Goal: Transaction & Acquisition: Purchase product/service

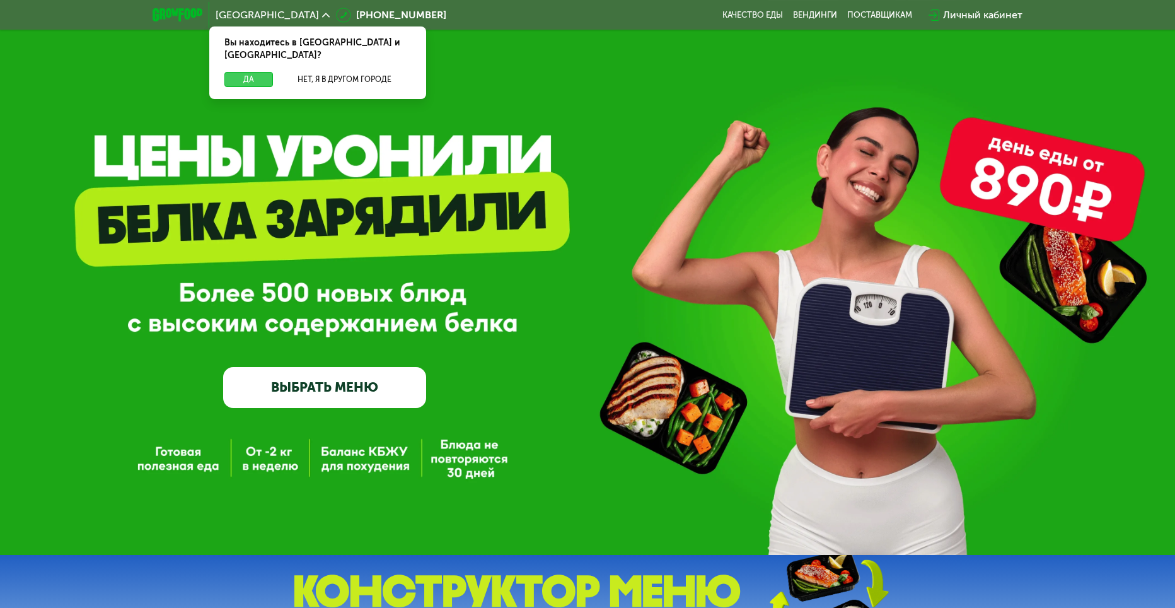
click at [257, 72] on button "Да" at bounding box center [248, 79] width 49 height 15
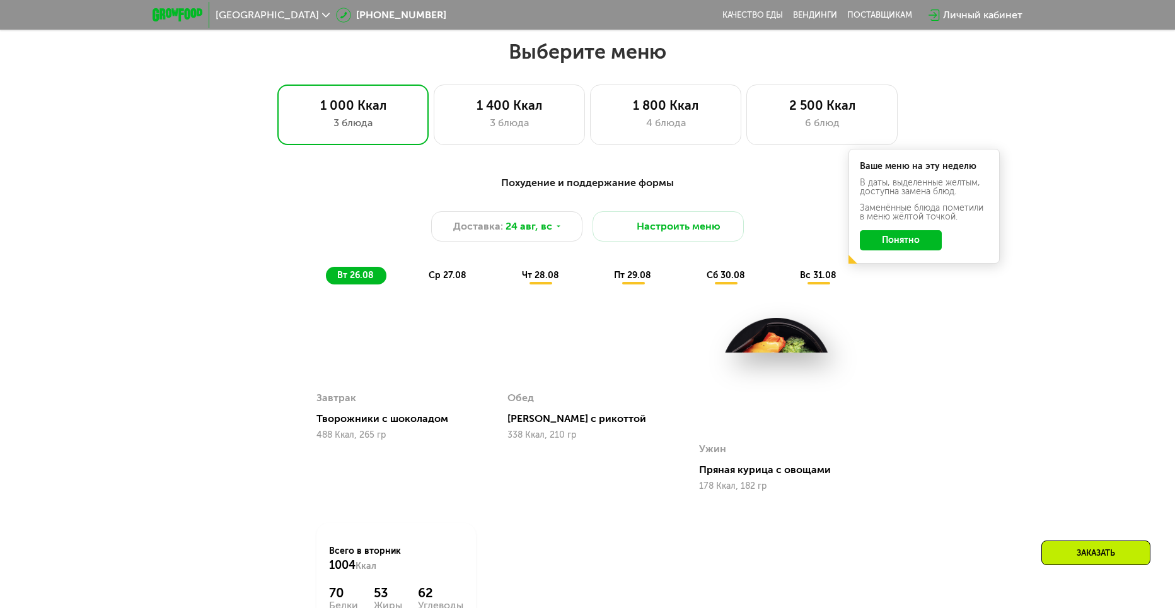
scroll to position [693, 0]
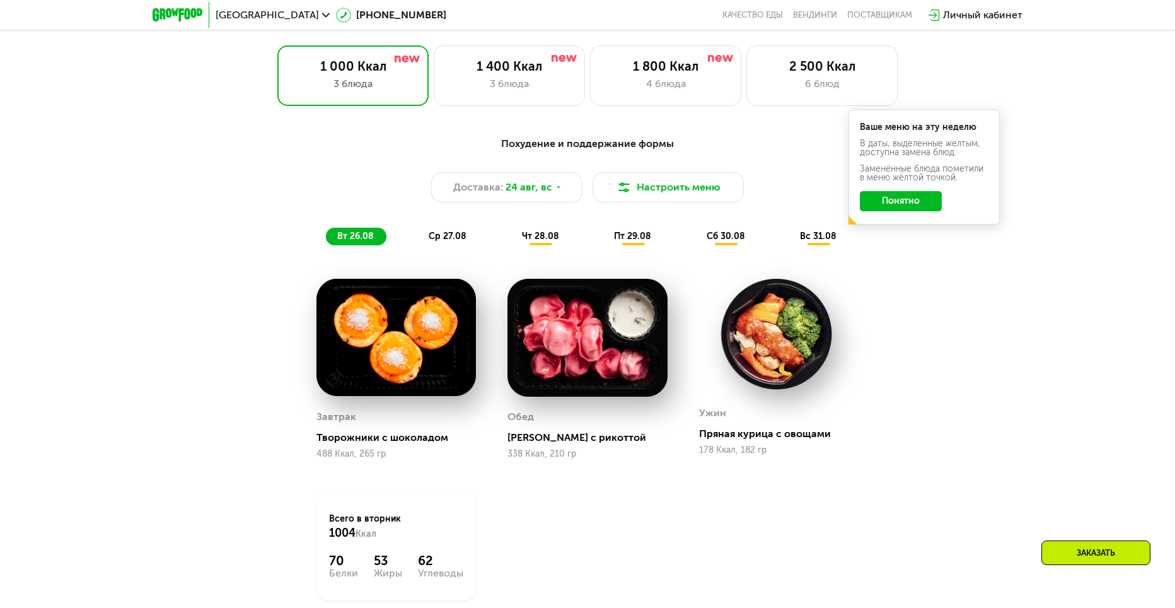
click at [447, 231] on div "Похудение и поддержание формы Доставка: [DATE] Настроить меню вт 26.08 ср 27.08…" at bounding box center [587, 190] width 746 height 109
click at [455, 238] on span "ср 27.08" at bounding box center [448, 236] width 38 height 11
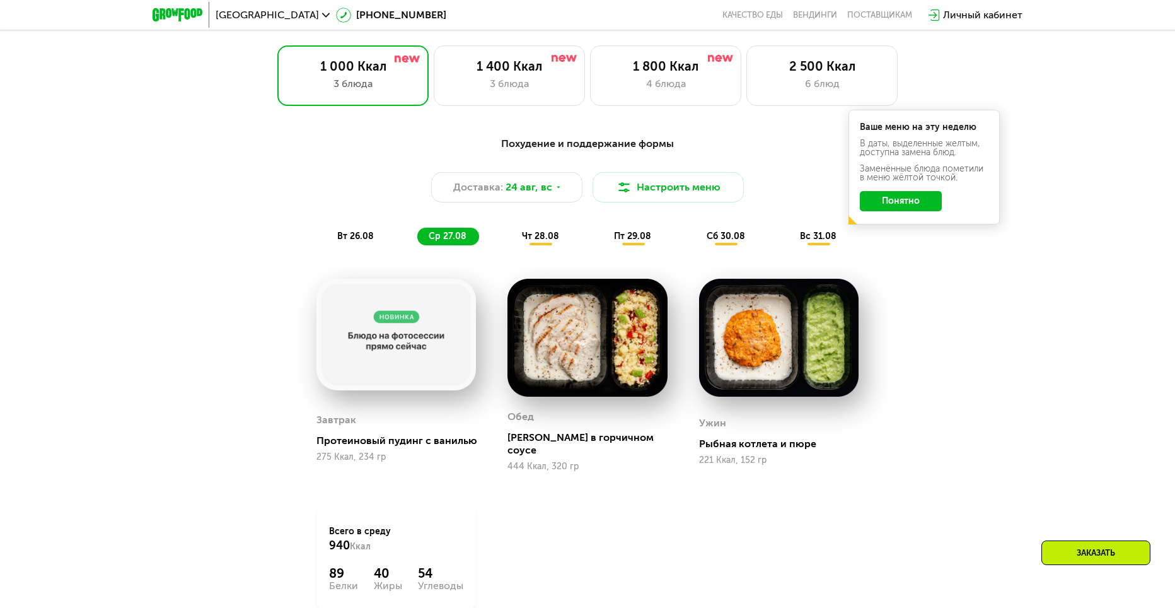
click at [539, 241] on span "чт 28.08" at bounding box center [540, 236] width 37 height 11
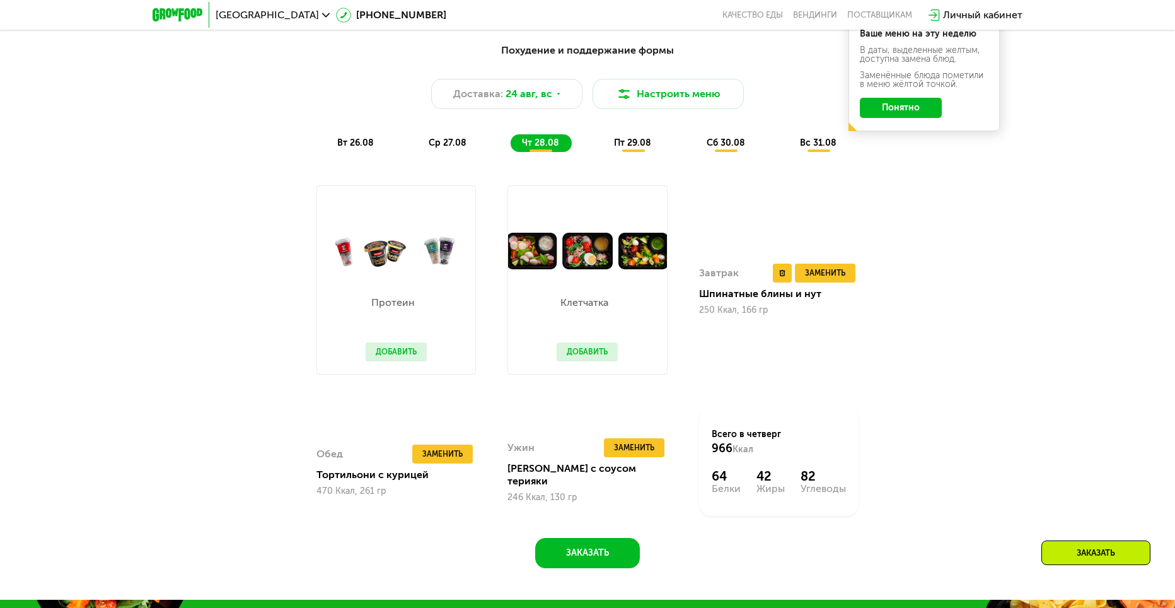
scroll to position [819, 0]
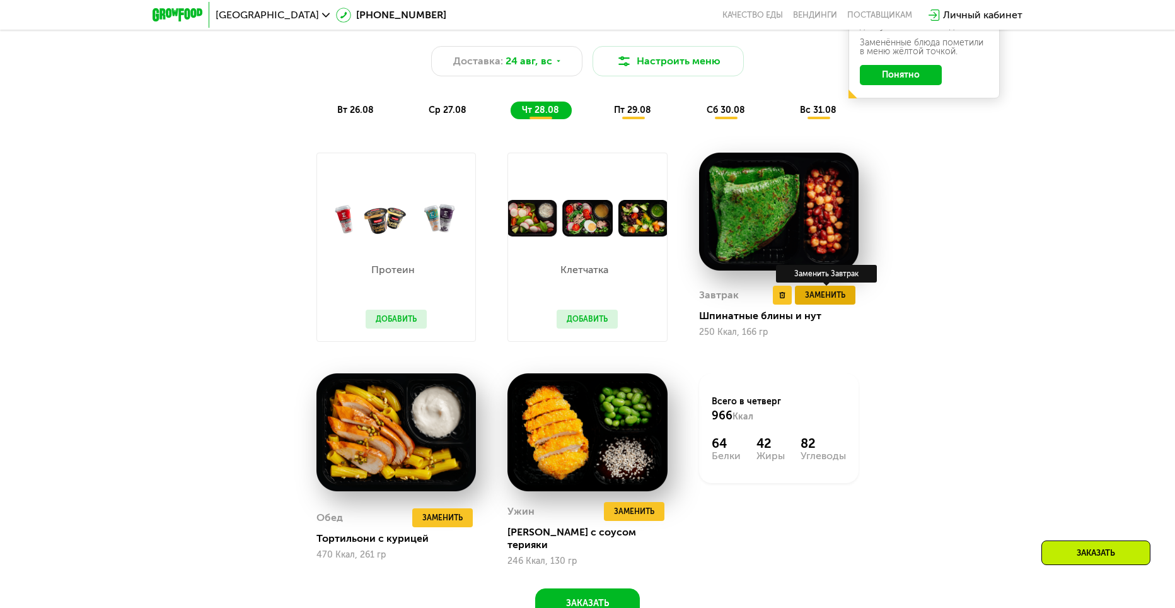
click at [827, 301] on span "Заменить" at bounding box center [825, 295] width 40 height 13
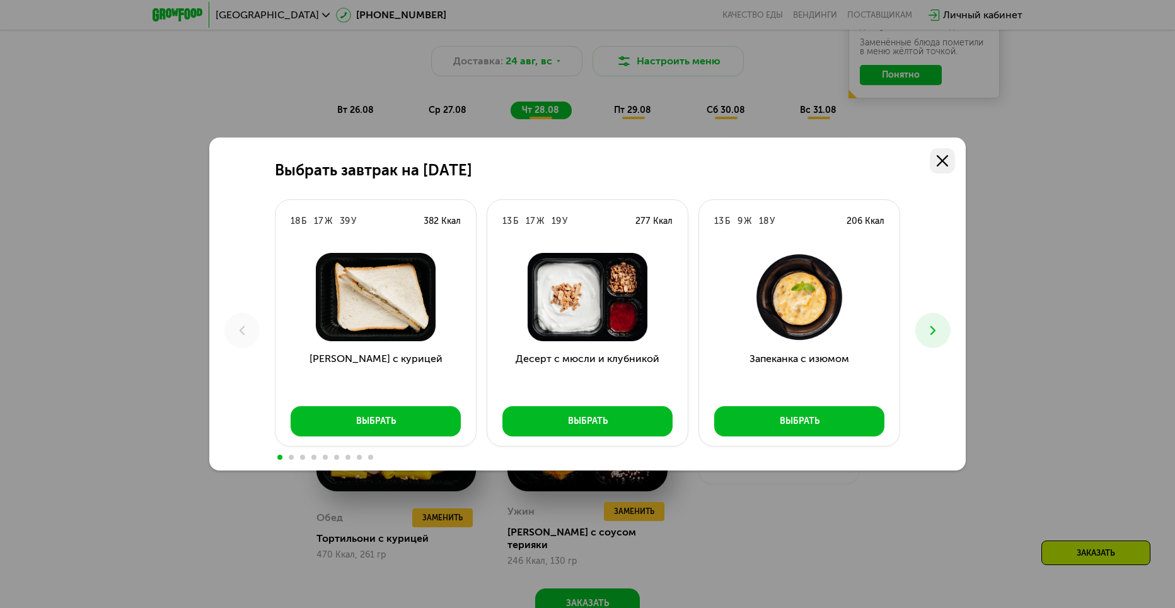
click at [942, 157] on icon at bounding box center [942, 160] width 11 height 11
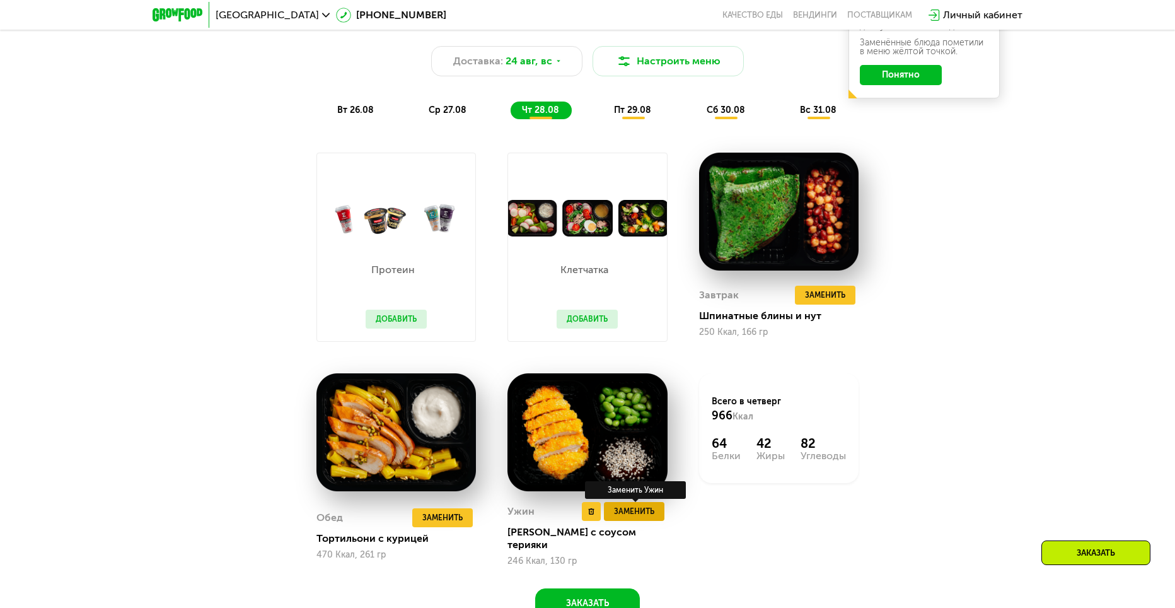
click at [630, 516] on span "Заменить" at bounding box center [634, 511] width 40 height 13
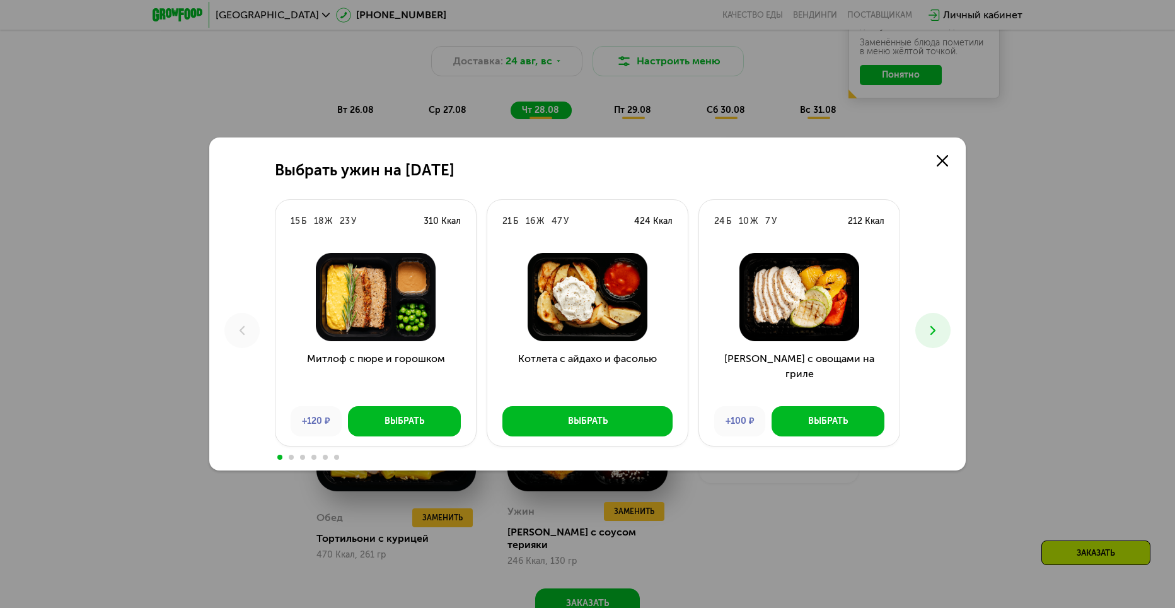
click at [931, 331] on icon at bounding box center [932, 330] width 15 height 15
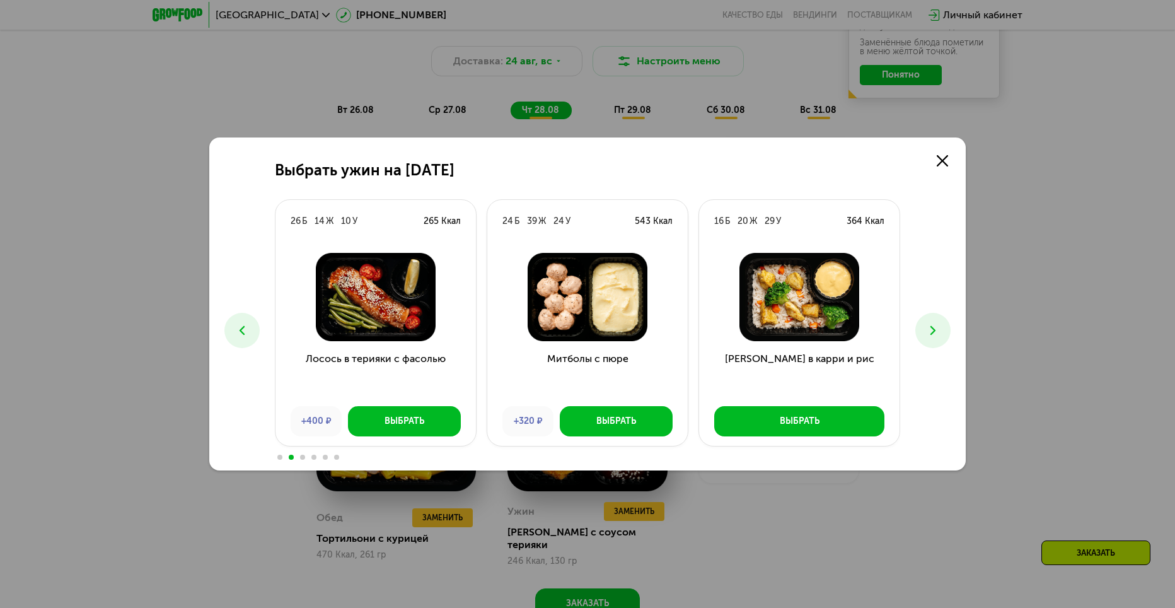
click at [931, 331] on icon at bounding box center [932, 330] width 15 height 15
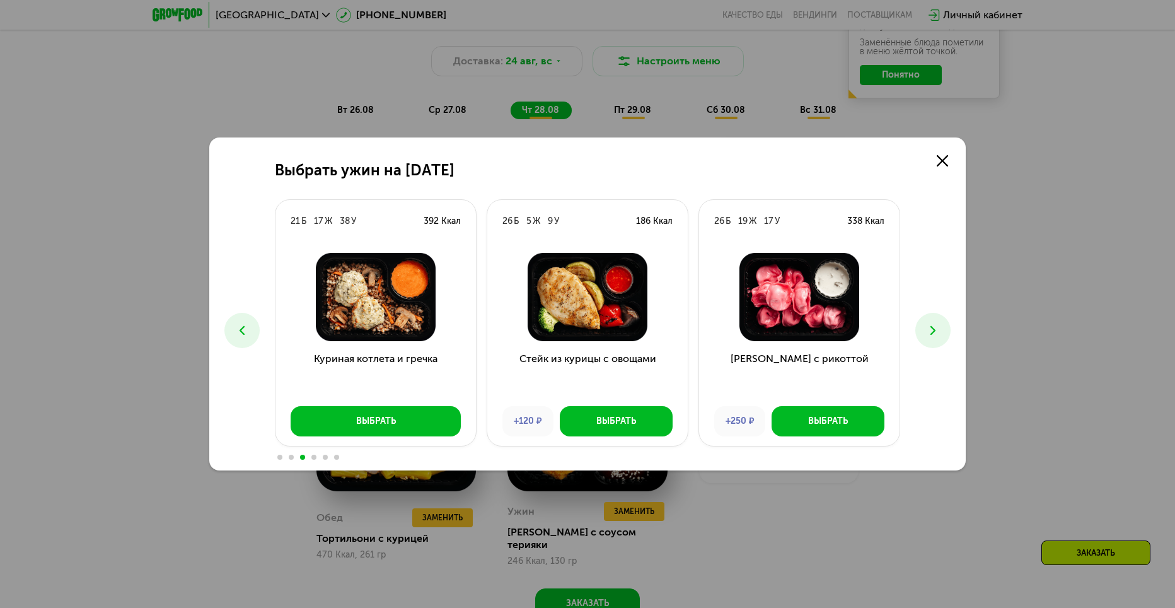
click at [931, 331] on icon at bounding box center [932, 330] width 15 height 15
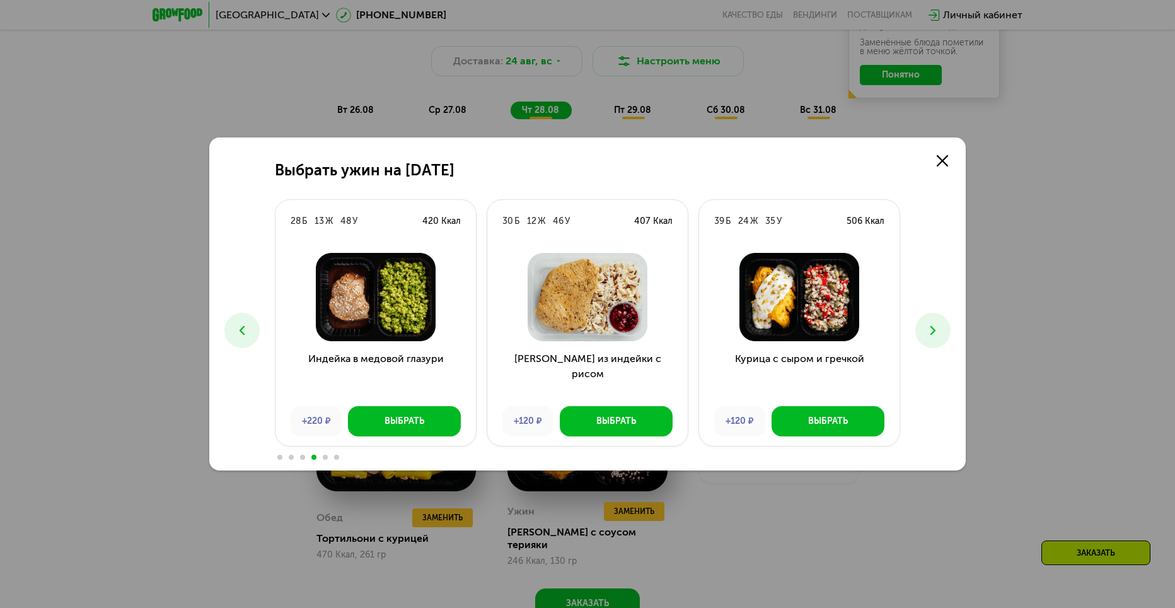
click at [931, 331] on icon at bounding box center [932, 330] width 15 height 15
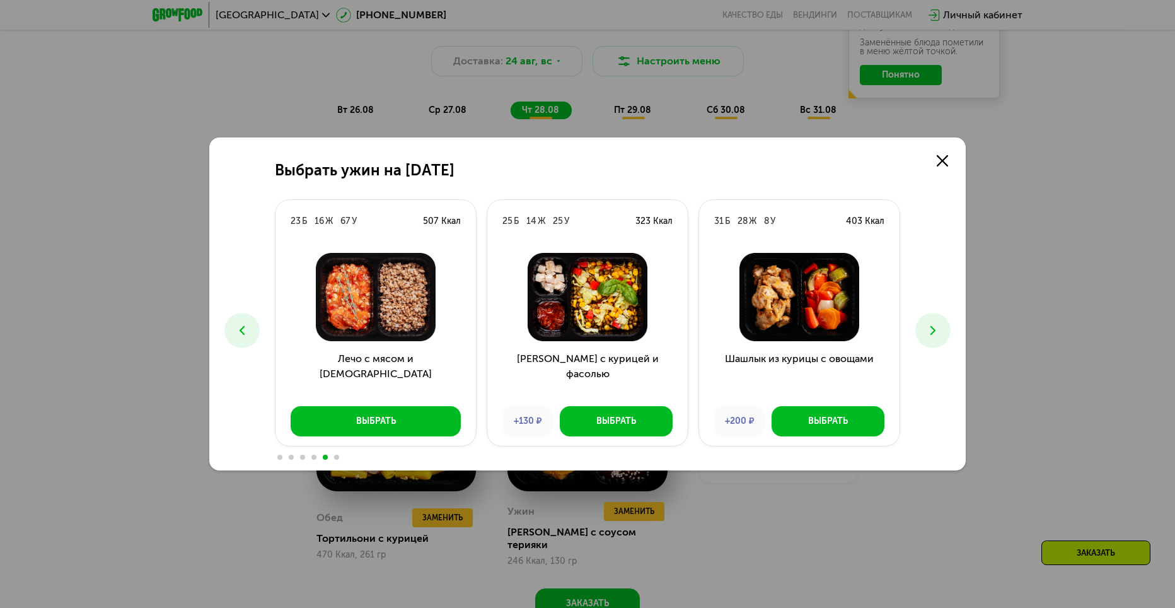
click at [236, 325] on icon at bounding box center [241, 330] width 15 height 15
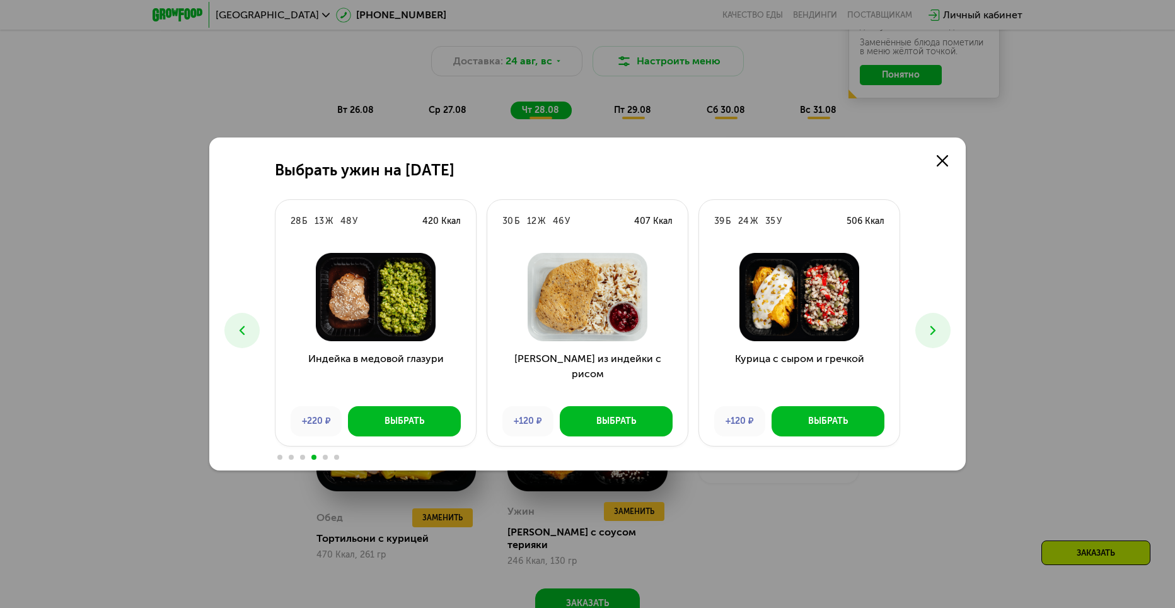
click at [932, 323] on icon at bounding box center [932, 330] width 15 height 15
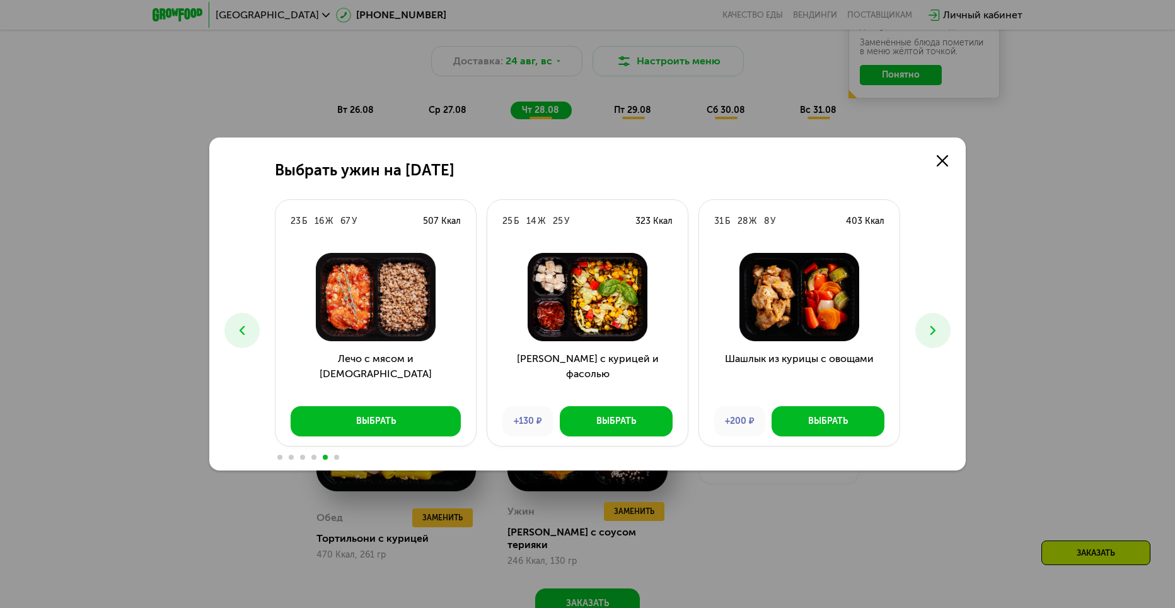
click at [932, 323] on icon at bounding box center [932, 330] width 15 height 15
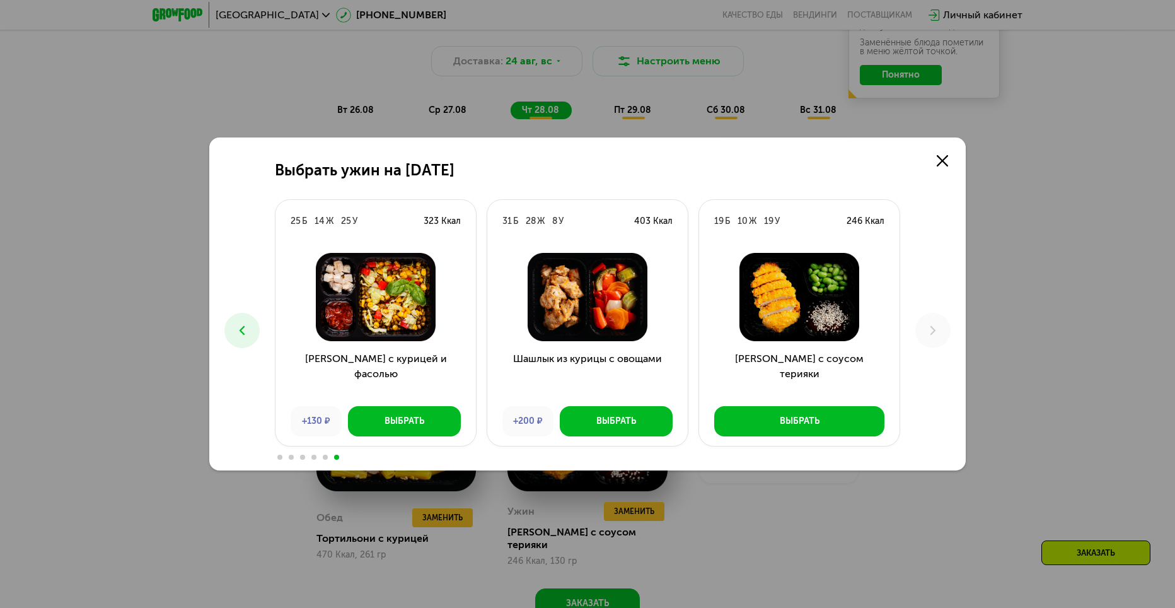
click at [1007, 350] on div "Выбрать ужин на [DATE] Б 18 Ж 23 У 310 Ккал Митлоф с пюре и горошком +120 ₽ Выб…" at bounding box center [587, 304] width 1175 height 608
click at [732, 505] on div "Выбрать ужин на [DATE] Б 18 Ж 23 У 310 Ккал Митлоф с пюре и горошком +120 ₽ Выб…" at bounding box center [587, 304] width 1175 height 608
click at [741, 552] on div "Выбрать ужин на [DATE] Б 18 Ж 23 У 310 Ккал Митлоф с пюре и горошком +120 ₽ Выб…" at bounding box center [587, 304] width 1175 height 608
click at [952, 158] on link at bounding box center [942, 160] width 25 height 25
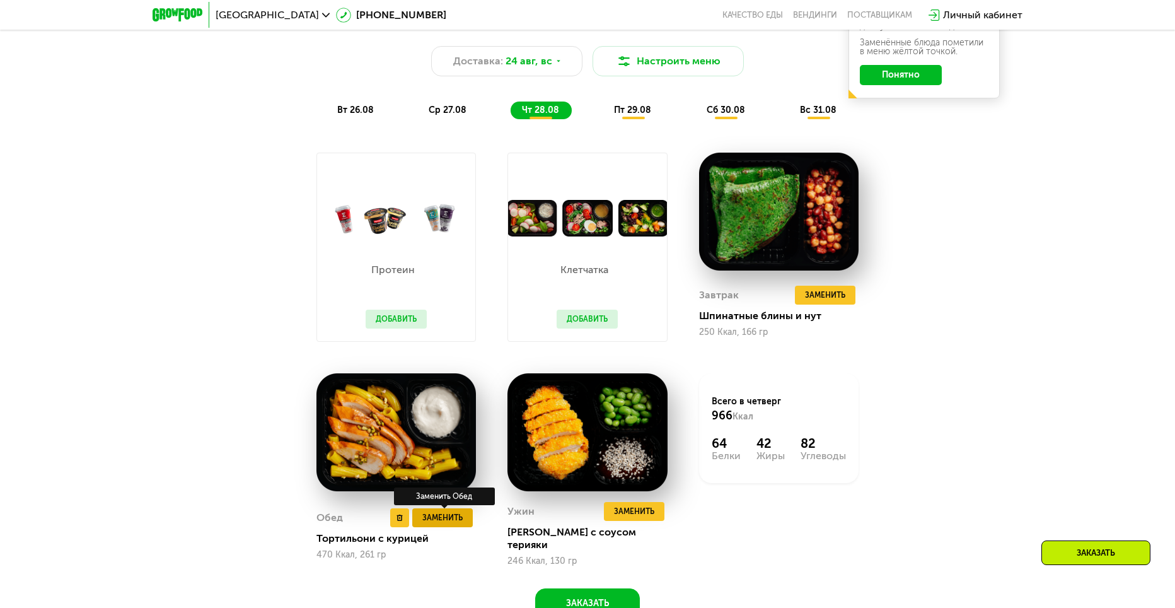
click at [447, 516] on span "Заменить" at bounding box center [442, 517] width 40 height 13
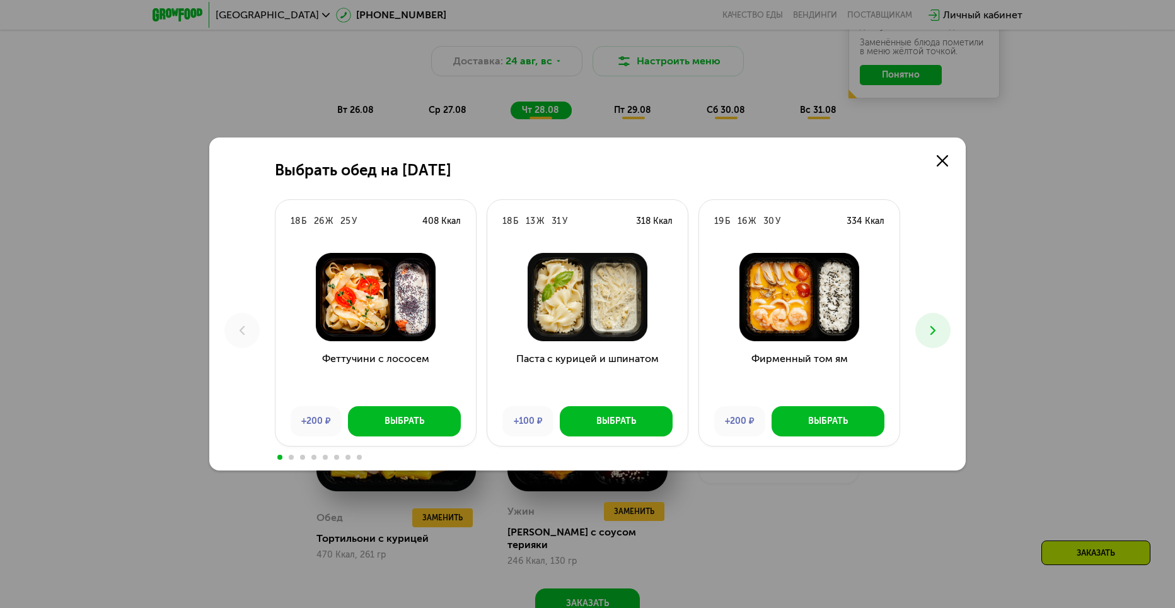
click at [937, 323] on icon at bounding box center [932, 330] width 15 height 15
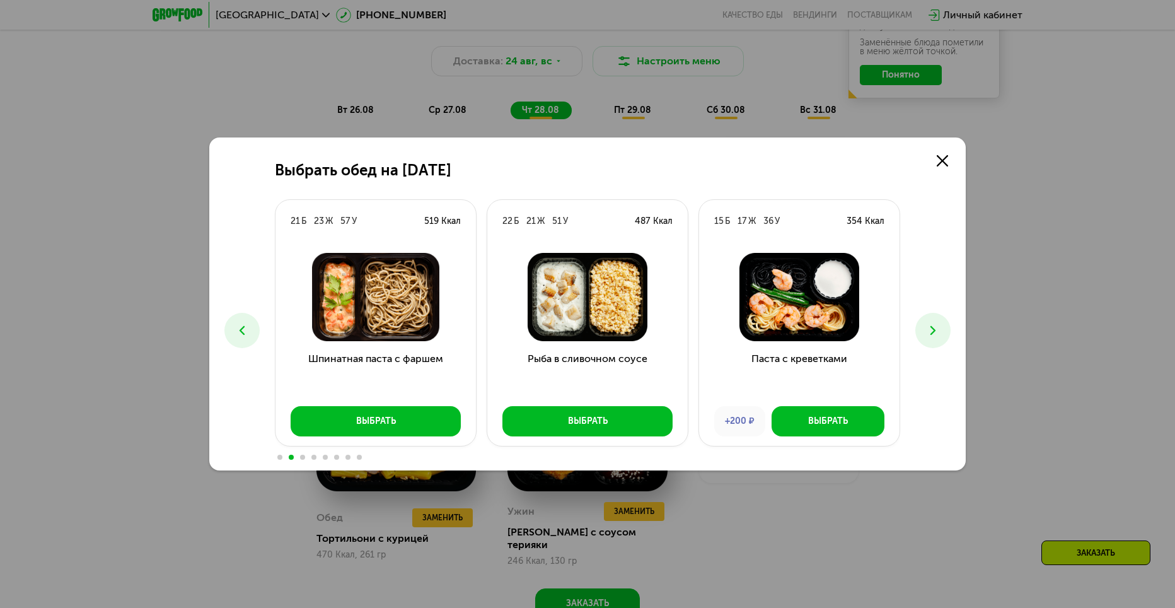
click at [238, 337] on icon at bounding box center [241, 330] width 15 height 15
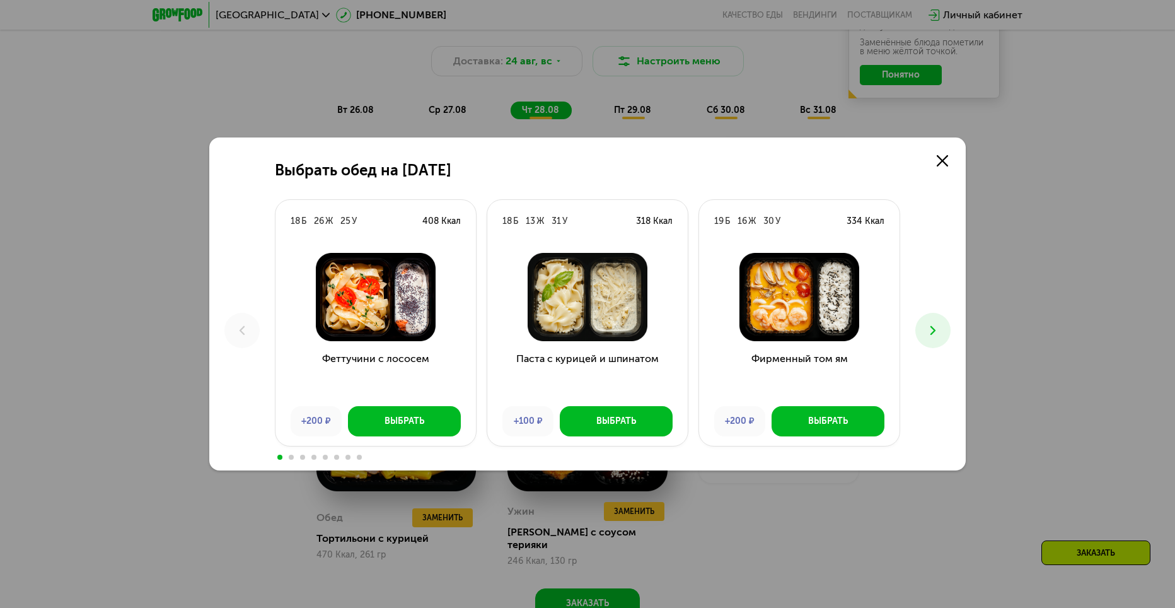
click at [937, 328] on icon at bounding box center [932, 330] width 15 height 15
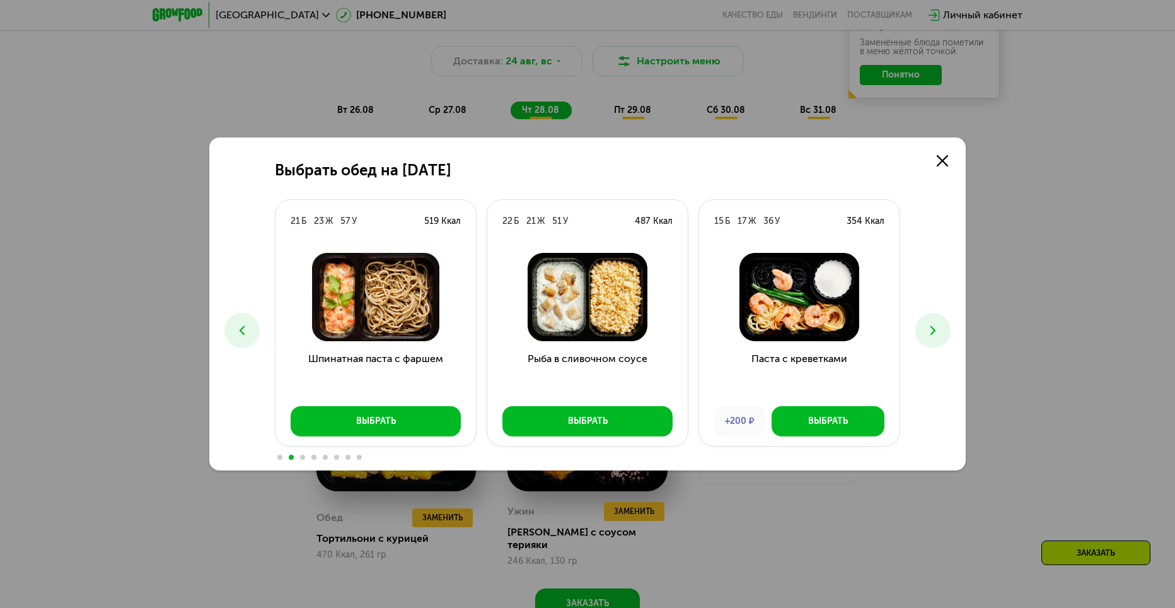
click at [937, 328] on icon at bounding box center [932, 330] width 15 height 15
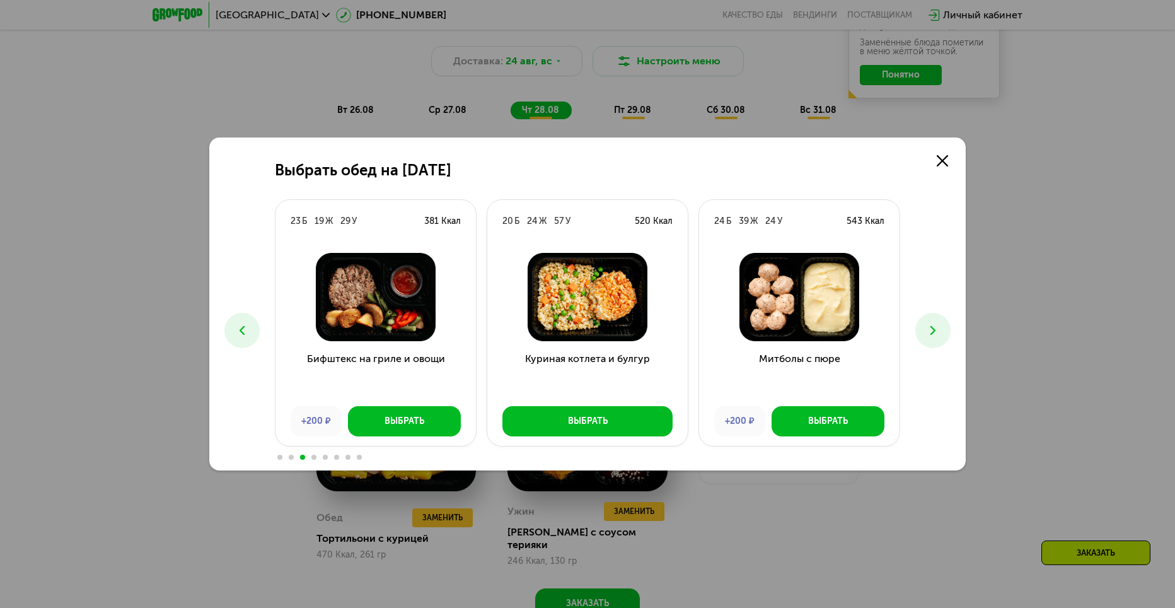
click at [937, 328] on icon at bounding box center [932, 330] width 15 height 15
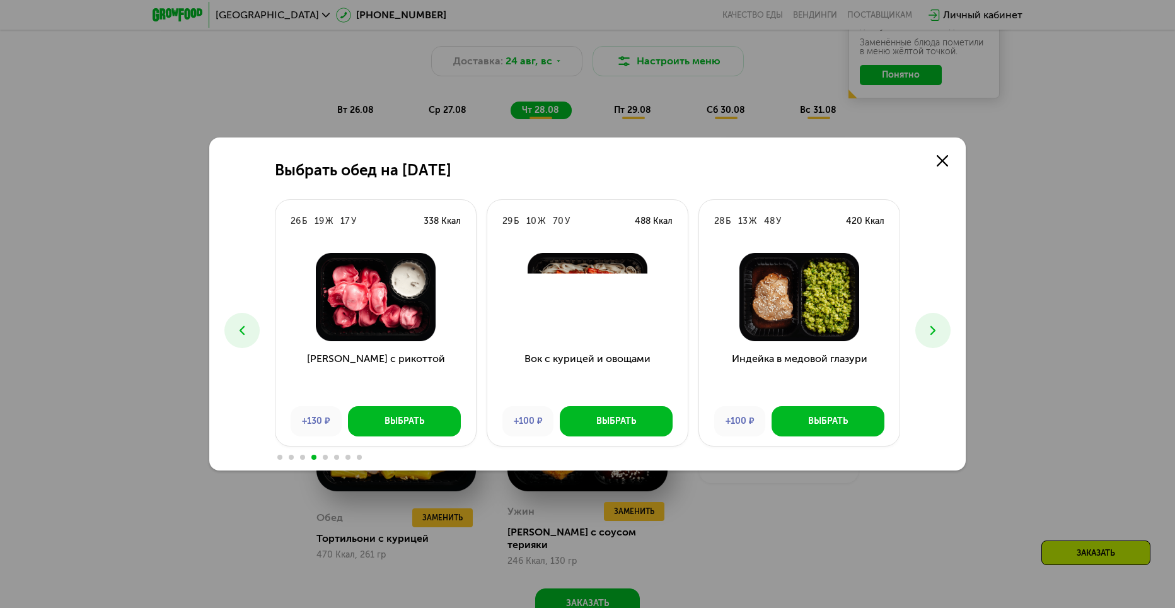
click at [937, 328] on icon at bounding box center [932, 330] width 15 height 15
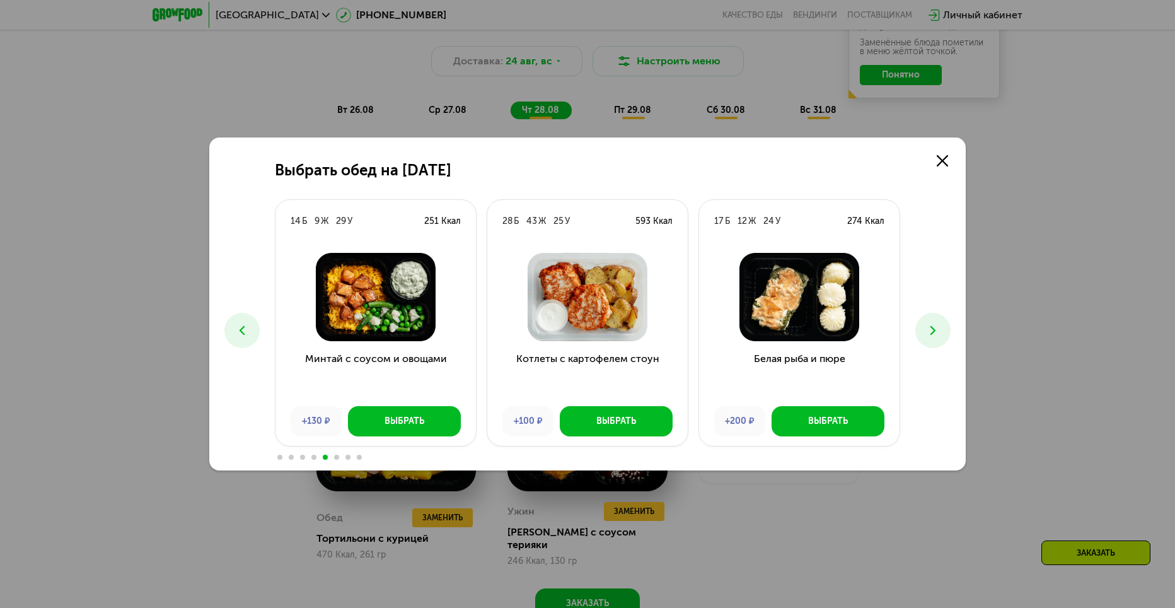
click at [937, 328] on icon at bounding box center [932, 330] width 15 height 15
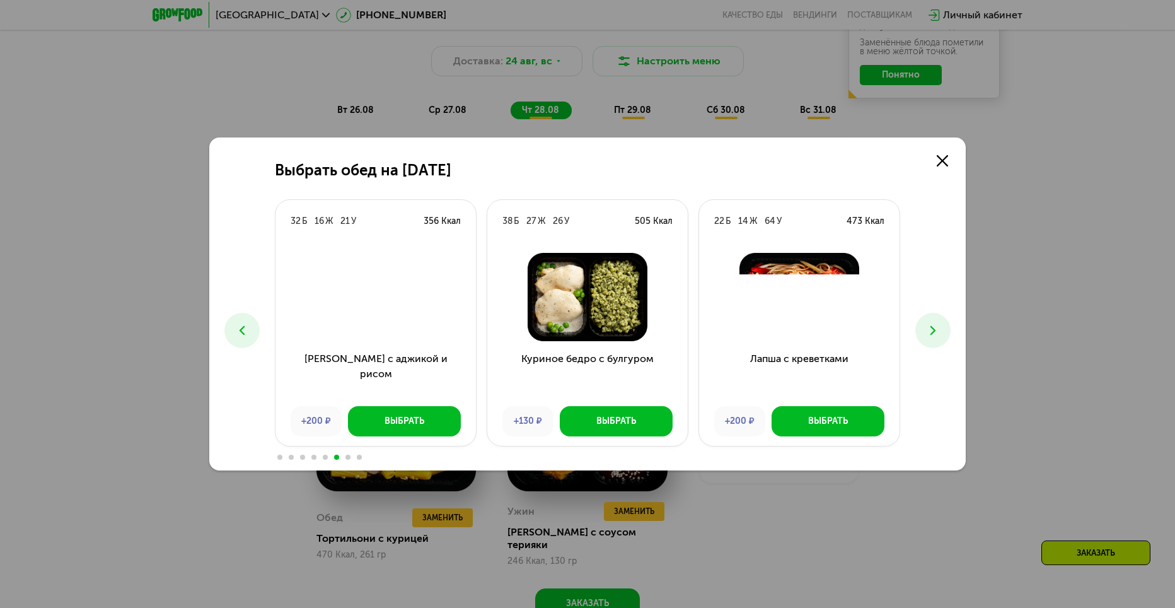
click at [937, 328] on icon at bounding box center [932, 330] width 15 height 15
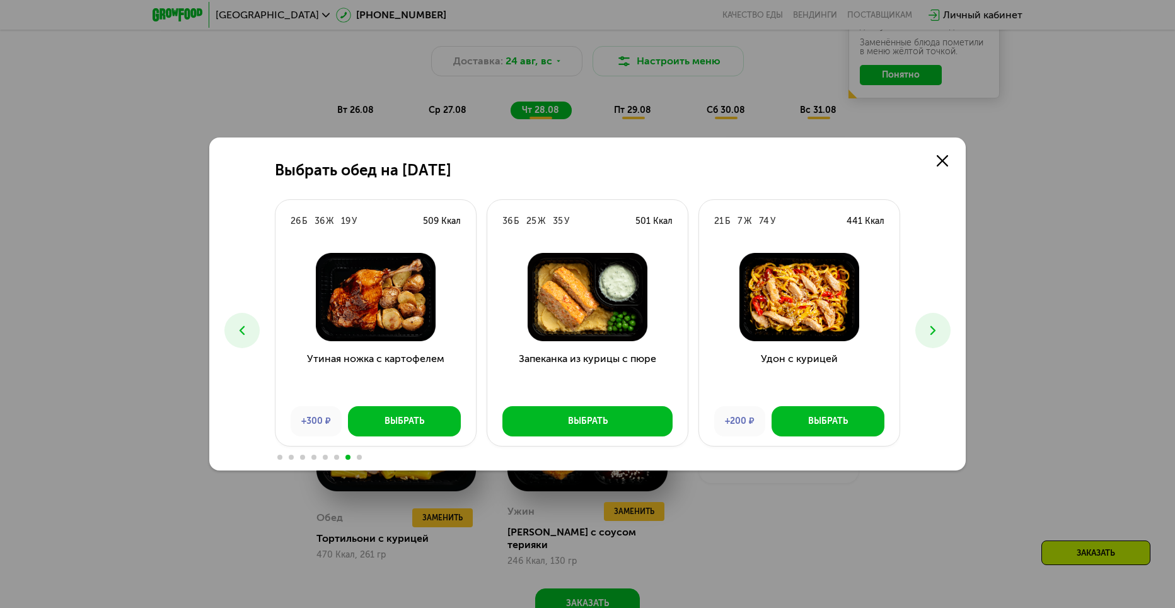
click at [937, 328] on icon at bounding box center [932, 330] width 15 height 15
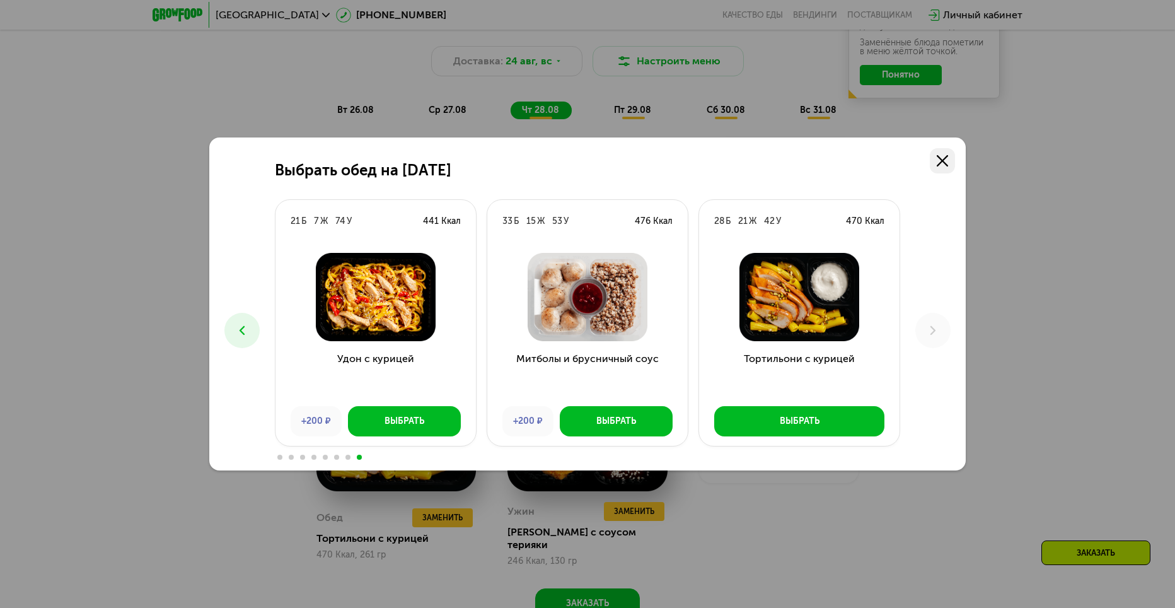
click at [933, 152] on link at bounding box center [942, 160] width 25 height 25
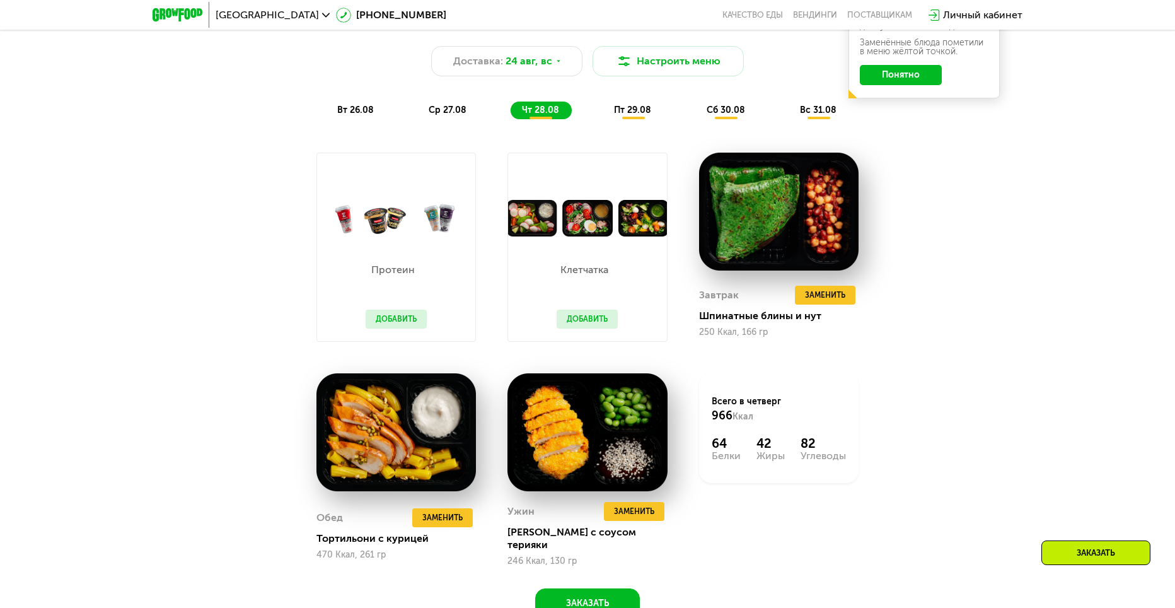
click at [628, 112] on span "пт 29.08" at bounding box center [632, 110] width 37 height 11
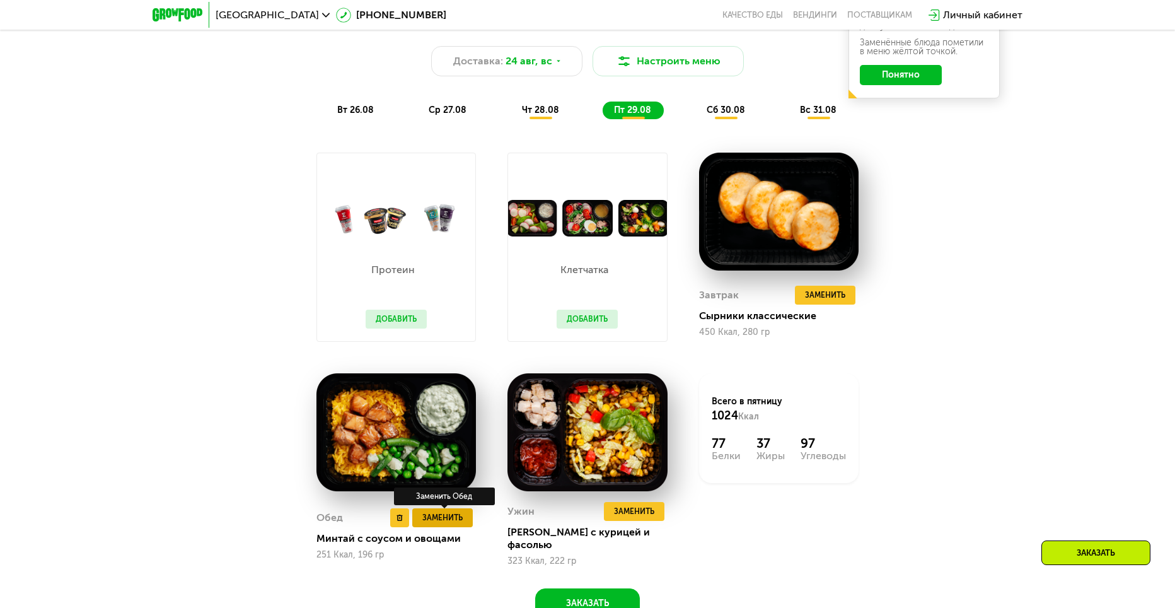
click at [432, 517] on span "Заменить" at bounding box center [442, 517] width 40 height 13
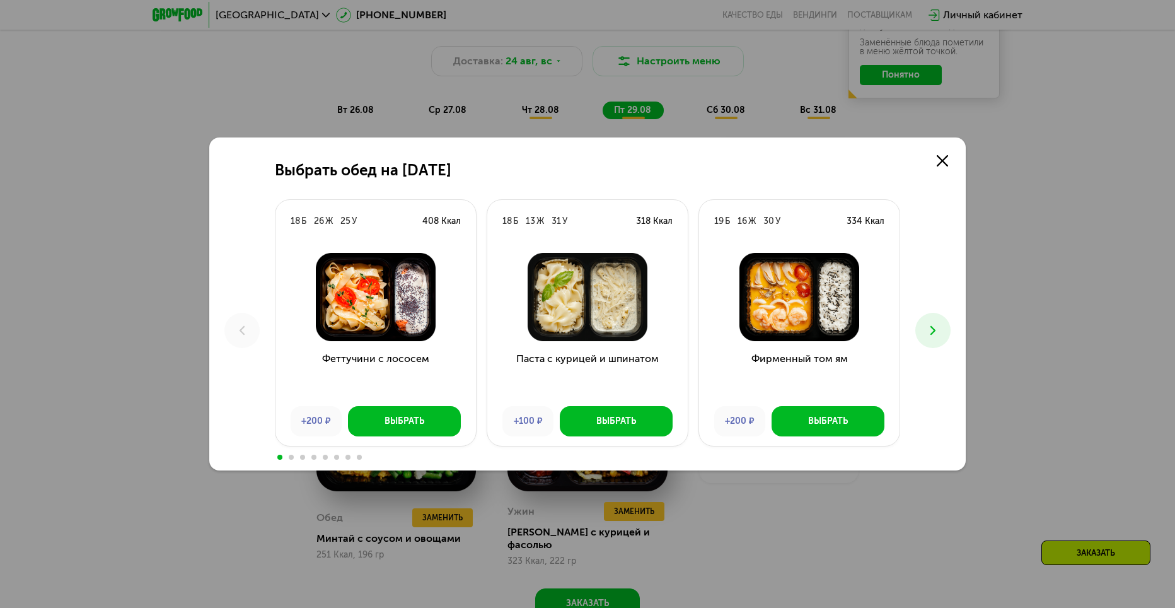
click at [945, 328] on button at bounding box center [932, 330] width 35 height 35
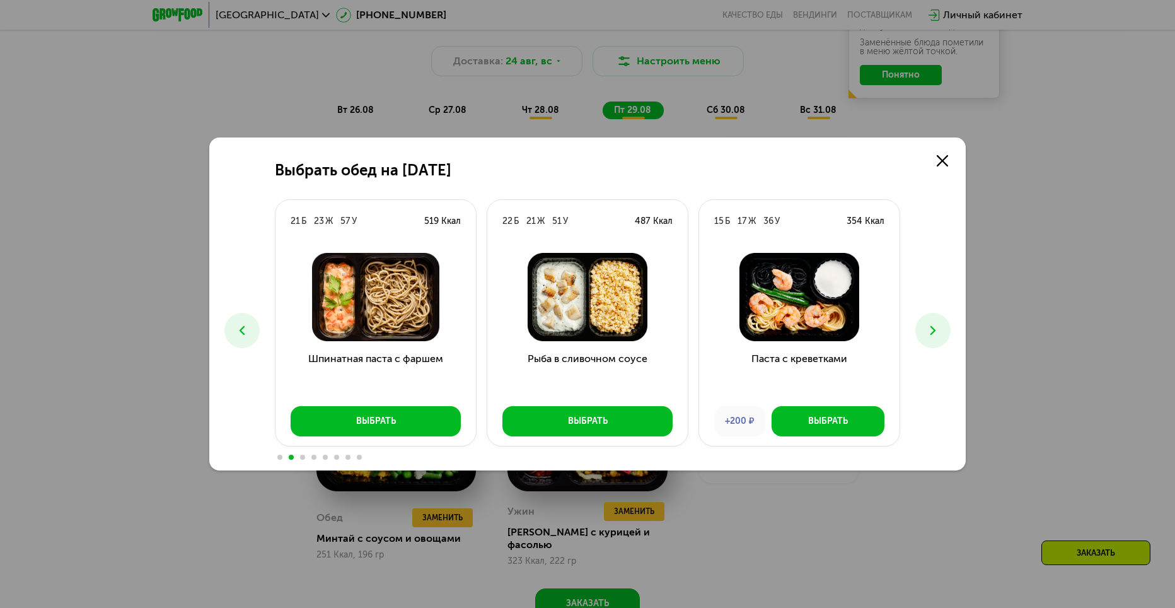
drag, startPoint x: 1063, startPoint y: 343, endPoint x: 659, endPoint y: 267, distance: 411.2
click at [1063, 344] on div "Выбрать обед на [DATE] Б 26 Ж 25 У 408 Ккал Феттучини с лососем +200 ₽ Выбрать …" at bounding box center [587, 304] width 1175 height 608
click at [231, 321] on button at bounding box center [241, 330] width 35 height 35
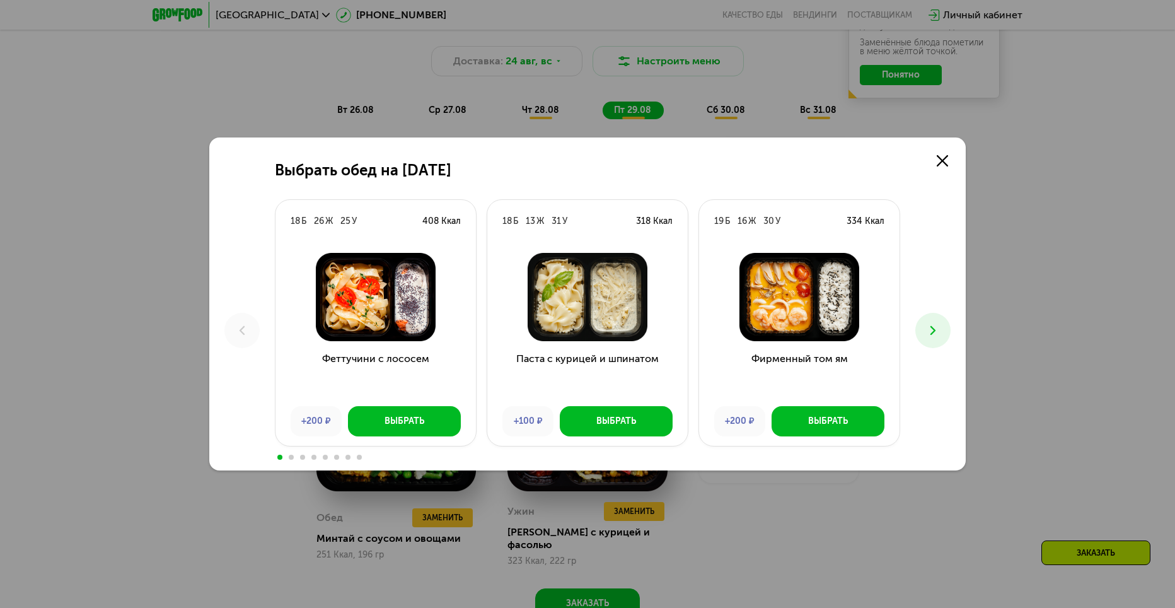
click at [945, 316] on div "Выбрать обед на [DATE] Б 26 Ж 25 У 408 Ккал Феттучини с лососем +200 ₽ Выбрать …" at bounding box center [587, 303] width 756 height 333
click at [940, 331] on button at bounding box center [932, 330] width 35 height 35
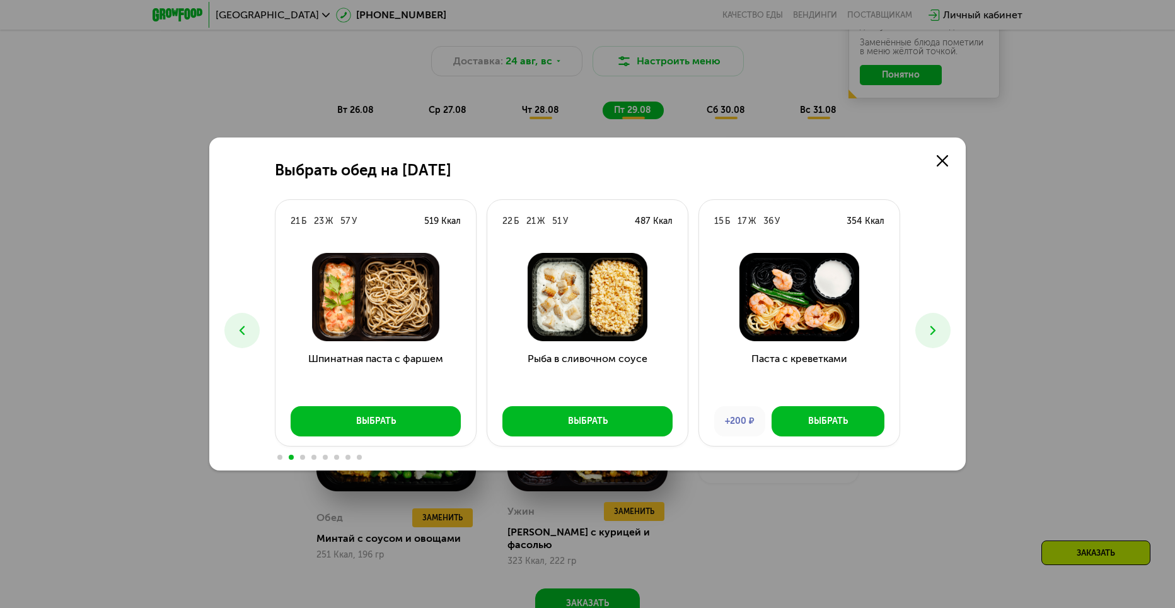
click at [940, 337] on button at bounding box center [932, 330] width 35 height 35
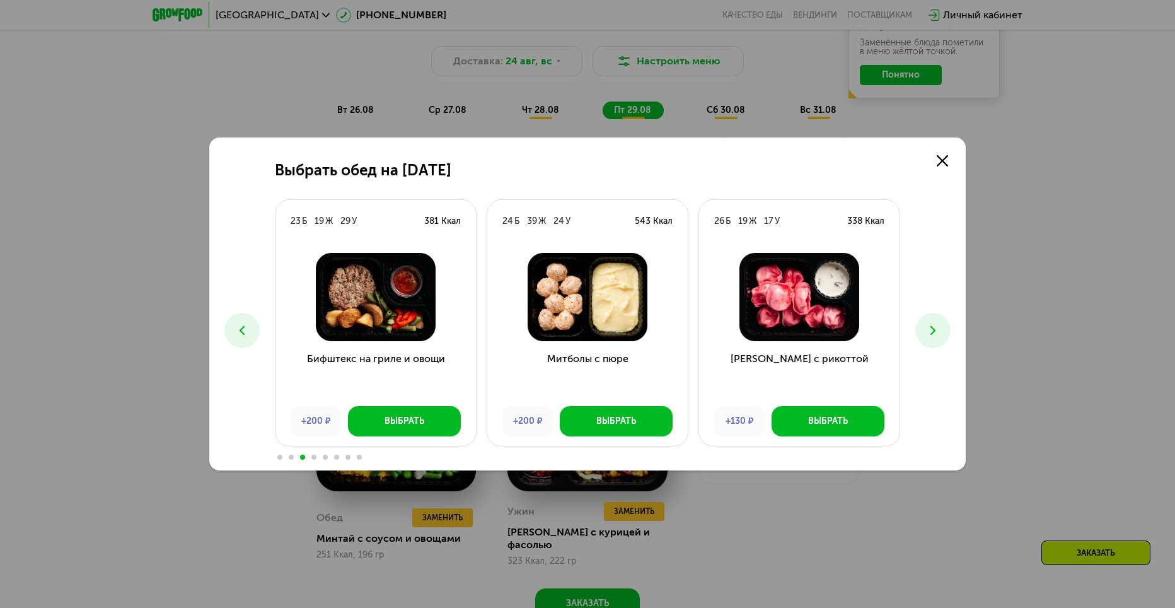
click at [940, 337] on button at bounding box center [932, 330] width 35 height 35
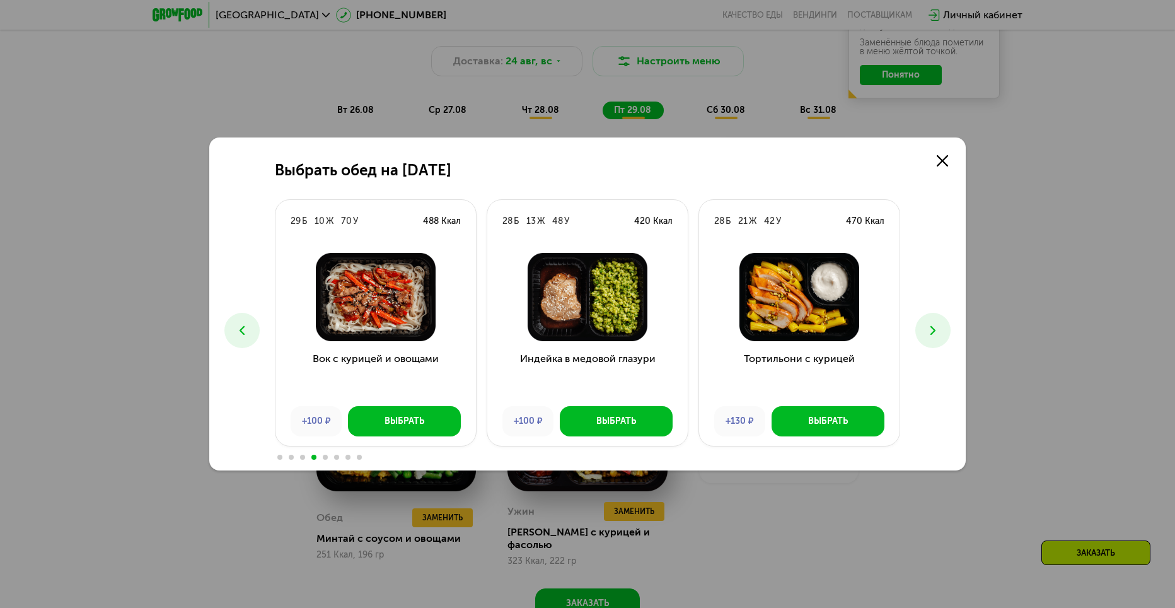
click at [940, 337] on button at bounding box center [932, 330] width 35 height 35
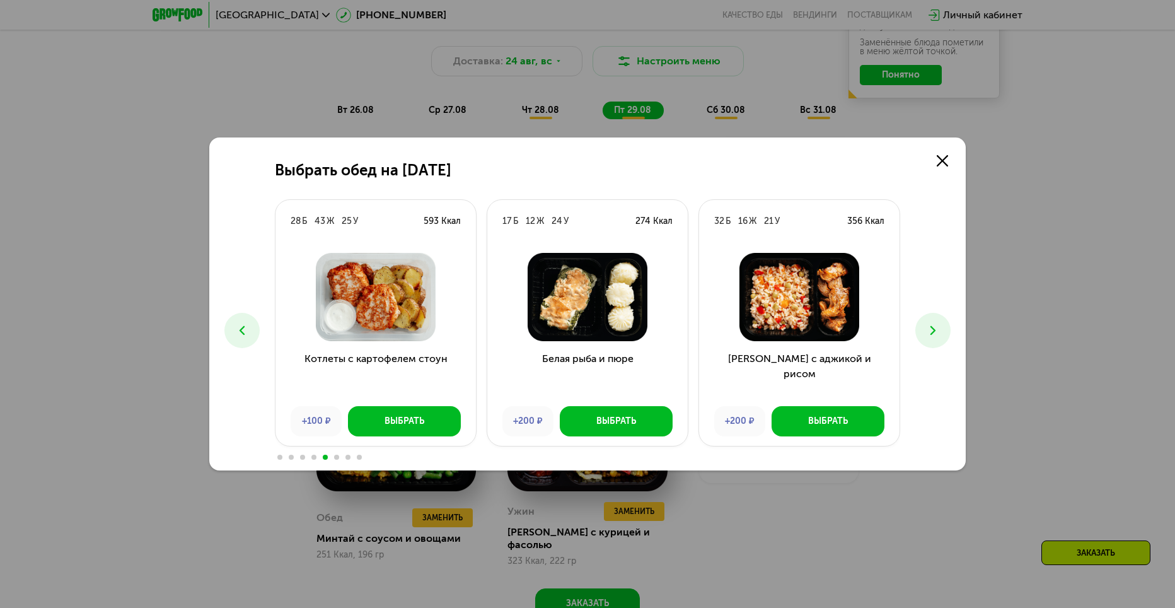
click at [940, 337] on button at bounding box center [932, 330] width 35 height 35
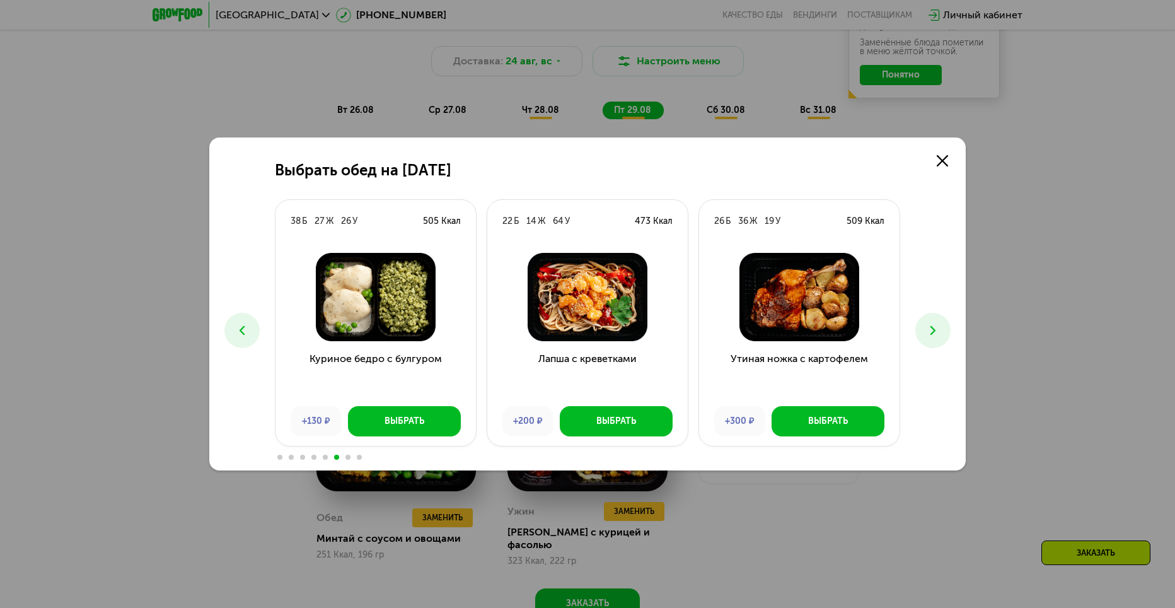
click at [940, 337] on button at bounding box center [932, 330] width 35 height 35
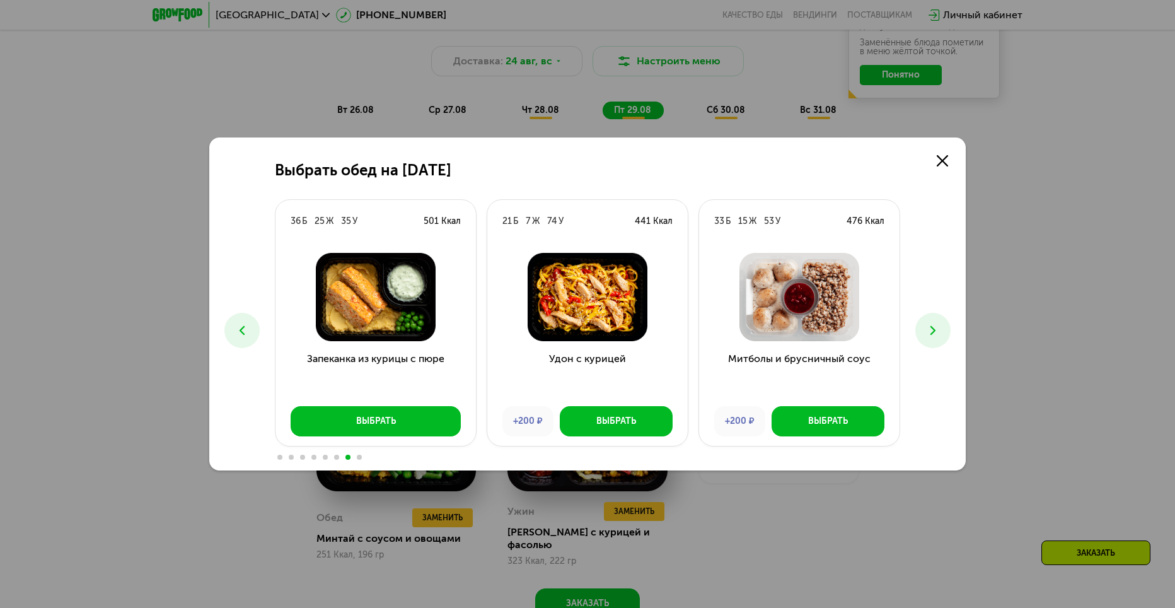
click at [940, 337] on button at bounding box center [932, 330] width 35 height 35
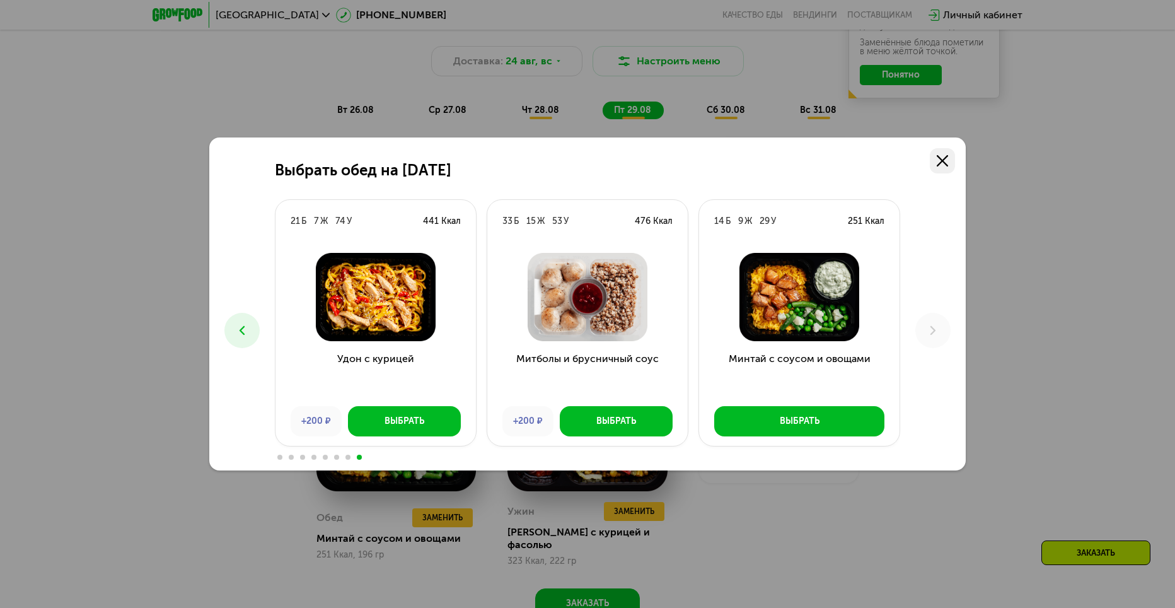
click at [950, 163] on link at bounding box center [942, 160] width 25 height 25
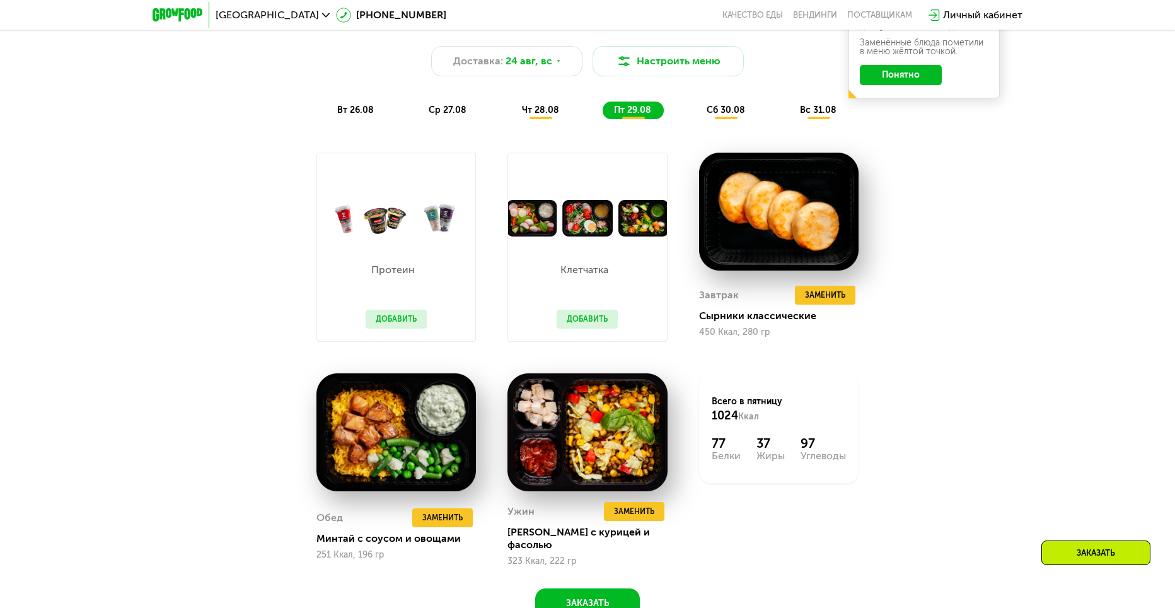
click at [723, 114] on span "сб 30.08" at bounding box center [726, 110] width 38 height 11
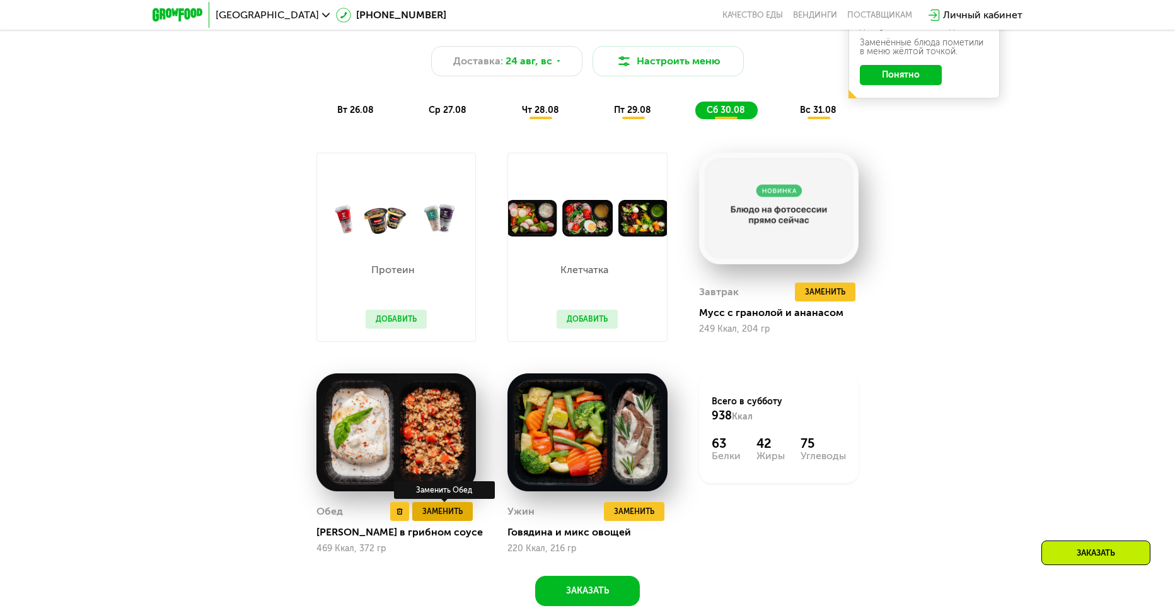
click at [441, 517] on span "Заменить" at bounding box center [442, 511] width 40 height 13
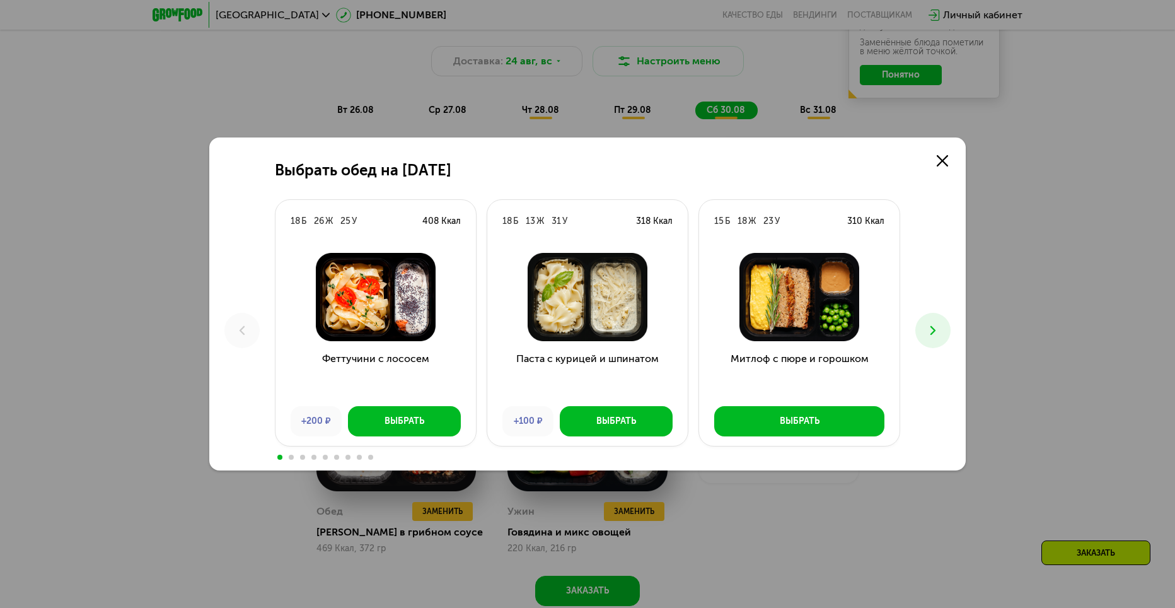
click at [937, 331] on icon at bounding box center [932, 330] width 15 height 15
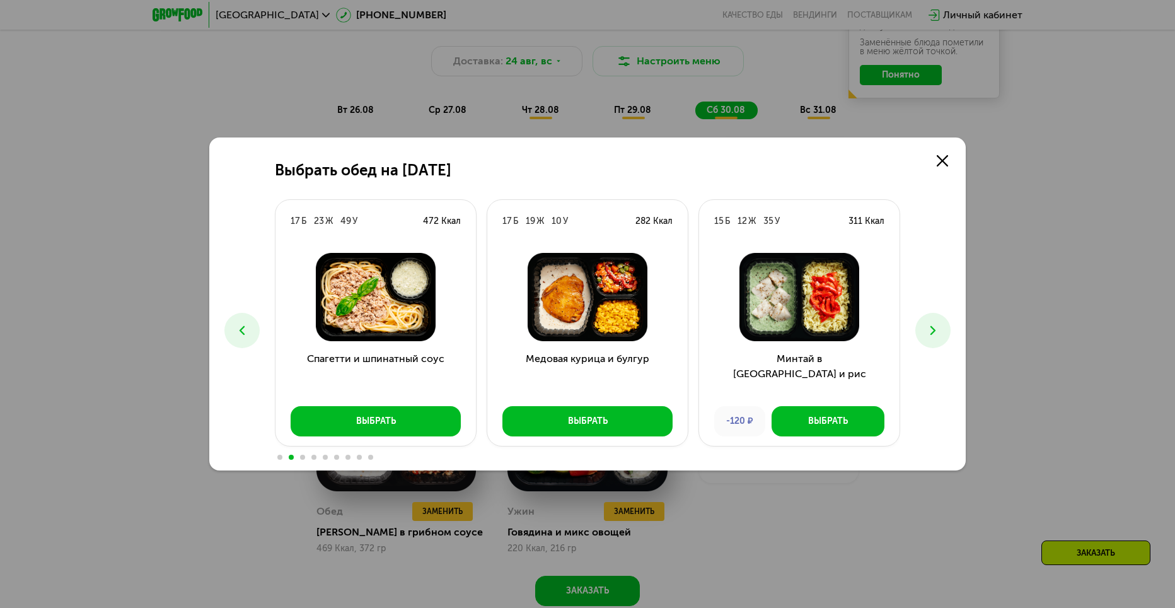
click at [937, 331] on icon at bounding box center [932, 330] width 15 height 15
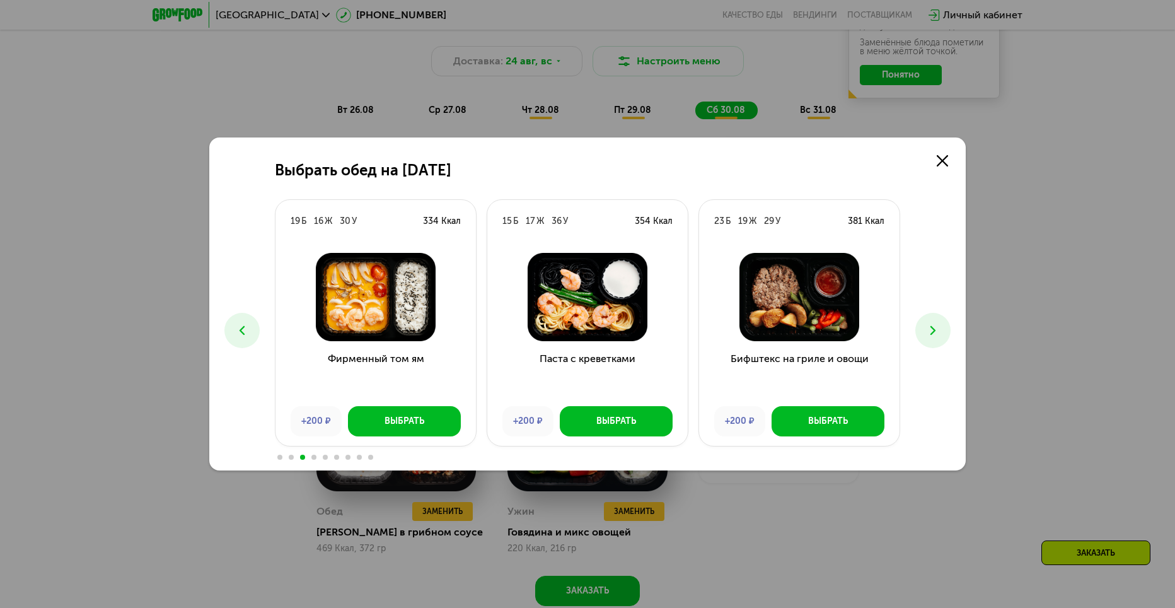
click at [937, 331] on icon at bounding box center [932, 330] width 15 height 15
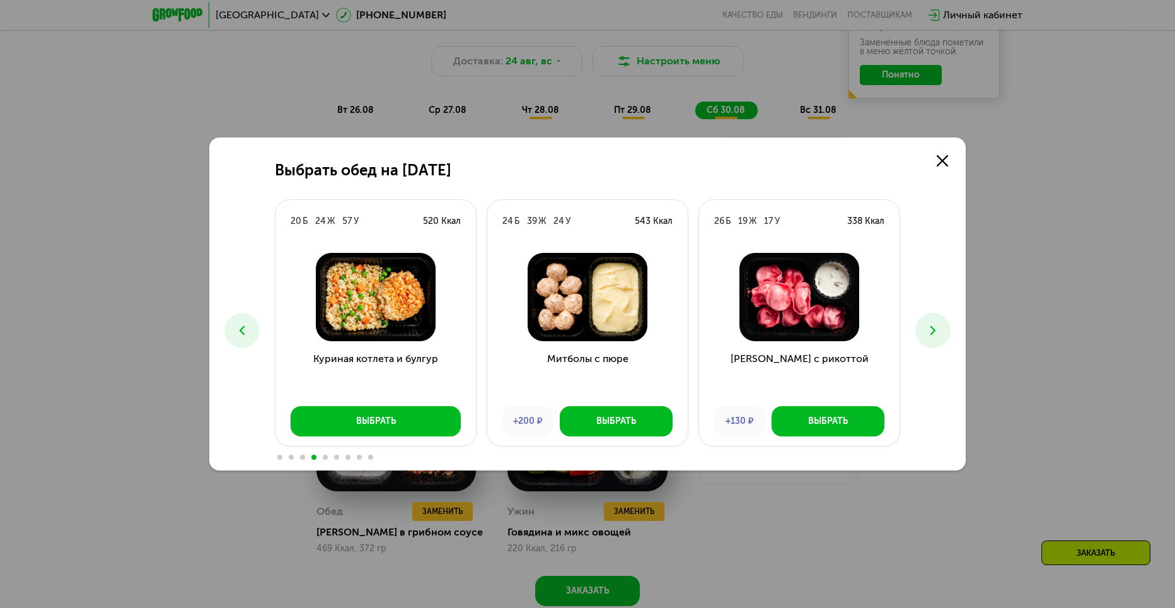
click at [937, 331] on icon at bounding box center [932, 330] width 15 height 15
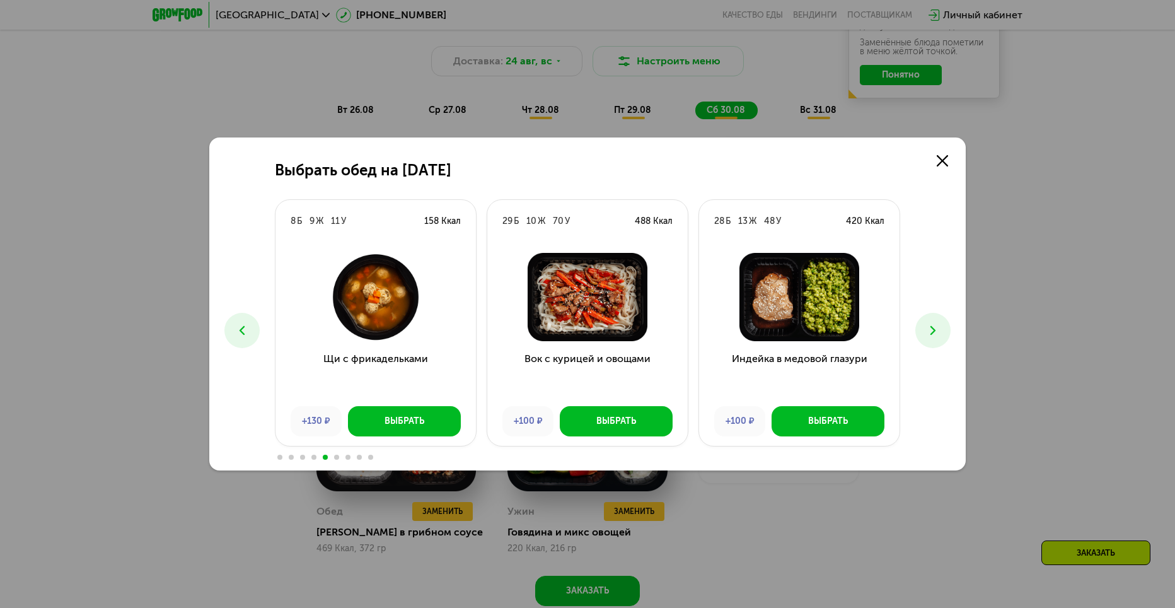
click at [937, 331] on icon at bounding box center [932, 330] width 15 height 15
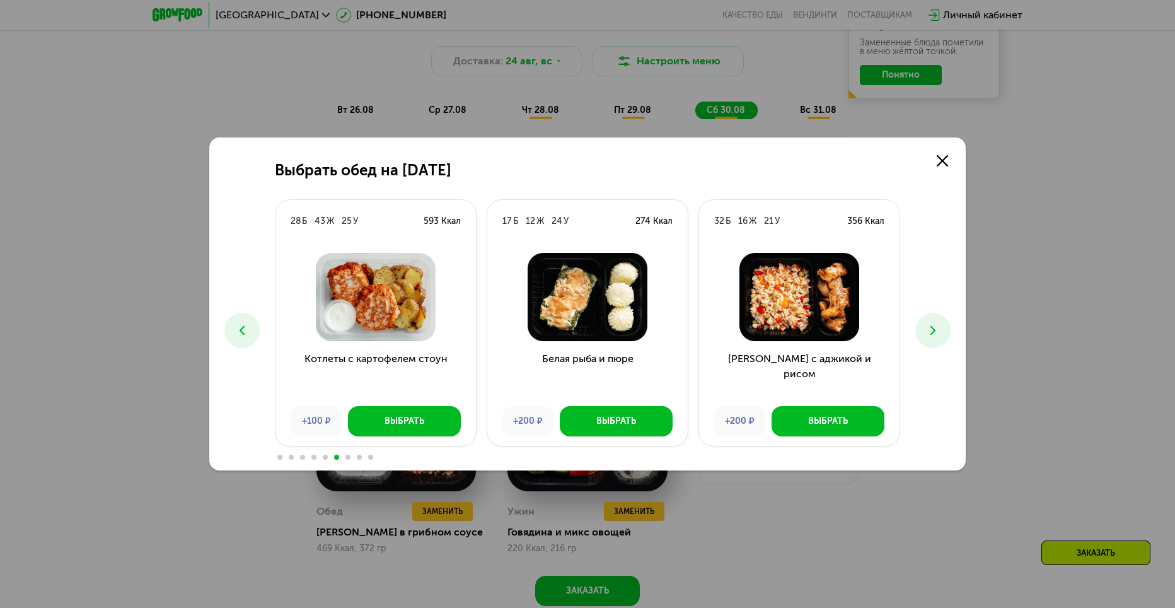
click at [937, 331] on icon at bounding box center [932, 330] width 15 height 15
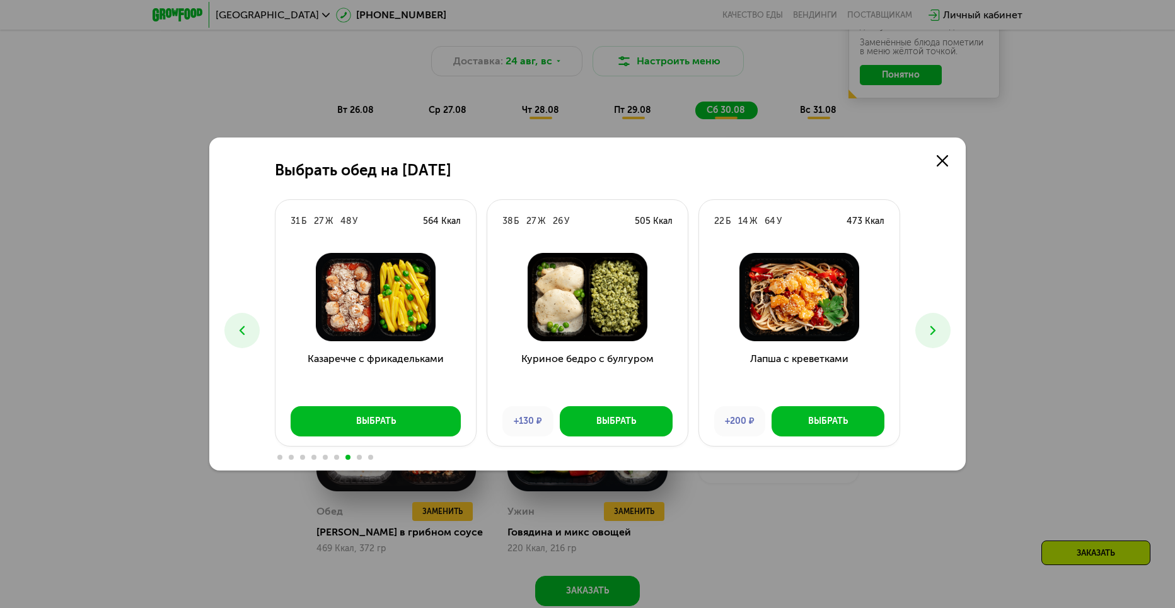
click at [937, 331] on icon at bounding box center [932, 330] width 15 height 15
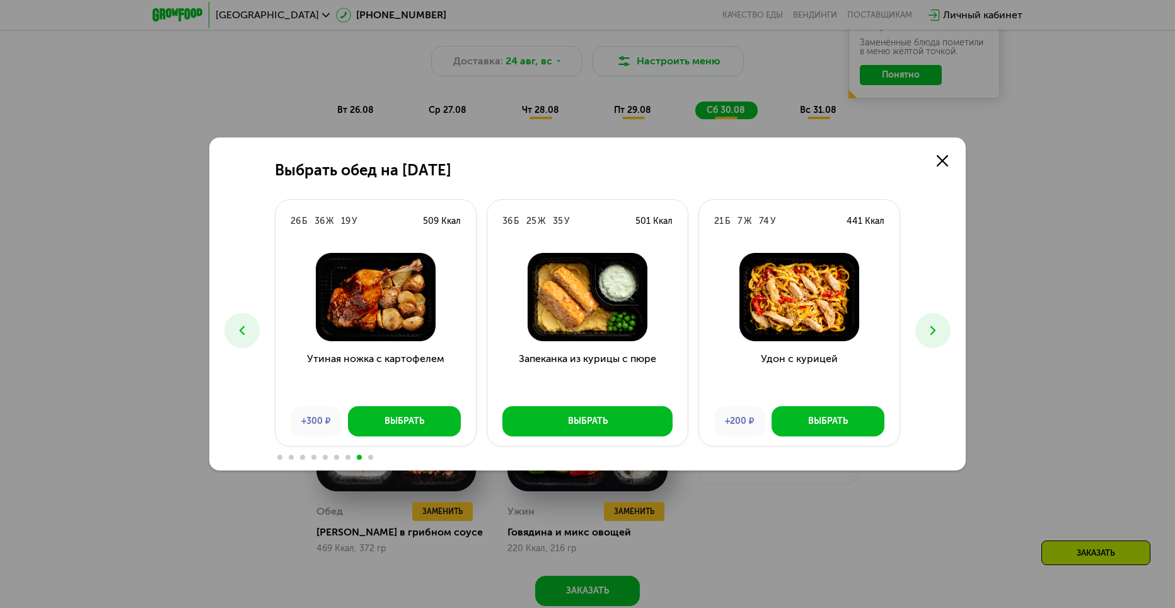
click at [937, 331] on icon at bounding box center [932, 330] width 15 height 15
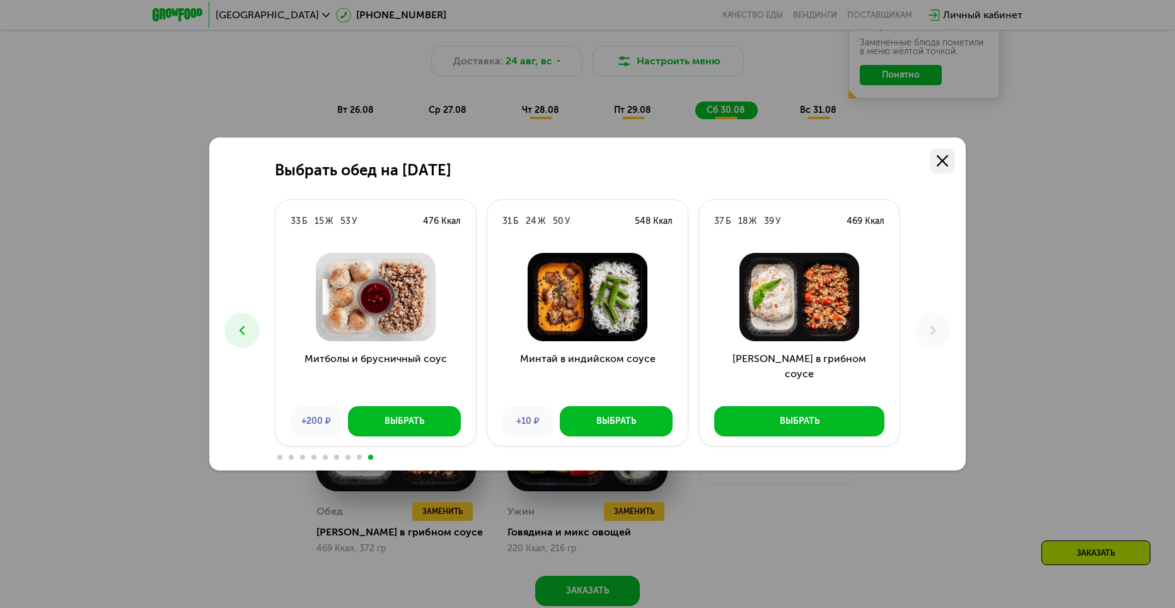
click at [940, 158] on icon at bounding box center [942, 160] width 11 height 11
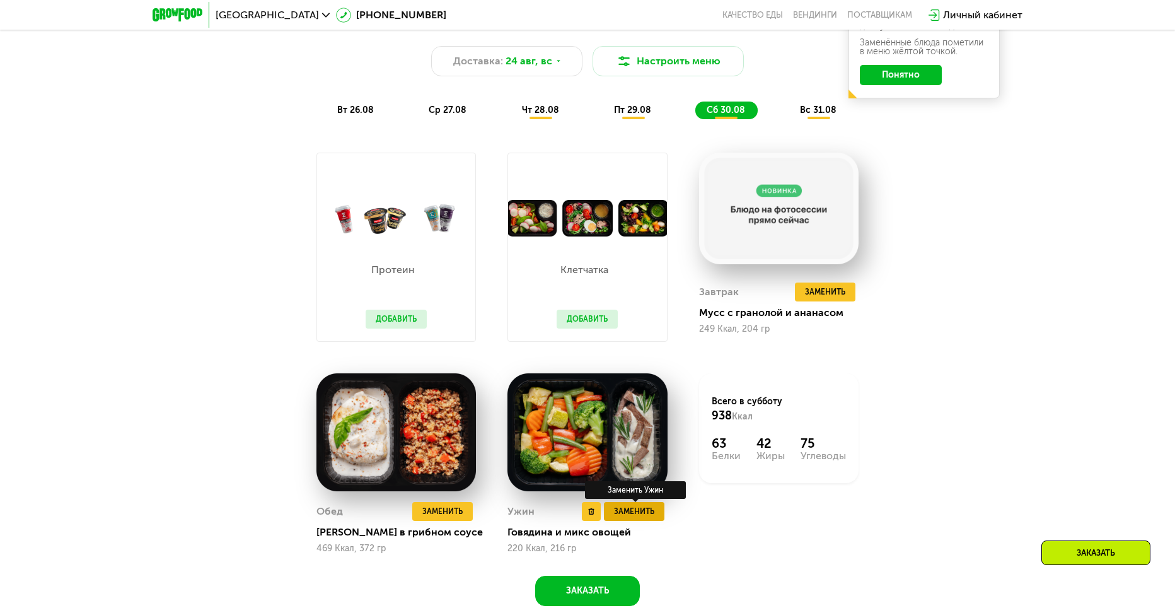
click at [634, 512] on span "Заменить" at bounding box center [634, 511] width 40 height 13
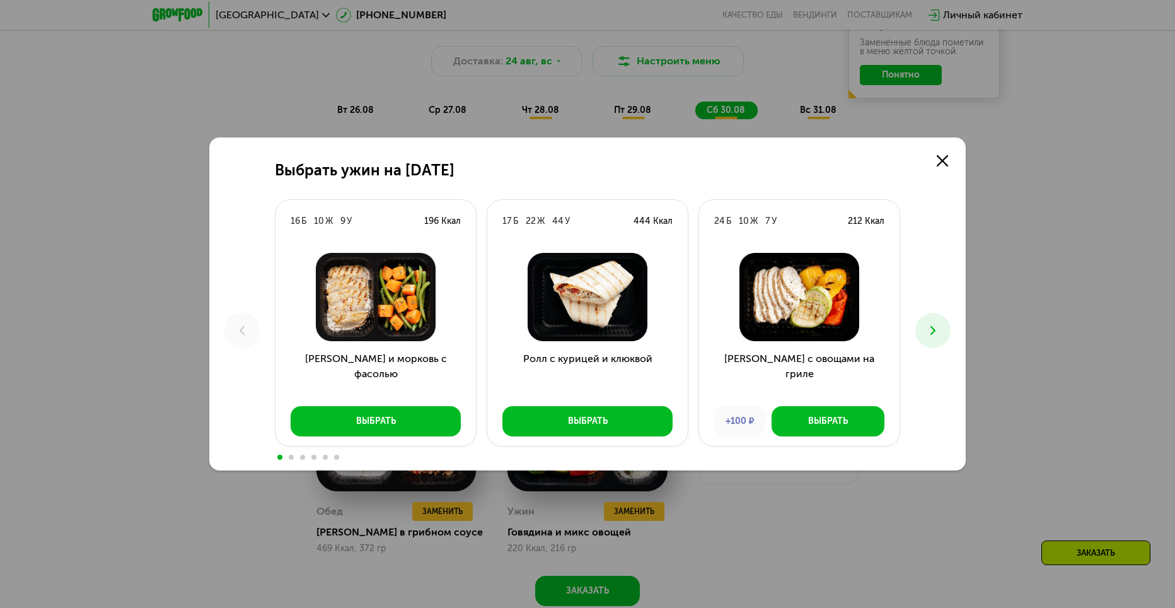
click at [940, 336] on button at bounding box center [932, 330] width 35 height 35
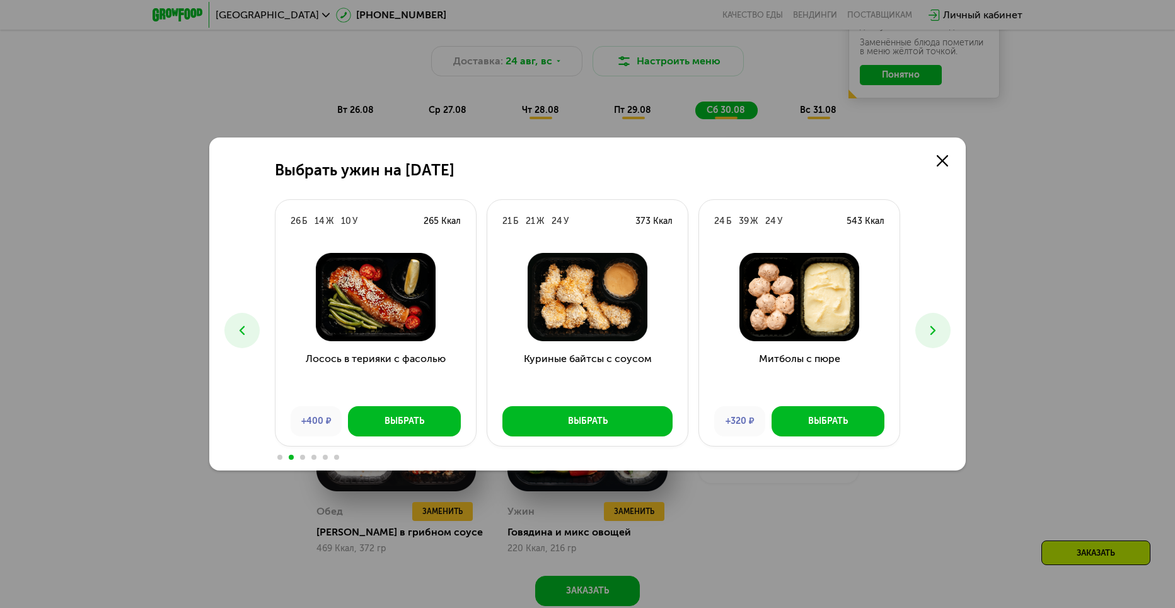
click at [231, 321] on button at bounding box center [241, 330] width 35 height 35
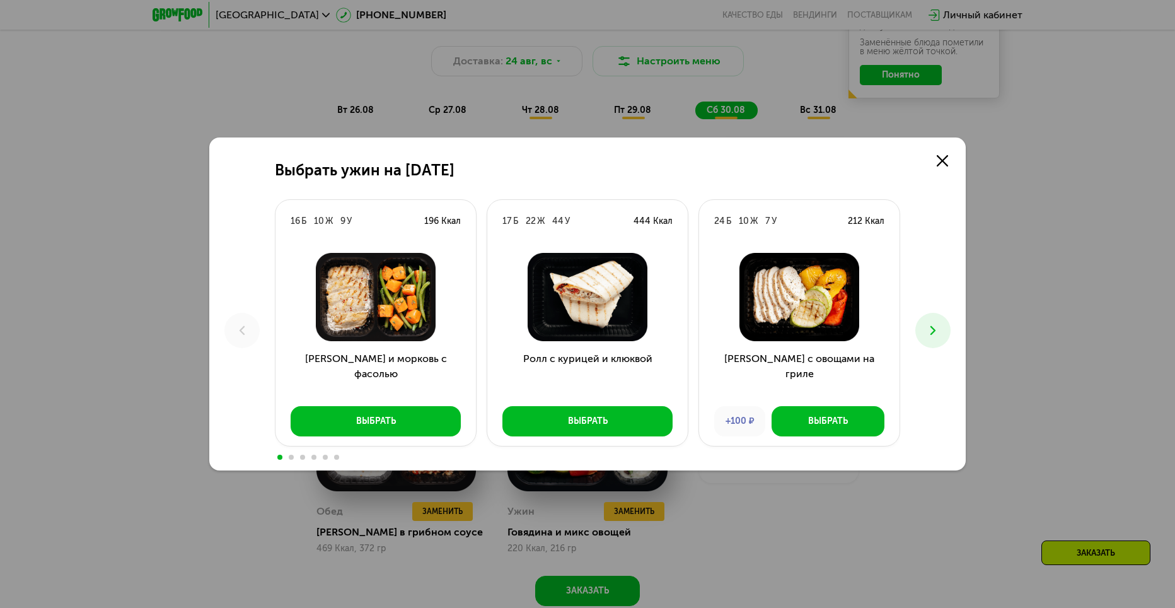
click at [945, 330] on button at bounding box center [932, 330] width 35 height 35
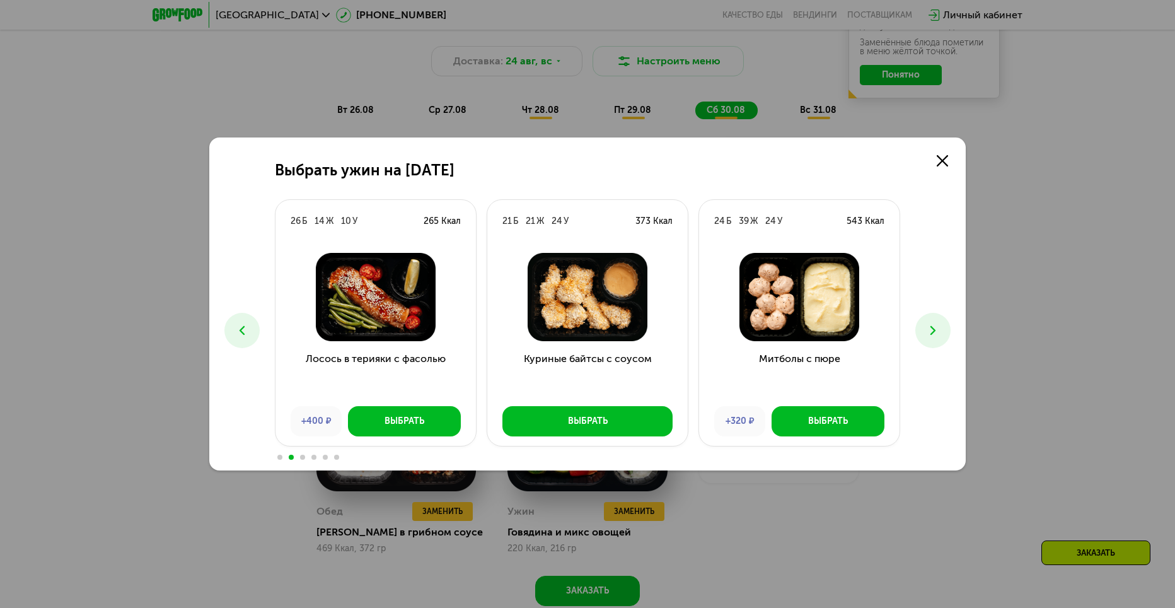
click at [947, 328] on button at bounding box center [932, 330] width 35 height 35
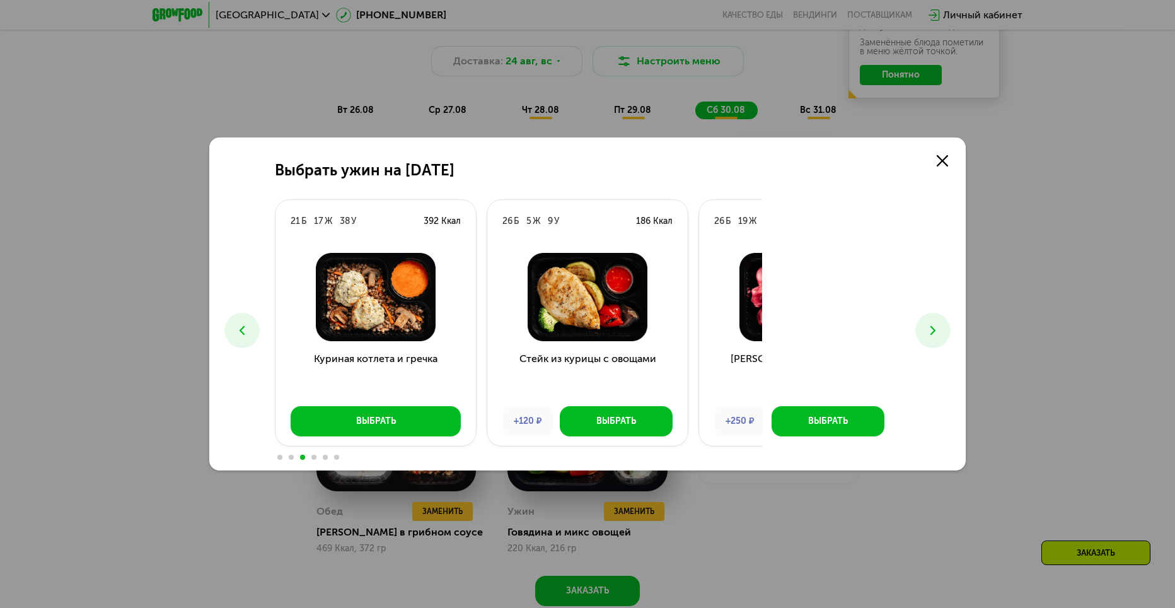
click at [947, 328] on button at bounding box center [932, 330] width 35 height 35
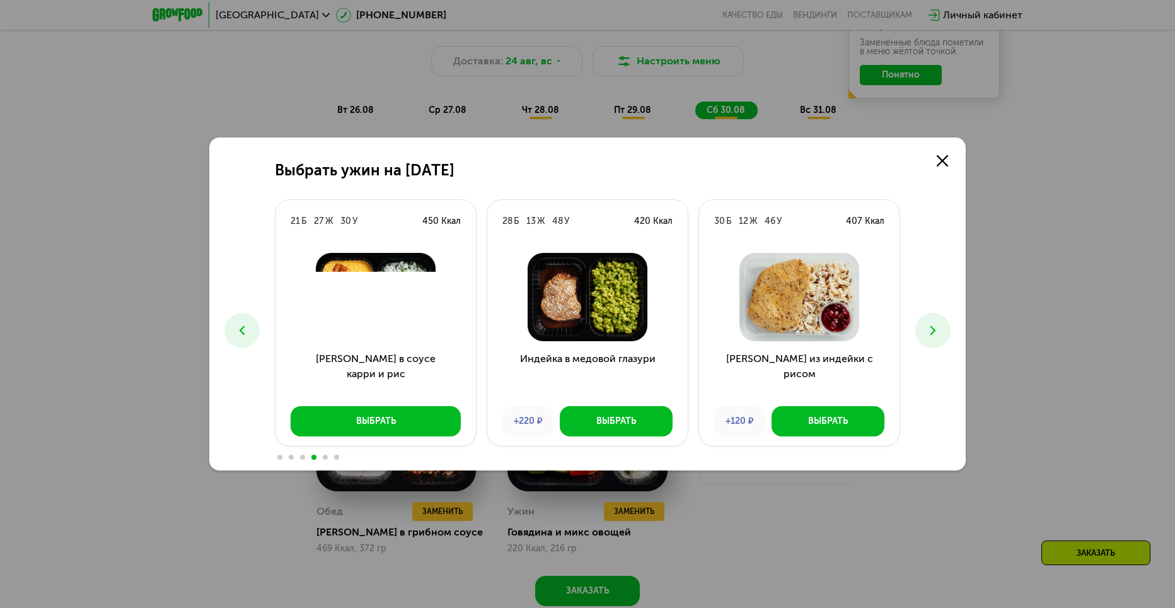
click at [947, 328] on button at bounding box center [932, 330] width 35 height 35
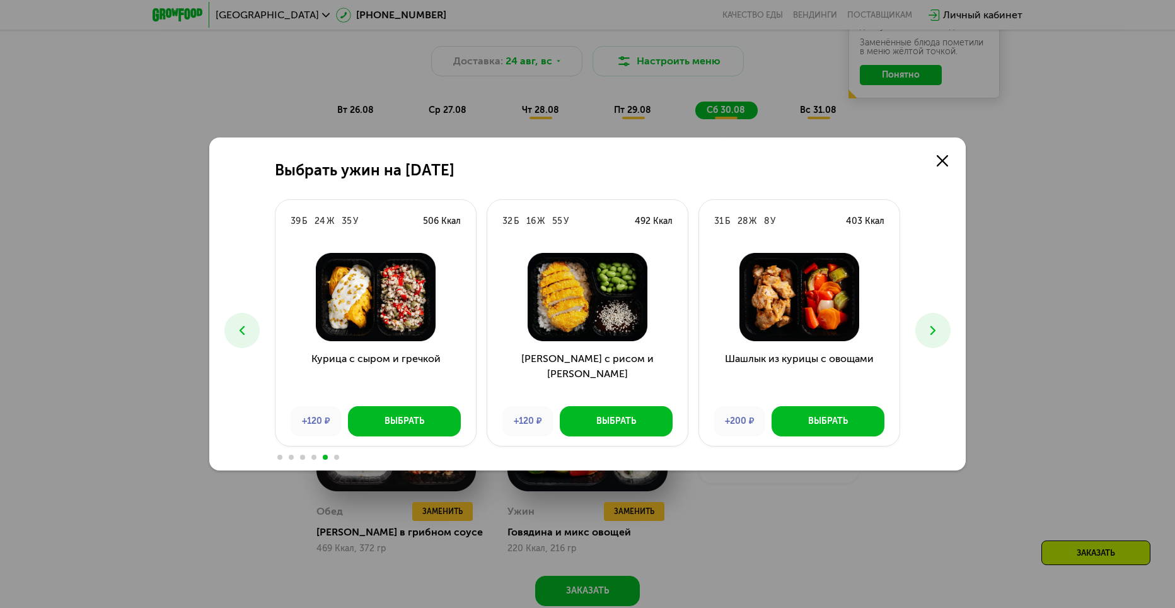
click at [240, 328] on icon at bounding box center [241, 330] width 15 height 15
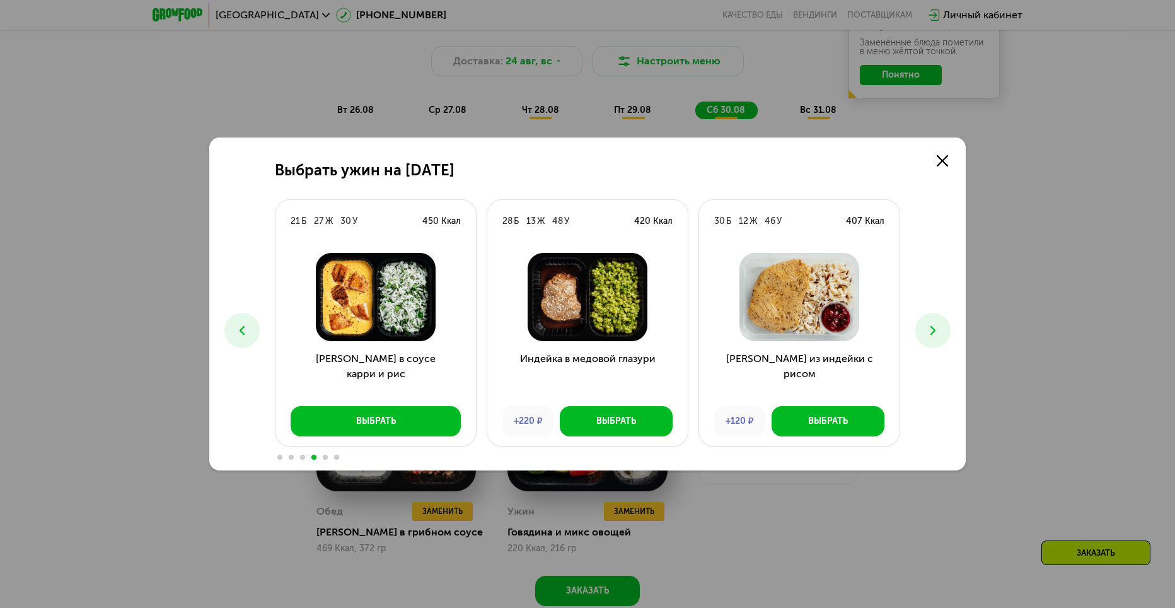
click at [935, 326] on icon at bounding box center [932, 330] width 15 height 15
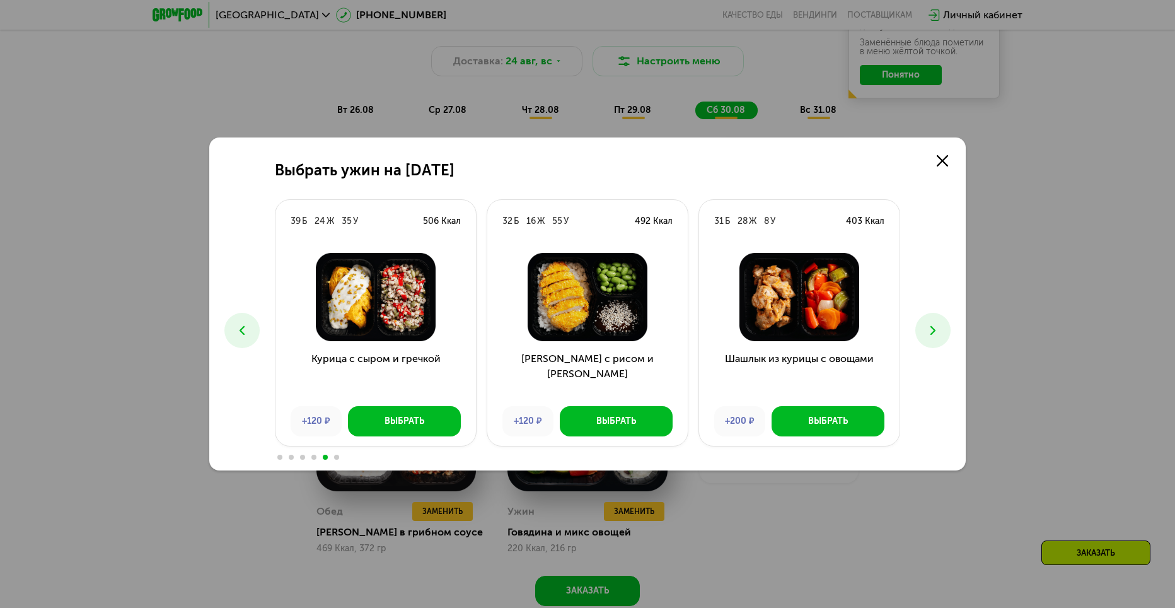
click at [935, 326] on icon at bounding box center [932, 330] width 15 height 15
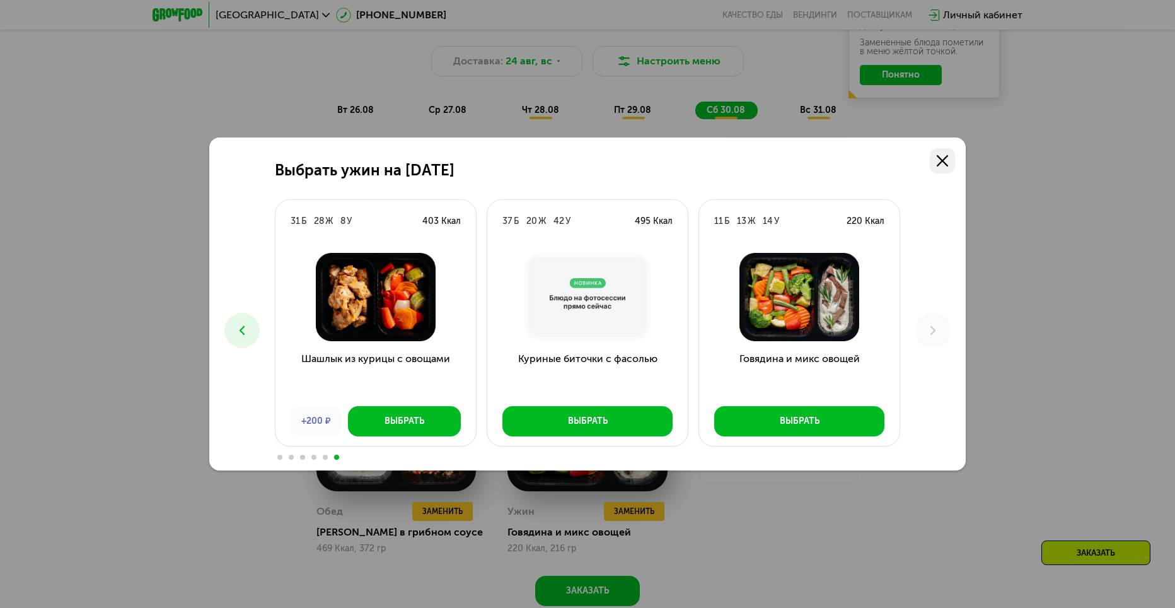
click at [944, 158] on icon at bounding box center [942, 160] width 11 height 11
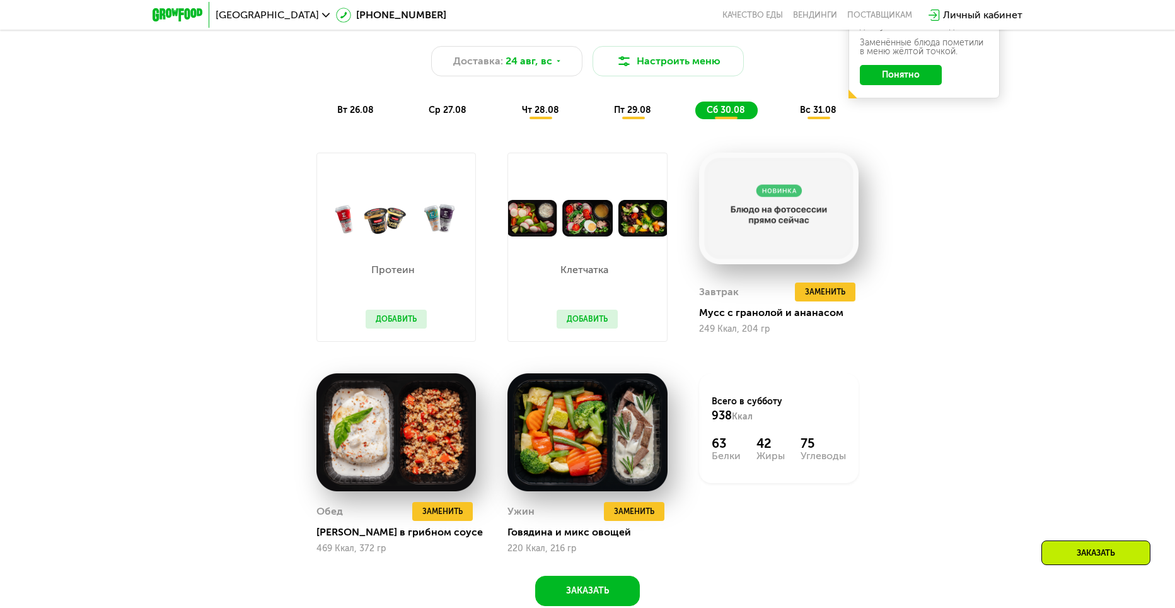
click at [801, 111] on span "вс 31.08" at bounding box center [818, 110] width 37 height 11
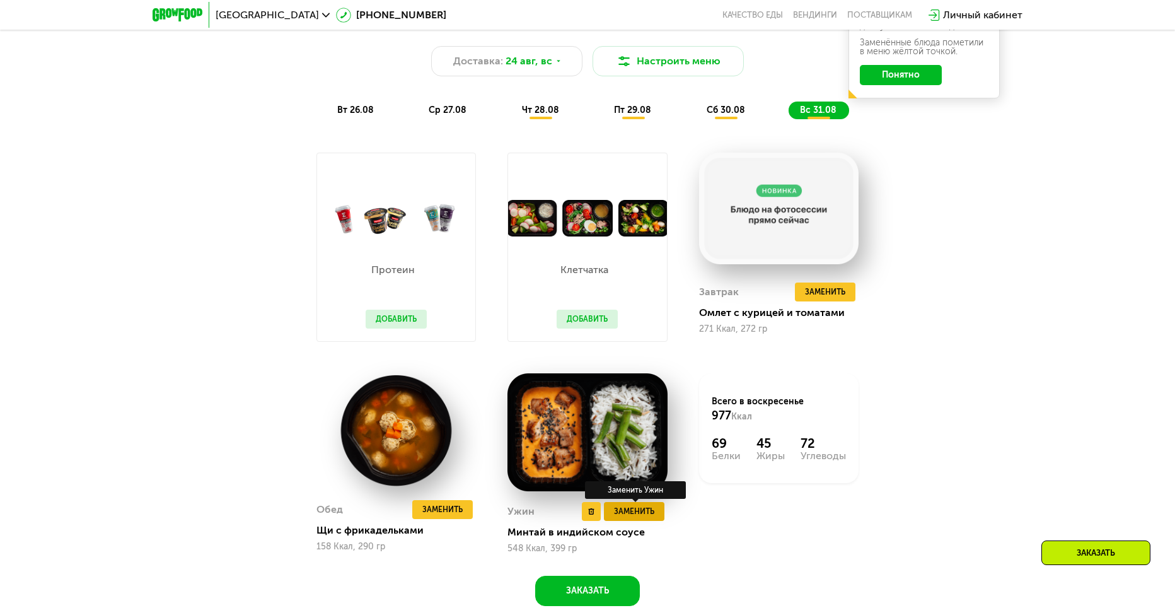
click at [633, 517] on span "Заменить" at bounding box center [634, 511] width 40 height 13
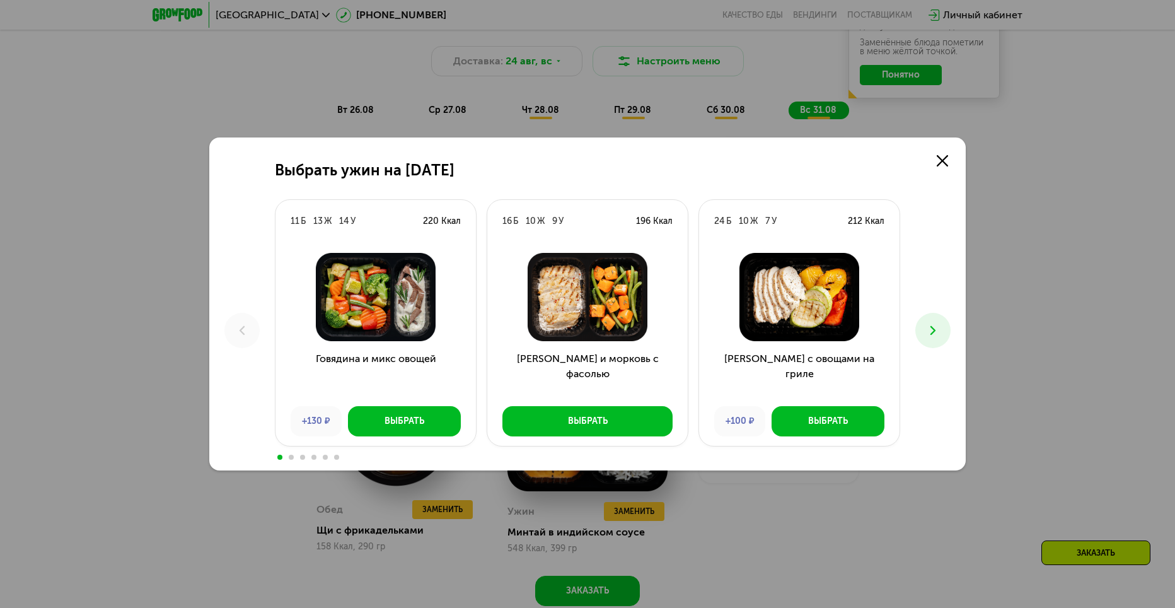
click at [945, 330] on button at bounding box center [932, 330] width 35 height 35
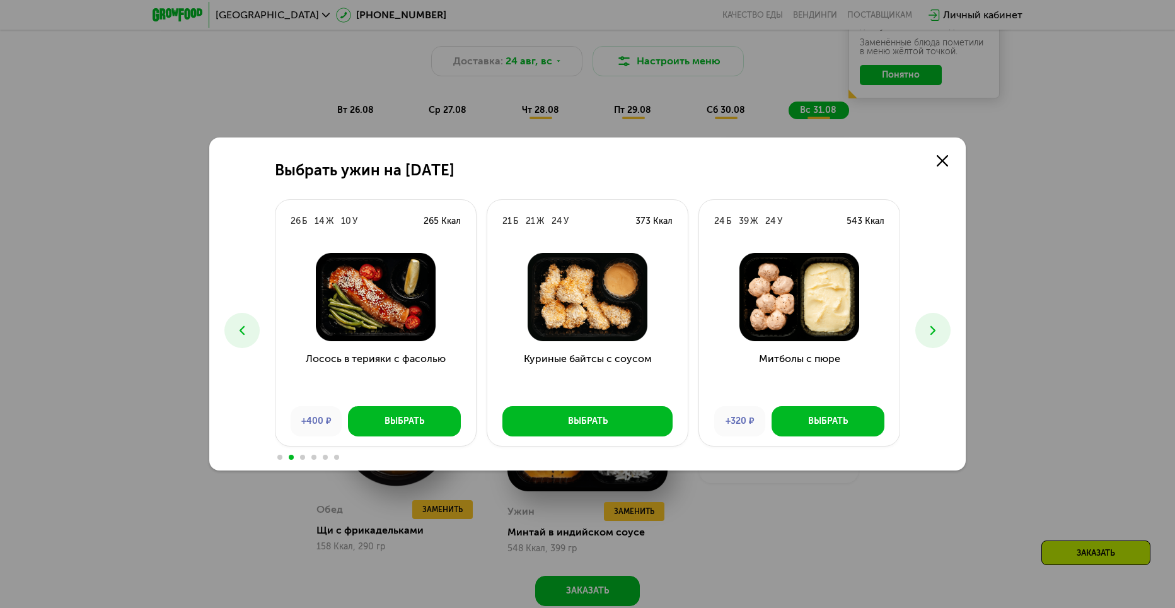
click at [236, 332] on icon at bounding box center [241, 330] width 15 height 15
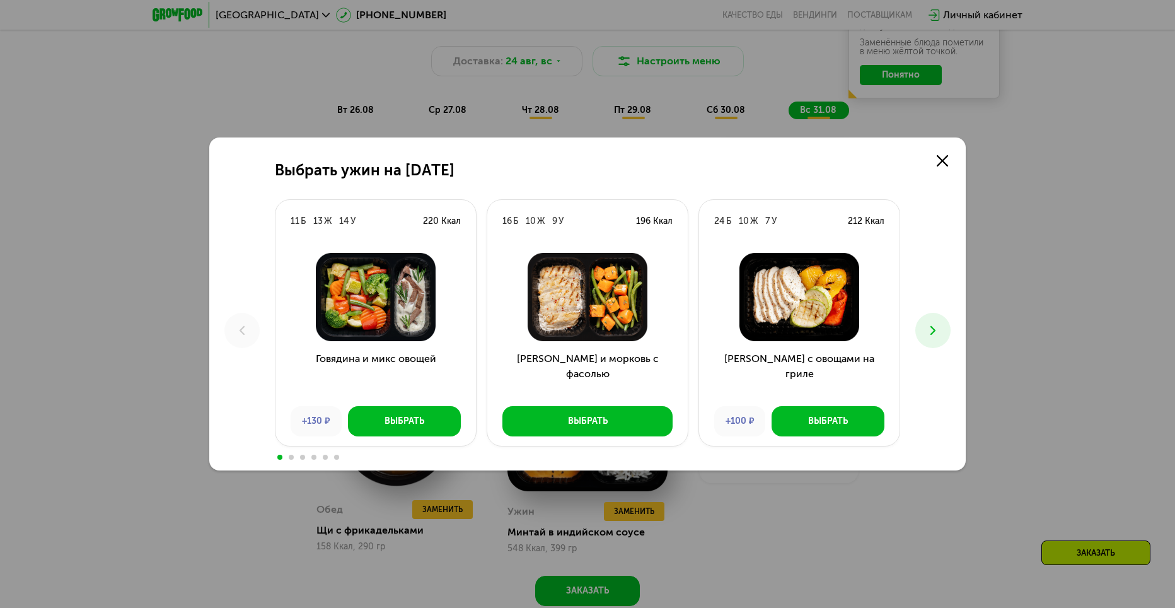
click at [932, 332] on icon at bounding box center [932, 330] width 15 height 15
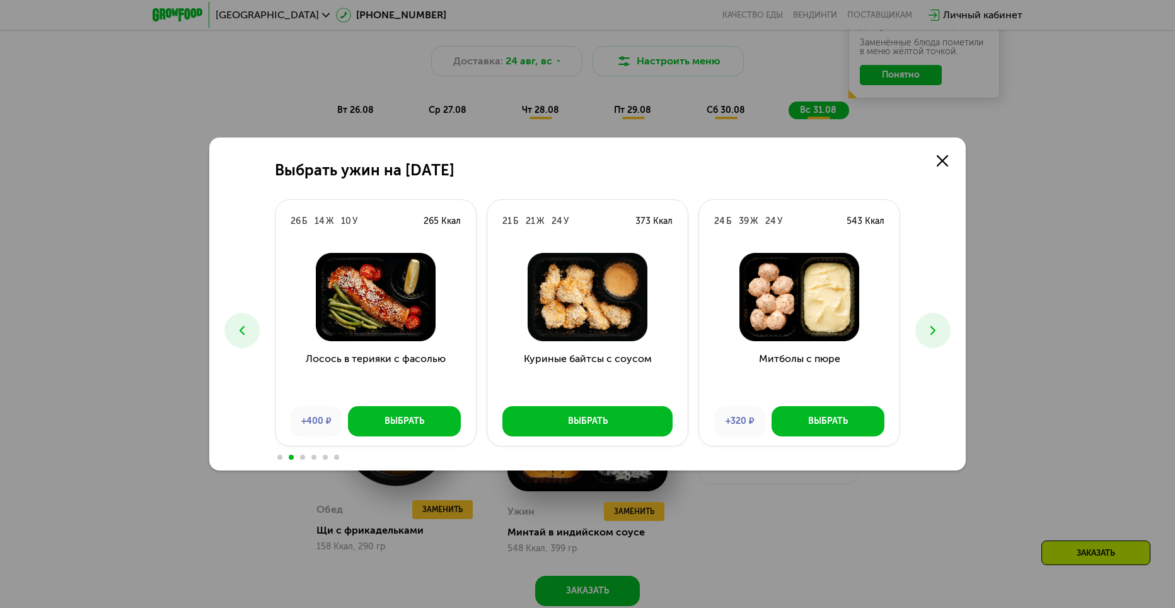
click at [932, 332] on icon at bounding box center [932, 330] width 15 height 15
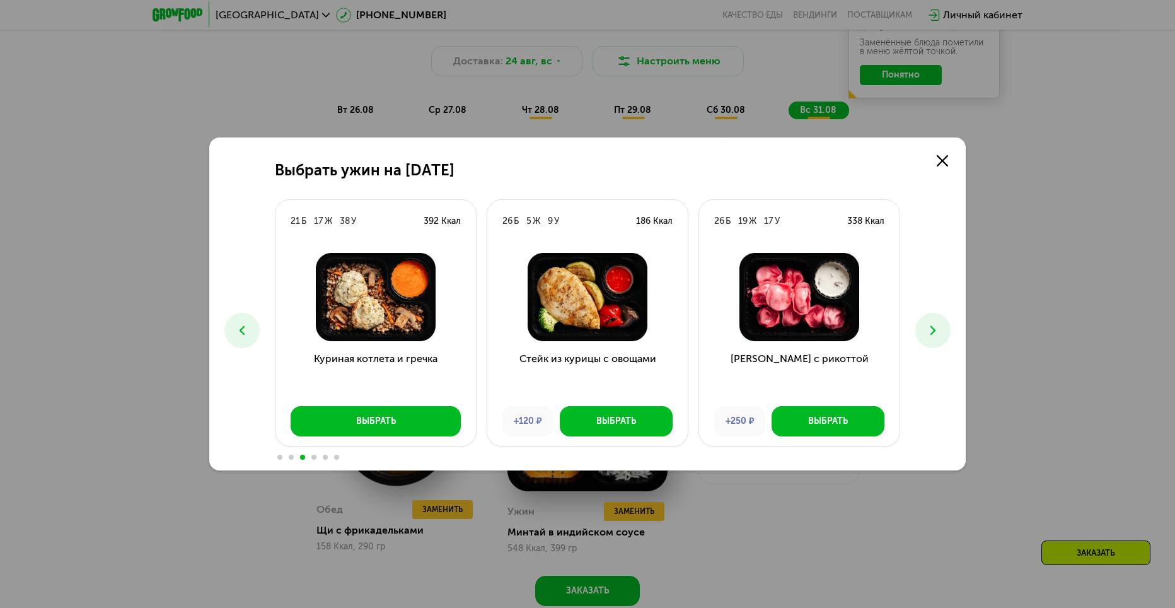
click at [932, 332] on icon at bounding box center [932, 330] width 15 height 15
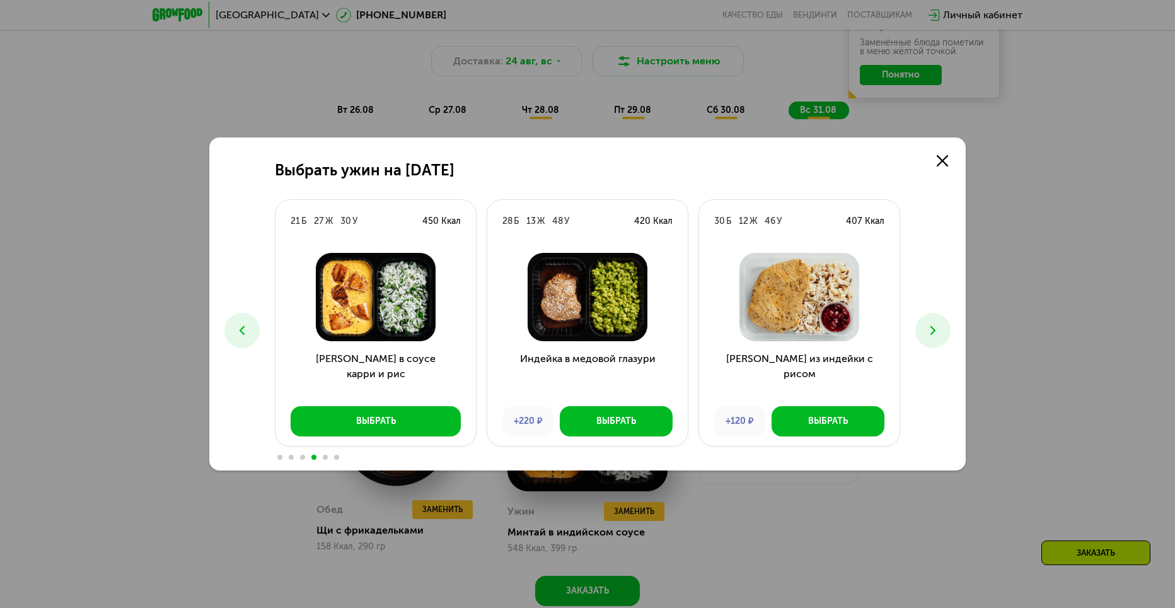
click at [932, 332] on icon at bounding box center [932, 330] width 15 height 15
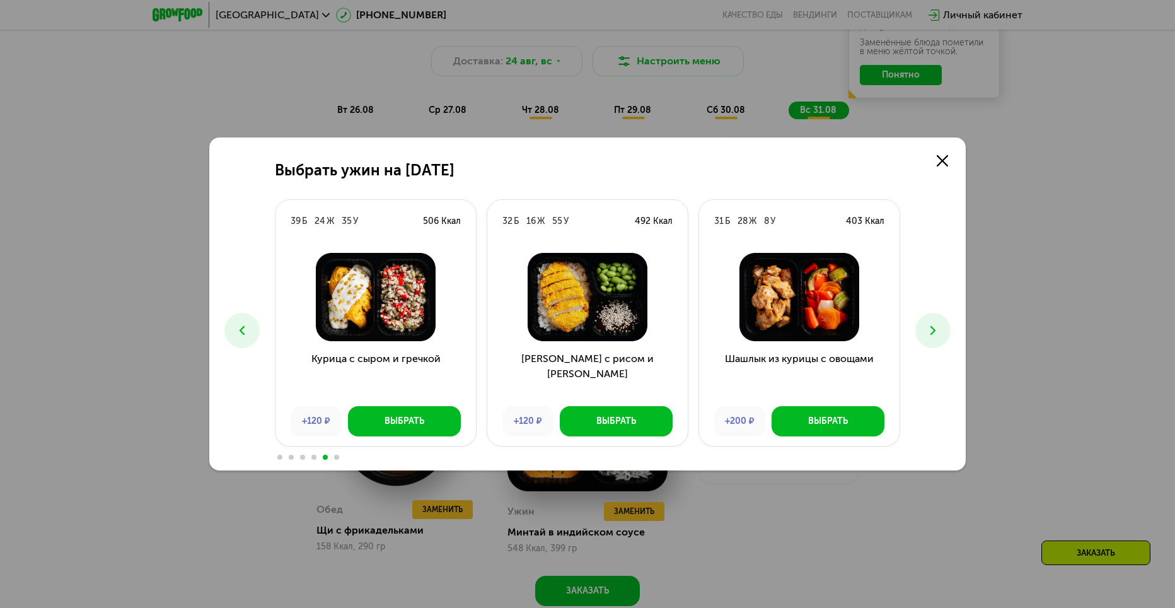
click at [932, 332] on icon at bounding box center [932, 330] width 15 height 15
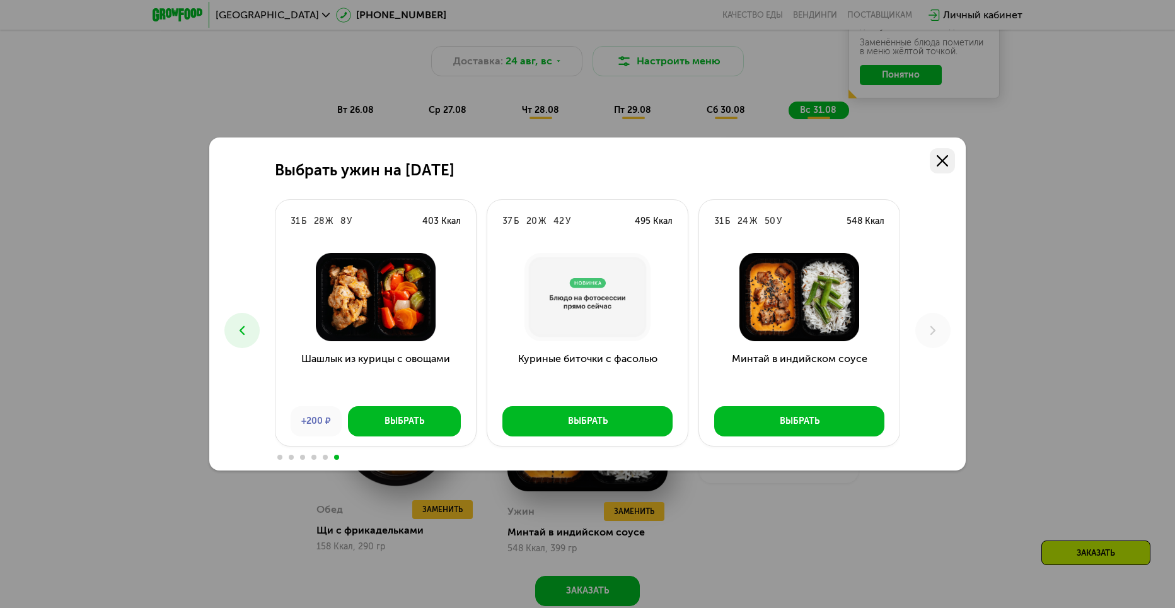
click at [948, 161] on link at bounding box center [942, 160] width 25 height 25
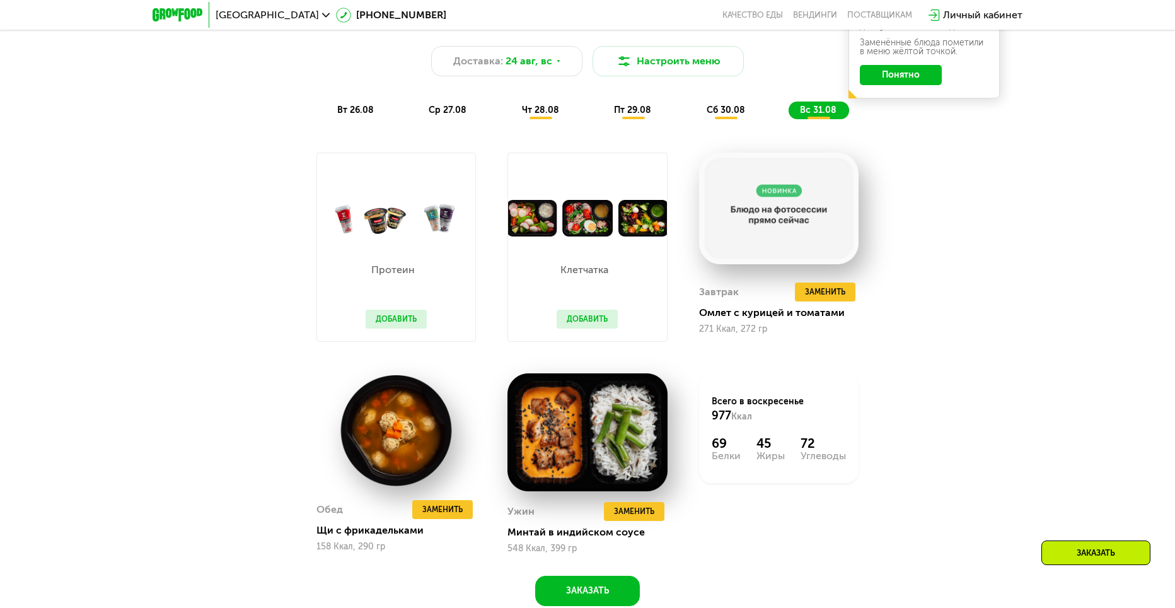
click at [362, 115] on span "вт 26.08" at bounding box center [355, 110] width 37 height 11
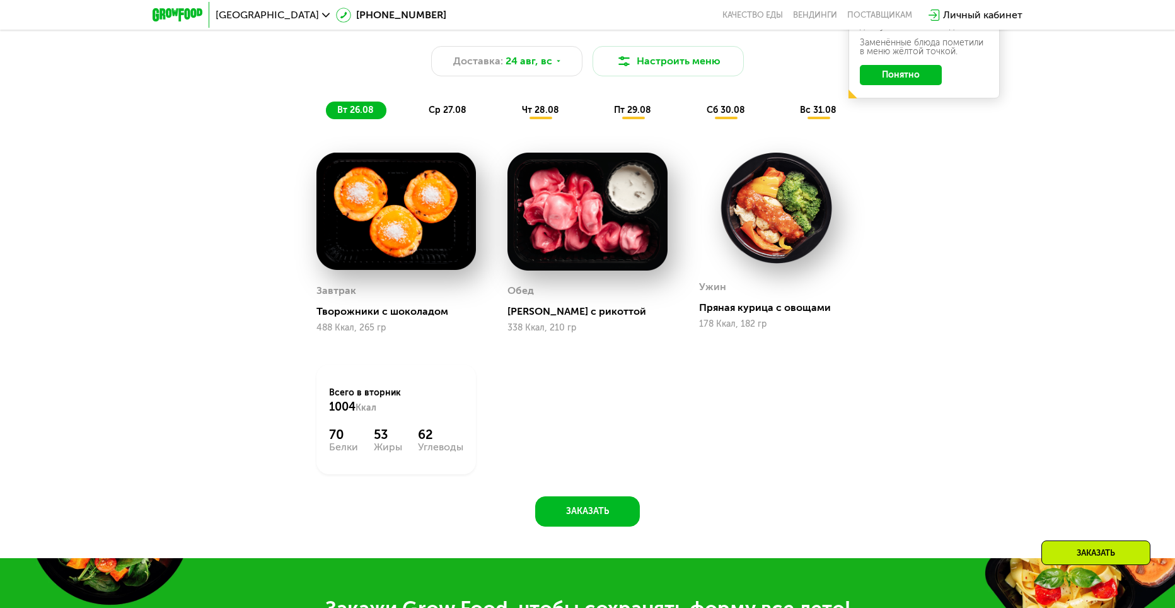
click at [451, 115] on span "ср 27.08" at bounding box center [448, 110] width 38 height 11
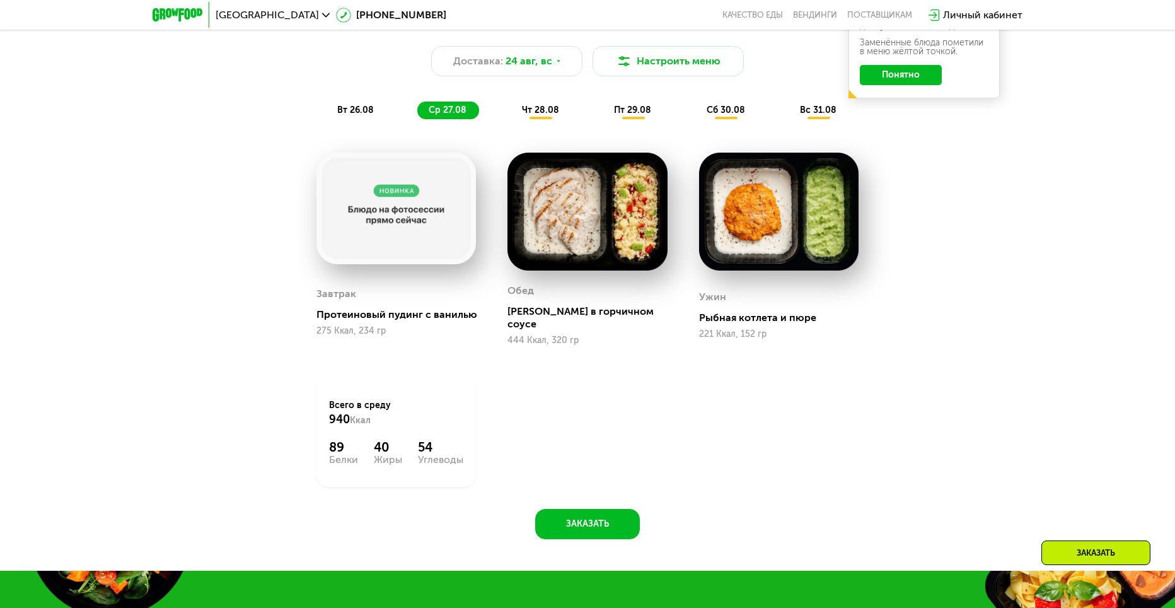
click at [548, 112] on span "чт 28.08" at bounding box center [540, 110] width 37 height 11
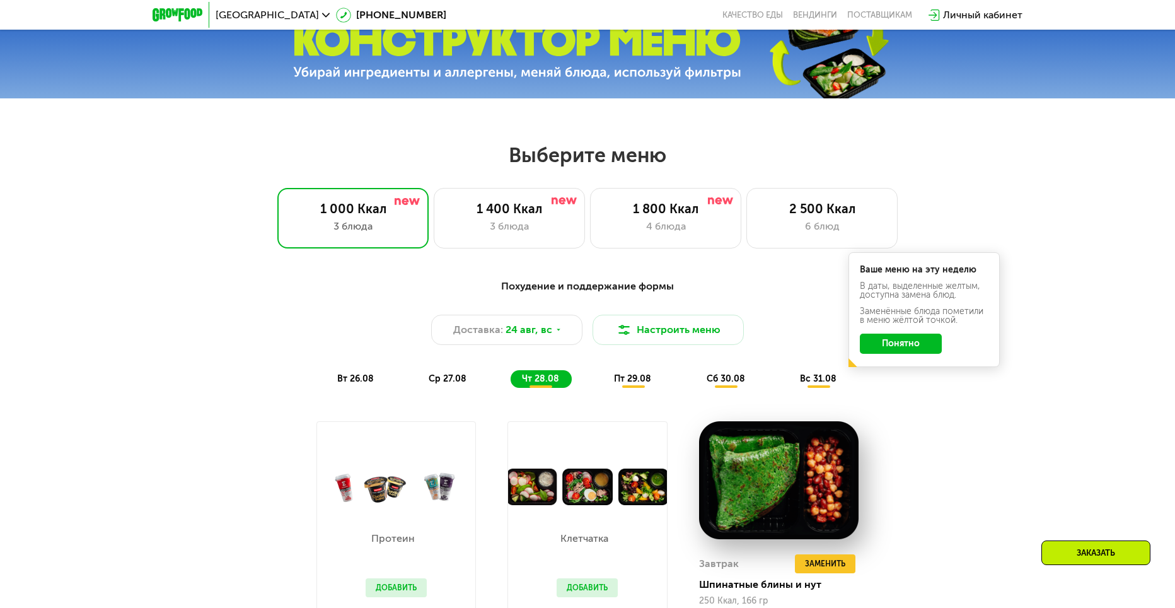
scroll to position [504, 0]
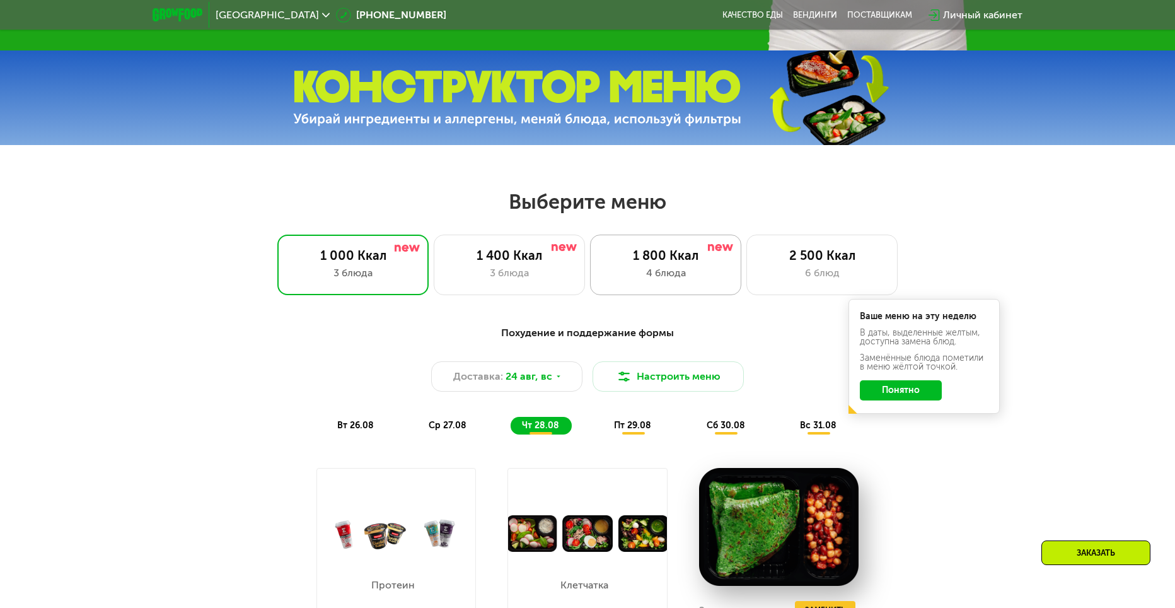
click at [693, 270] on div "4 блюда" at bounding box center [665, 272] width 125 height 15
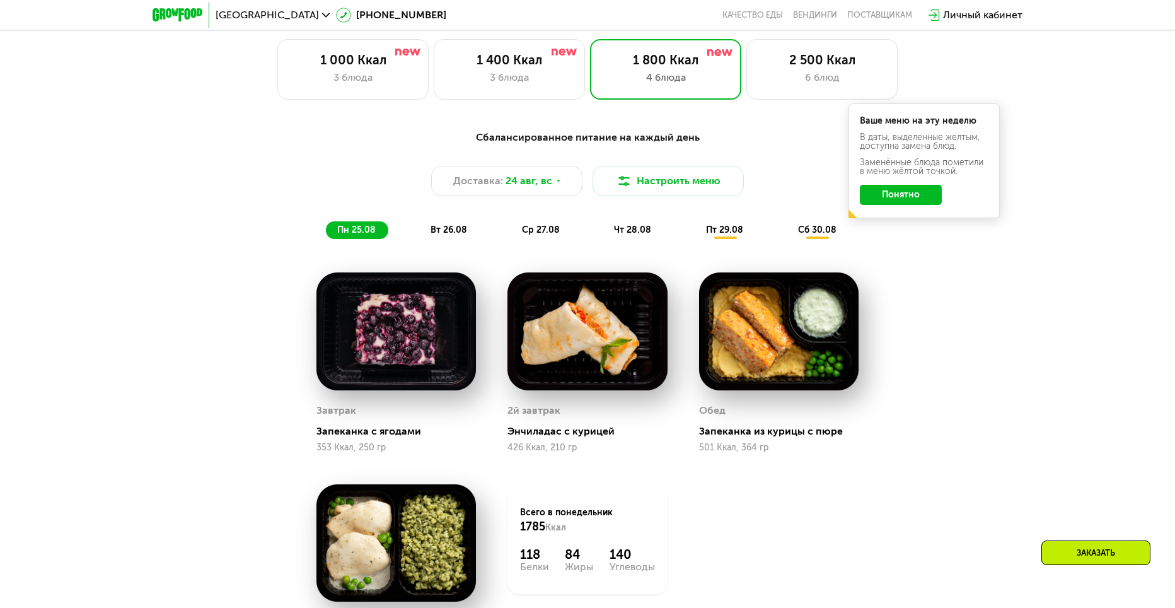
scroll to position [756, 0]
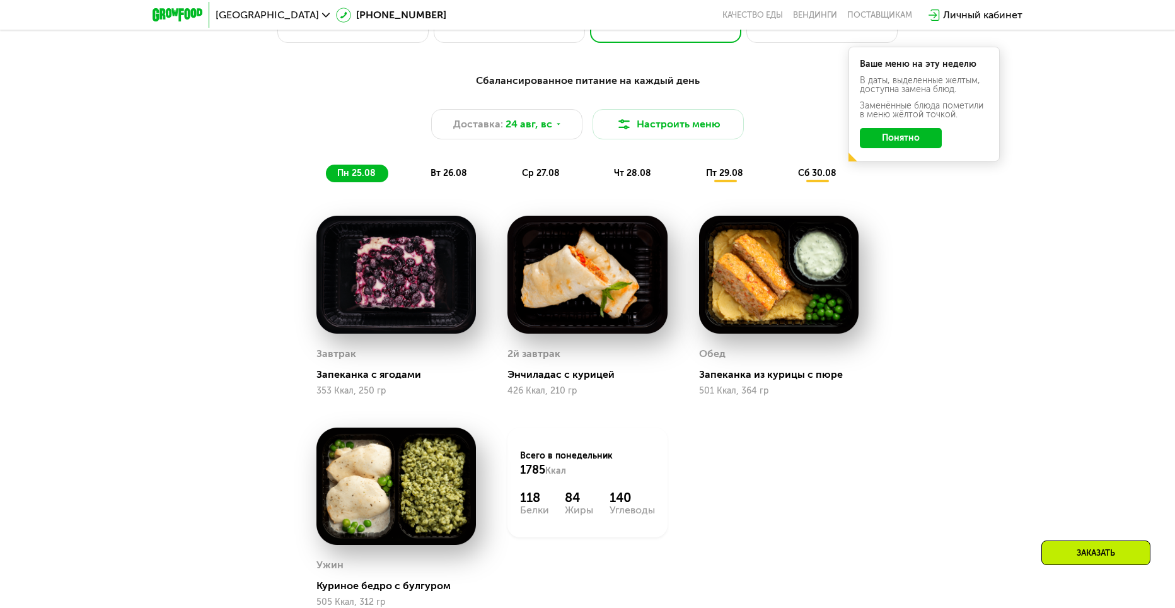
click at [740, 176] on span "пт 29.08" at bounding box center [724, 173] width 37 height 11
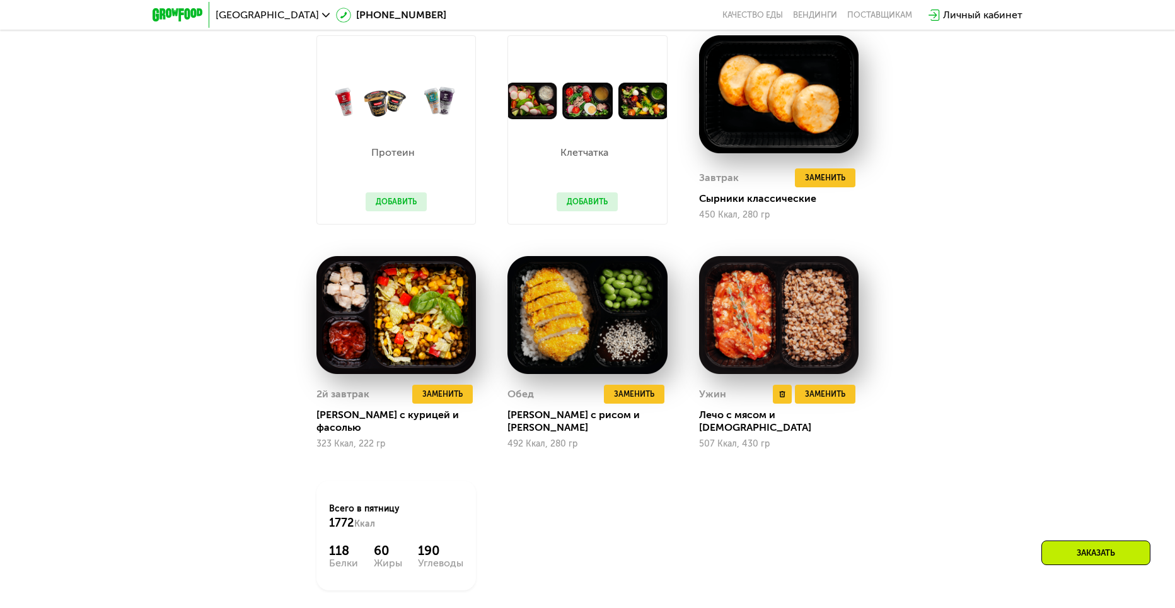
scroll to position [945, 0]
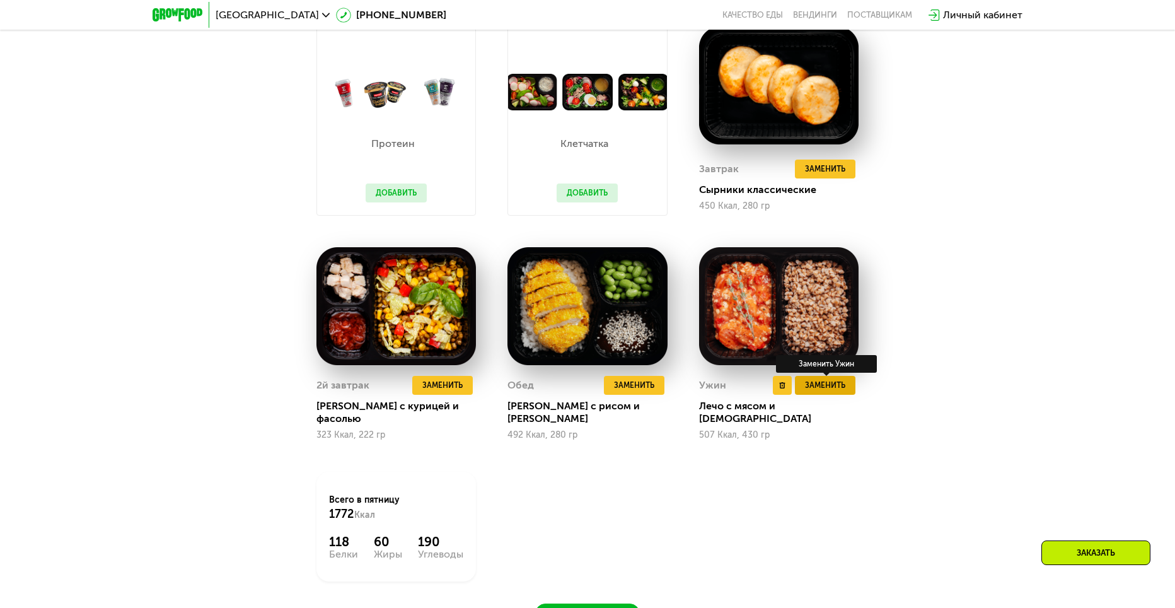
click at [846, 385] on button "Заменить" at bounding box center [825, 385] width 61 height 19
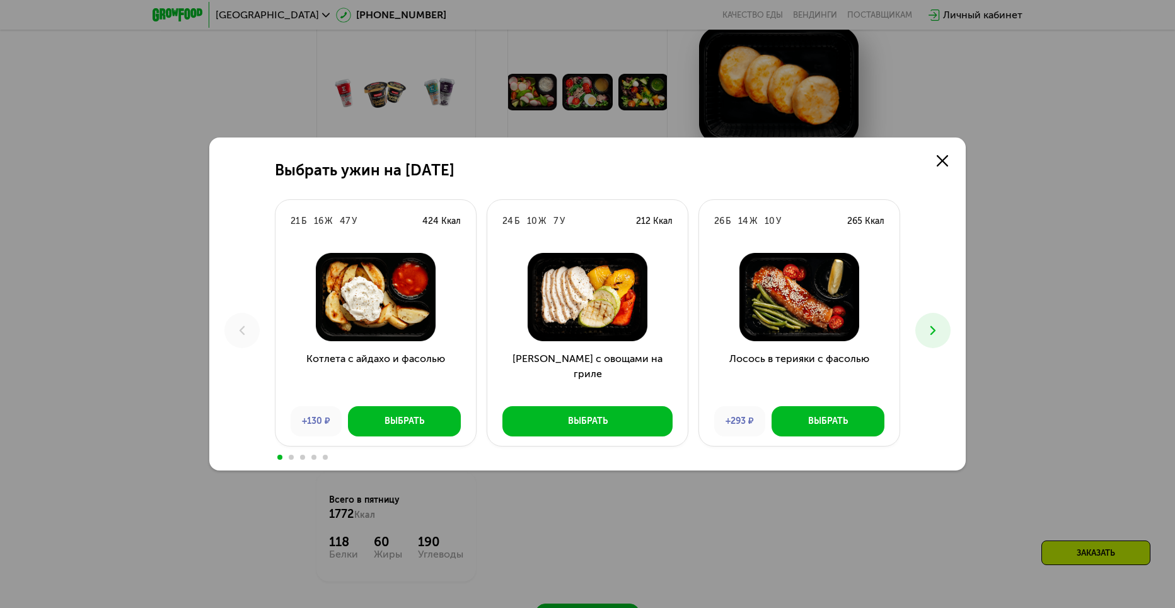
click at [942, 334] on button at bounding box center [932, 330] width 35 height 35
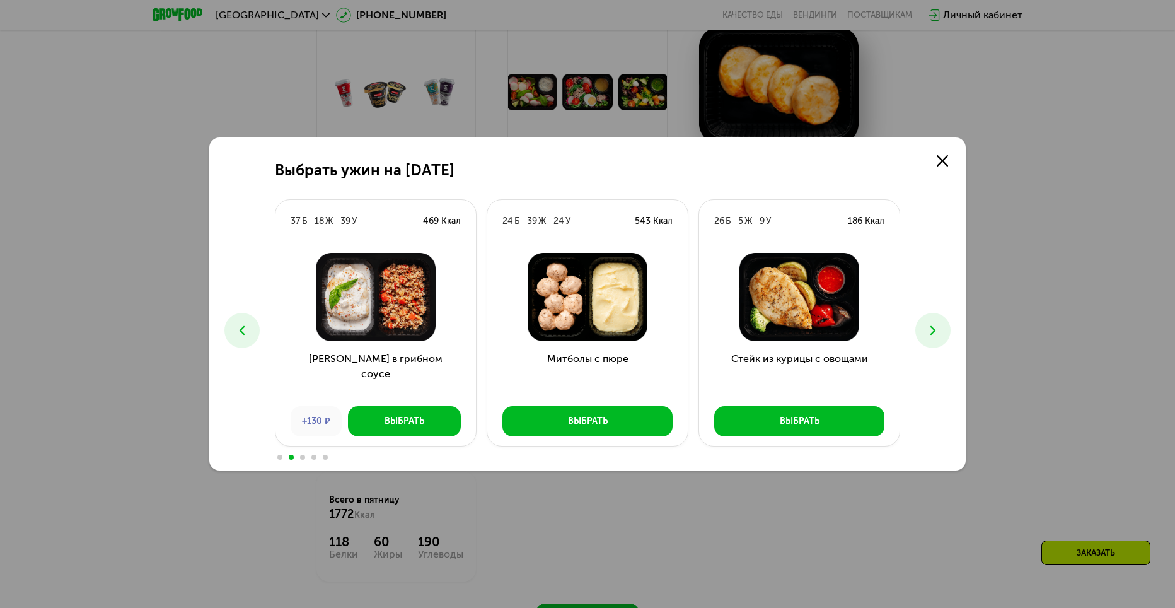
click at [949, 333] on button at bounding box center [932, 330] width 35 height 35
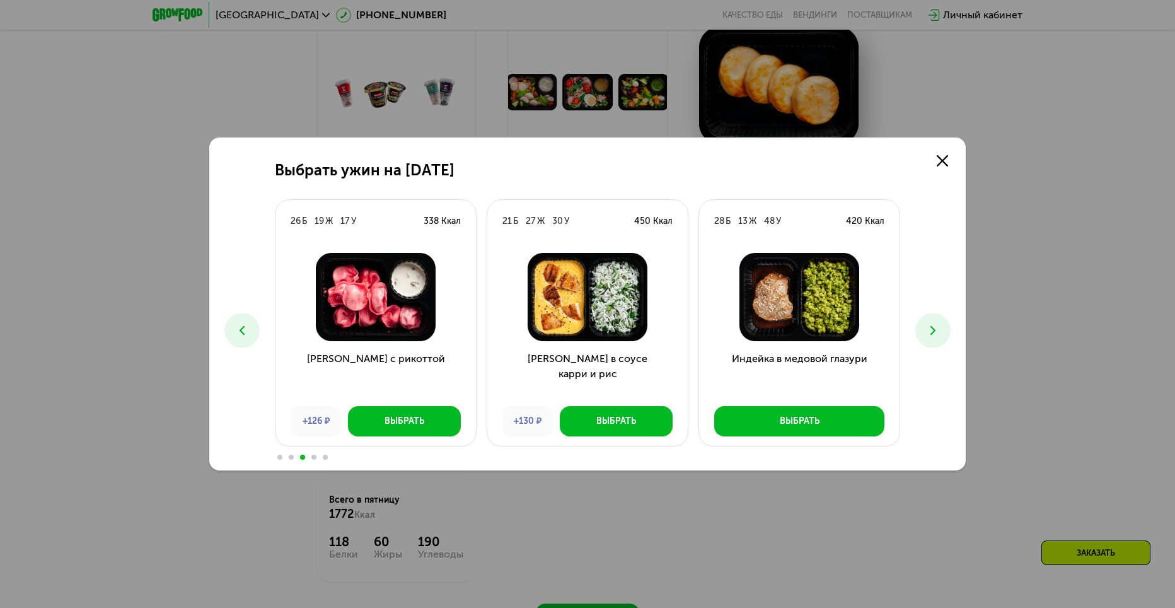
click at [936, 330] on icon at bounding box center [932, 330] width 15 height 15
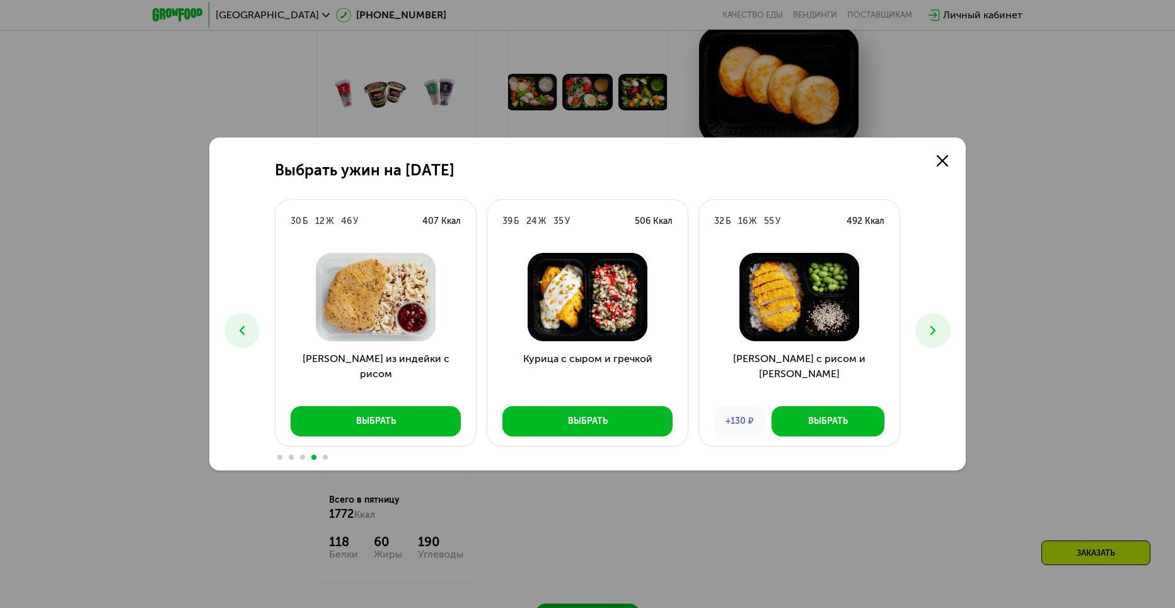
click at [936, 330] on icon at bounding box center [932, 330] width 15 height 15
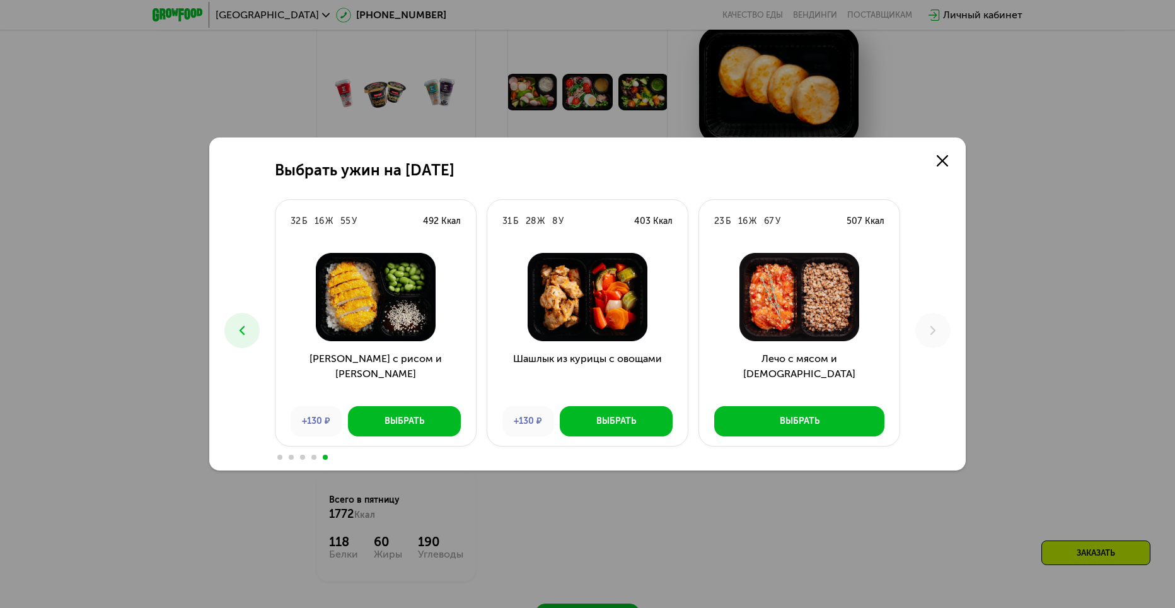
click at [972, 201] on div "Выбрать ужин на [DATE] Б 16 Ж 47 У 424 Ккал Котлета с айдахо и фасолью +130 ₽ В…" at bounding box center [587, 304] width 1175 height 608
click at [996, 201] on div "Выбрать ужин на [DATE] Б 16 Ж 47 У 424 Ккал Котлета с айдахо и фасолью +130 ₽ В…" at bounding box center [587, 304] width 1175 height 608
click at [959, 161] on div "Выбрать ужин на [DATE] Б 16 Ж 47 У 424 Ккал Котлета с айдахо и фасолью +130 ₽ В…" at bounding box center [587, 303] width 756 height 333
click at [947, 161] on icon at bounding box center [942, 160] width 11 height 11
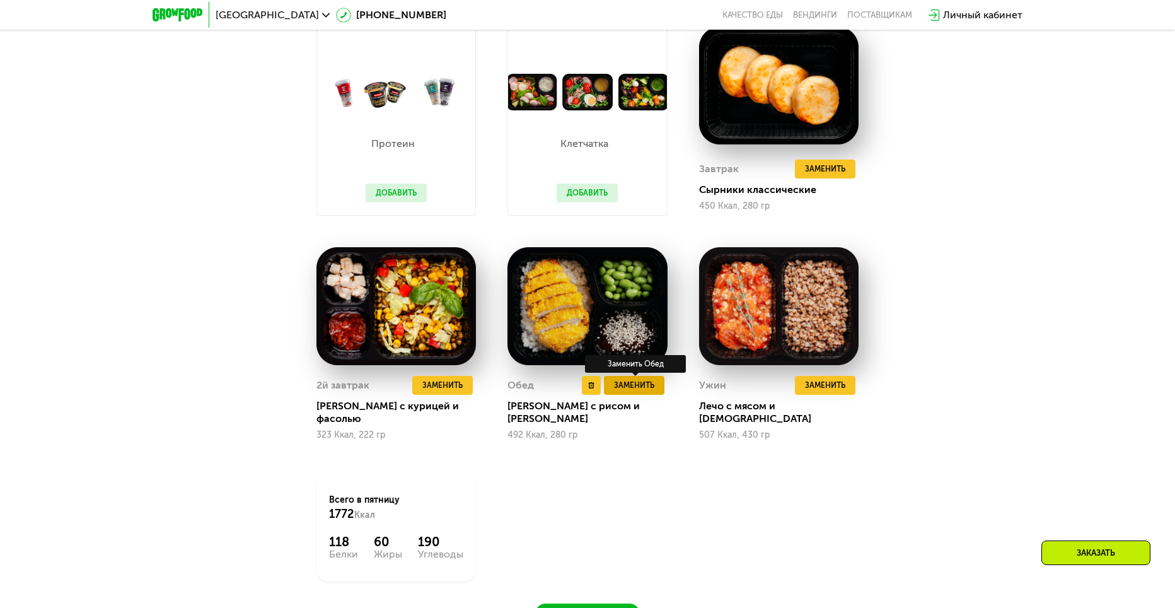
click at [633, 395] on button "Заменить" at bounding box center [634, 385] width 61 height 19
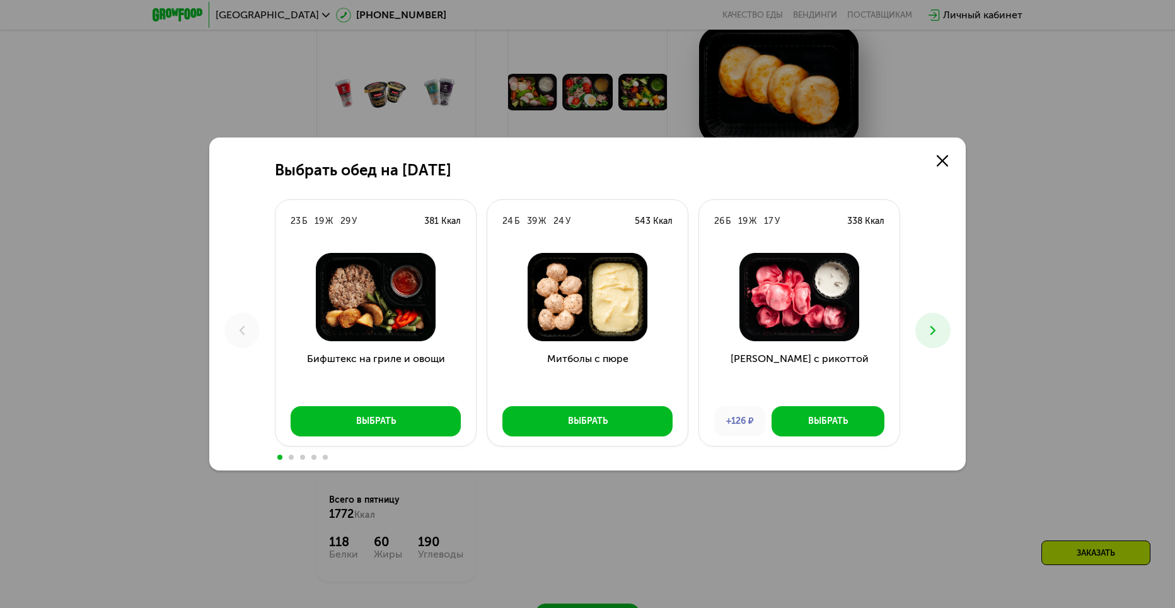
click at [930, 330] on icon at bounding box center [932, 330] width 15 height 15
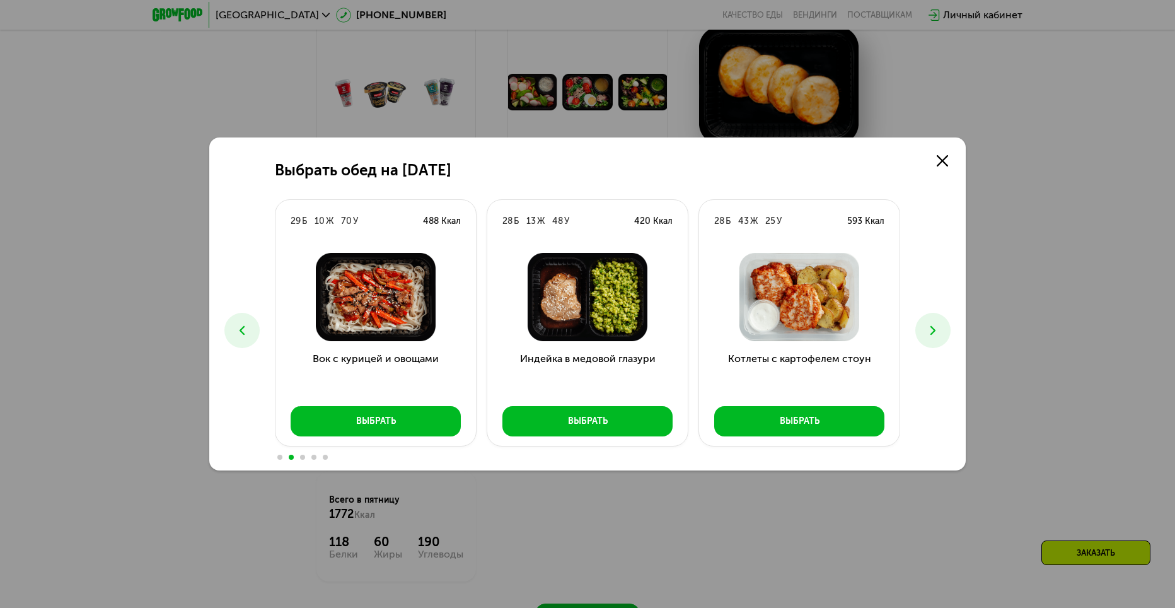
click at [945, 329] on button at bounding box center [932, 330] width 35 height 35
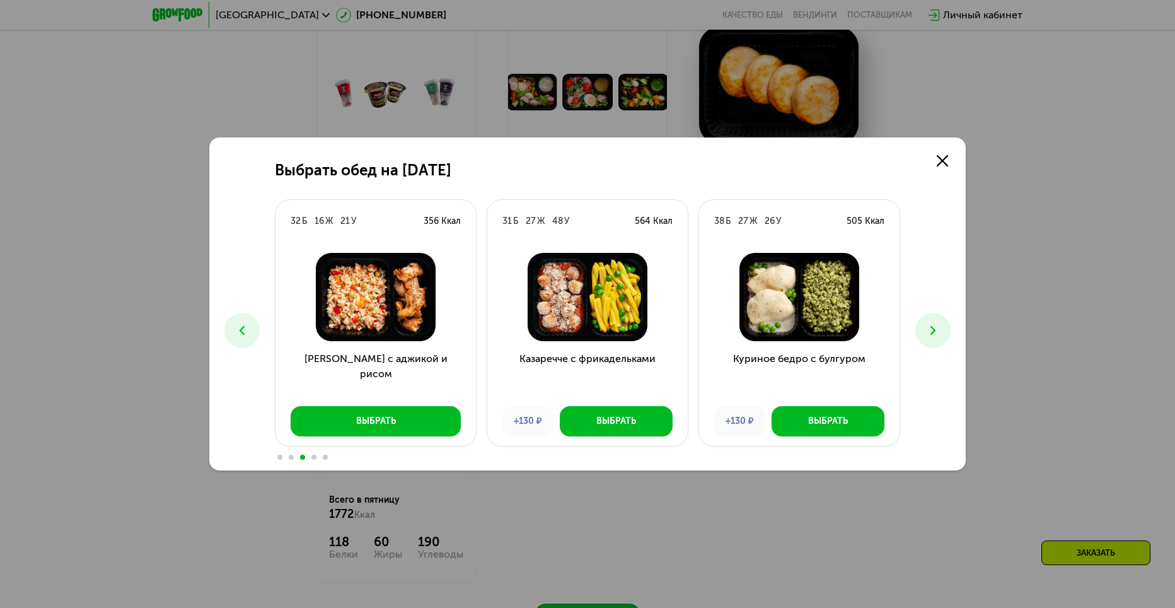
click at [945, 329] on button at bounding box center [932, 330] width 35 height 35
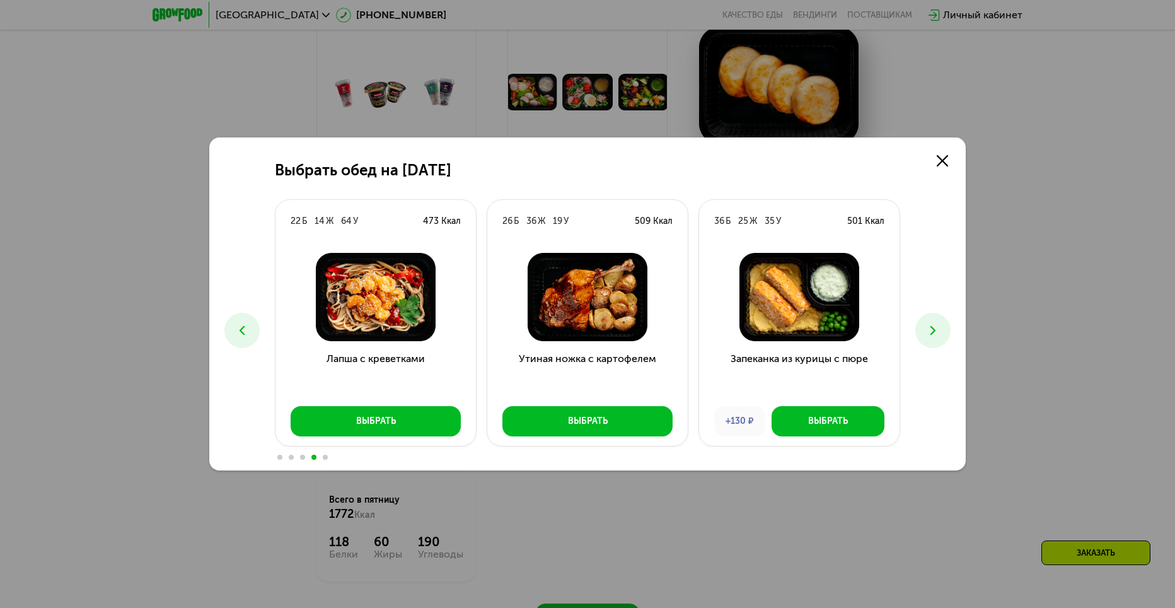
click at [945, 329] on button at bounding box center [932, 330] width 35 height 35
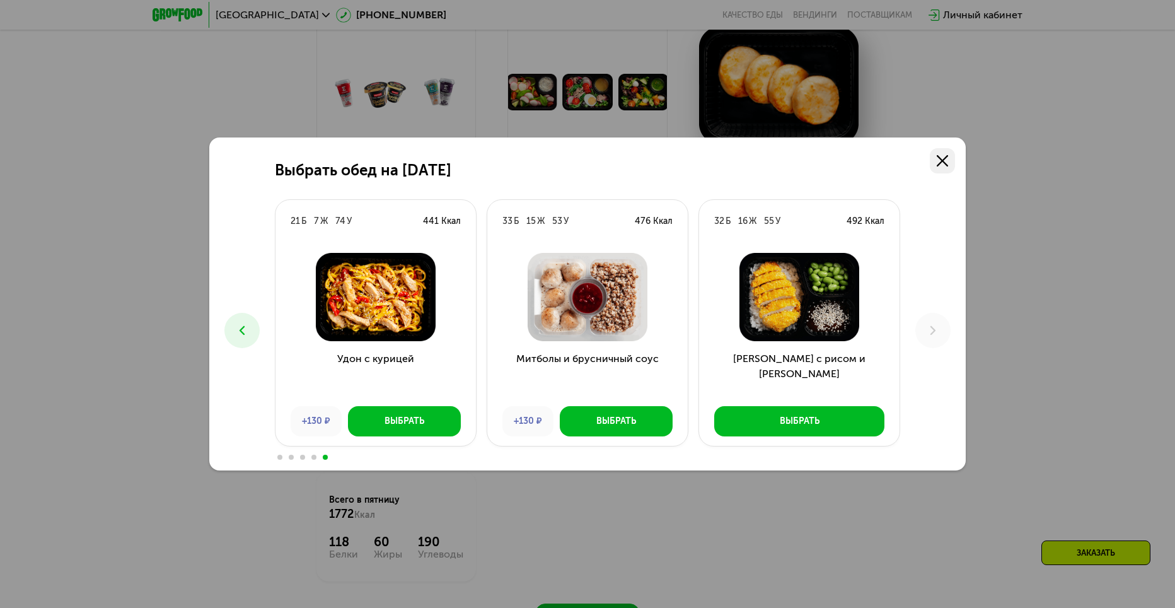
click at [943, 159] on use at bounding box center [942, 160] width 11 height 11
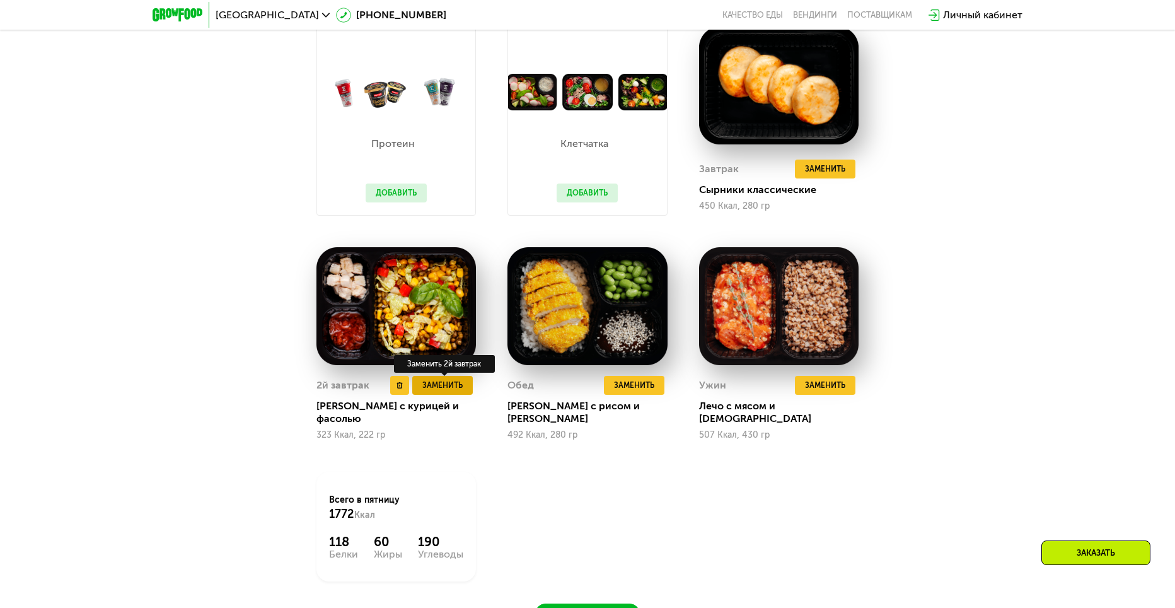
click at [448, 383] on span "Заменить" at bounding box center [442, 385] width 40 height 13
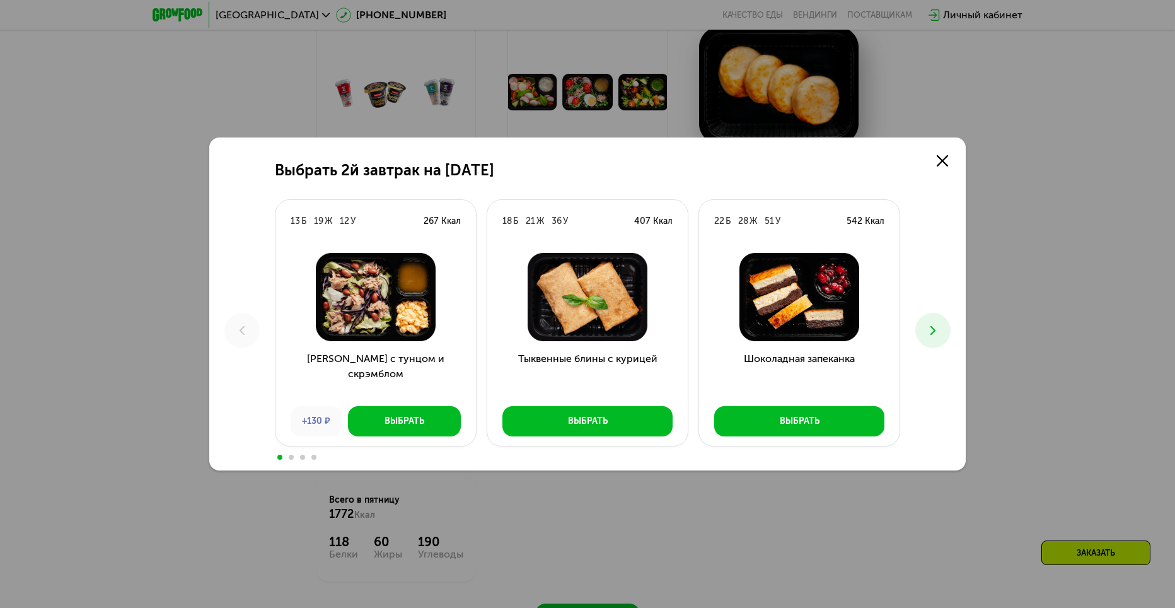
click at [926, 330] on icon at bounding box center [932, 330] width 15 height 15
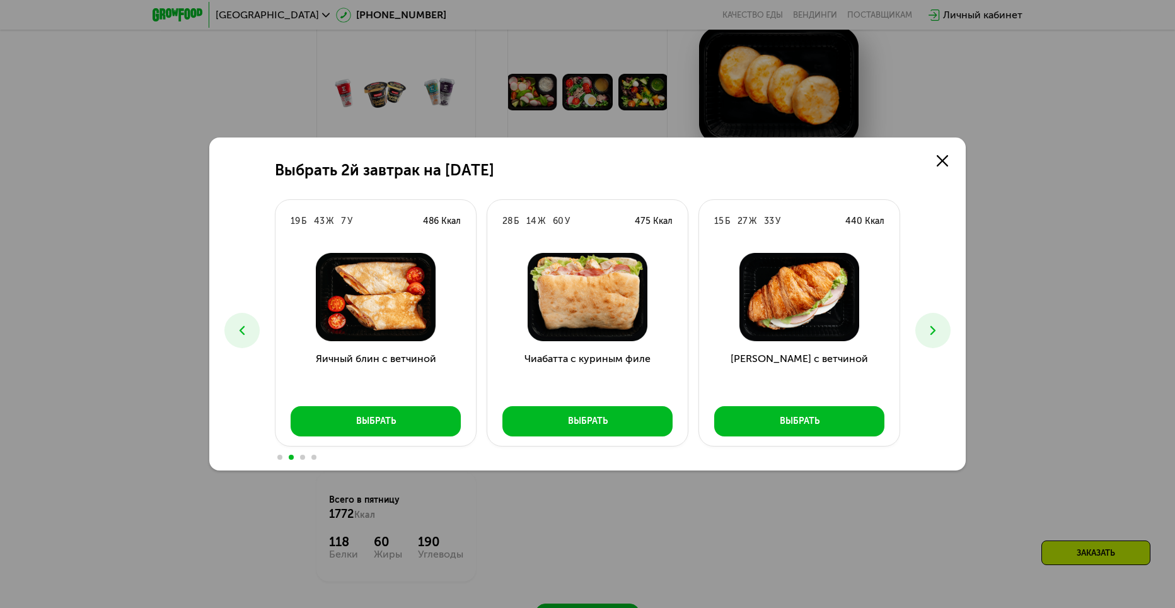
click at [926, 329] on icon at bounding box center [932, 330] width 15 height 15
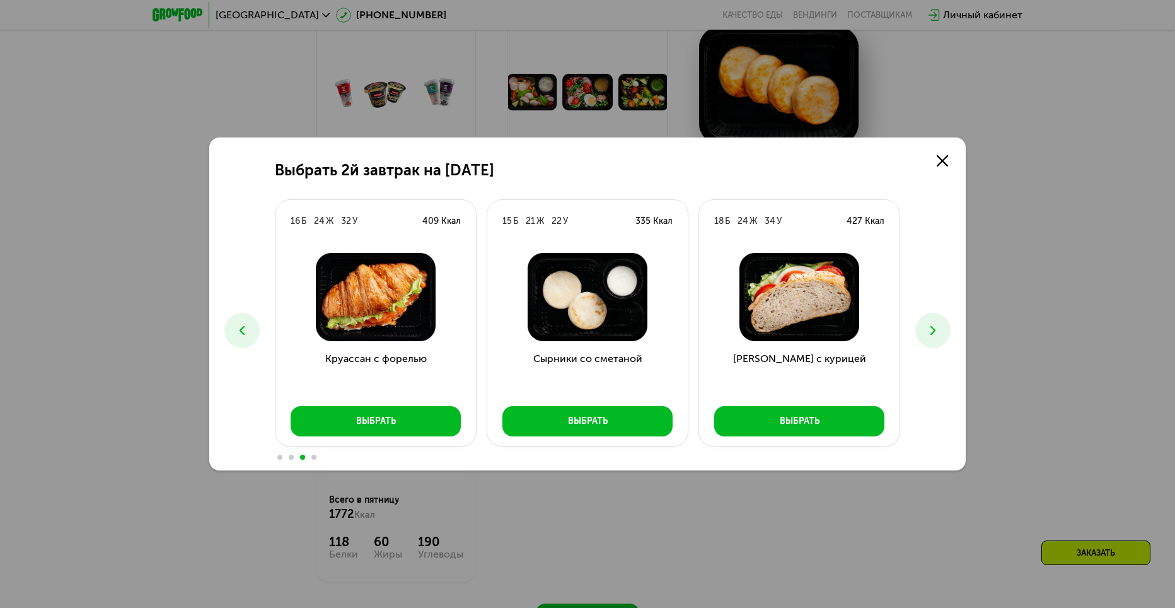
click at [926, 329] on icon at bounding box center [932, 330] width 15 height 15
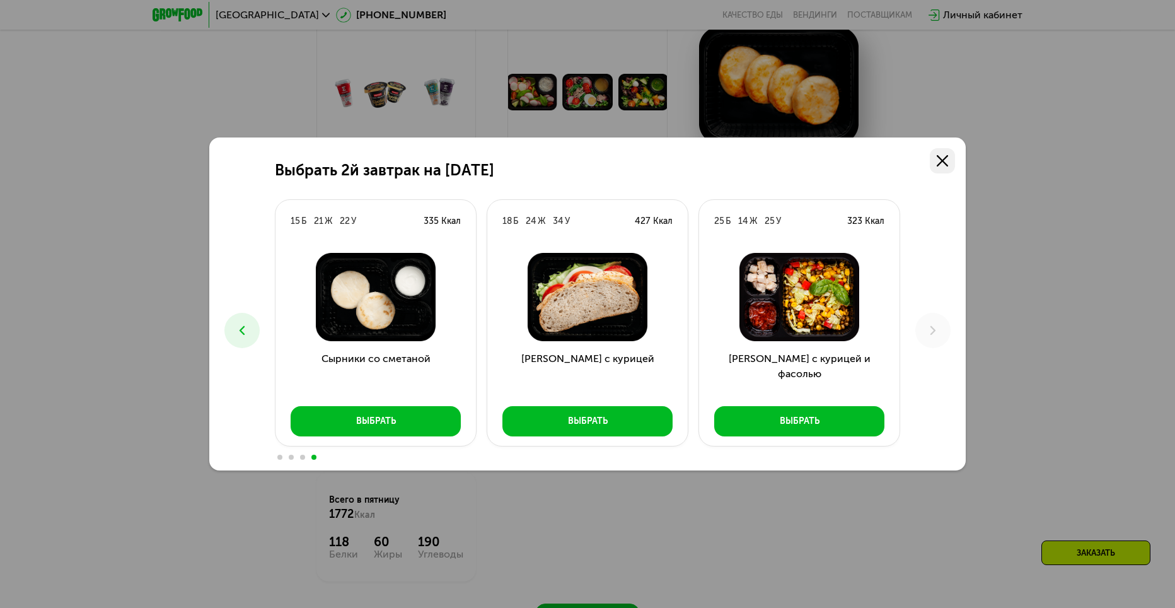
click at [950, 157] on link at bounding box center [942, 160] width 25 height 25
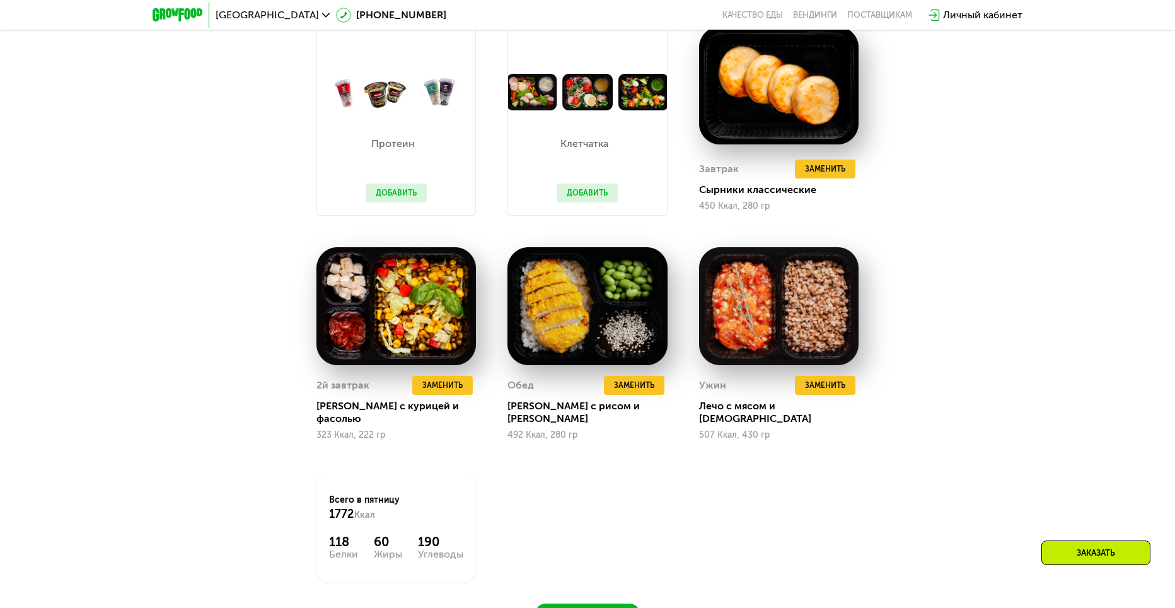
click at [381, 195] on button "Добавить" at bounding box center [396, 192] width 61 height 19
